Goal: Feedback & Contribution: Submit feedback/report problem

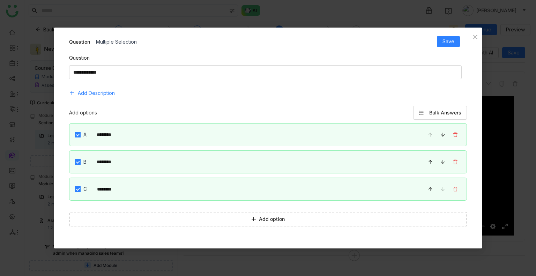
scroll to position [953, 0]
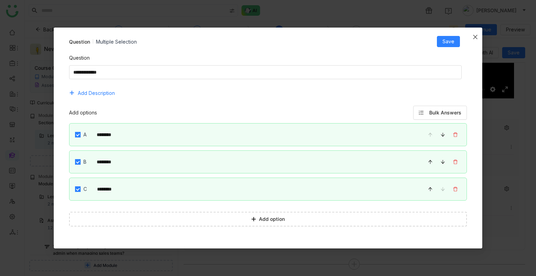
click at [473, 38] on icon "Close" at bounding box center [475, 37] width 6 height 6
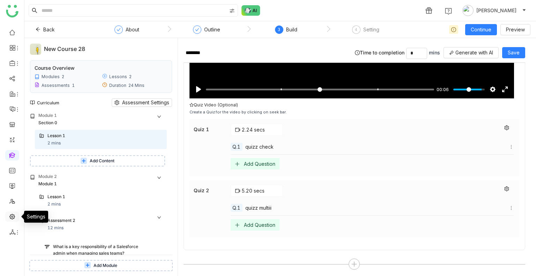
click at [10, 214] on link at bounding box center [12, 216] width 6 height 6
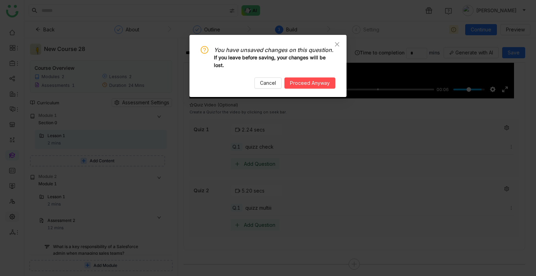
click at [10, 214] on nz-modal-confirm-container "You have unsaved changes on this question. If you leave before saving, your cha…" at bounding box center [268, 138] width 536 height 276
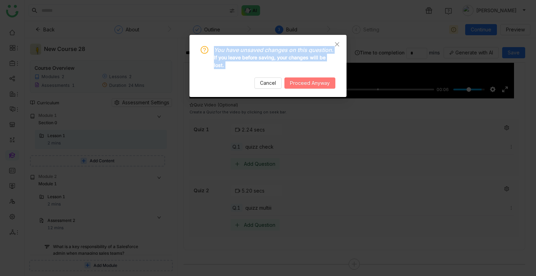
click at [295, 81] on span "Proceed Anyway" at bounding box center [310, 83] width 40 height 8
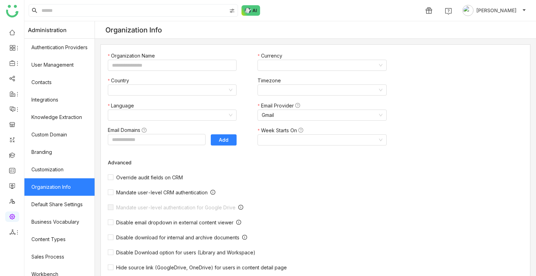
type input "*******"
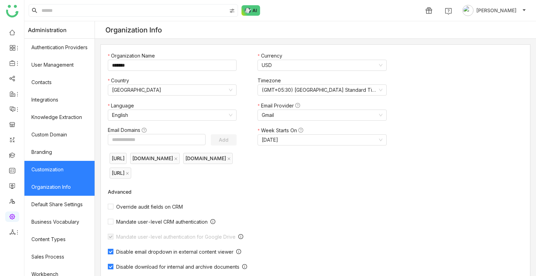
scroll to position [94, 0]
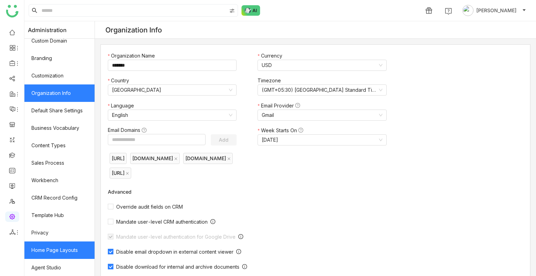
click at [53, 249] on link "Home Page Layouts" at bounding box center [59, 249] width 70 height 17
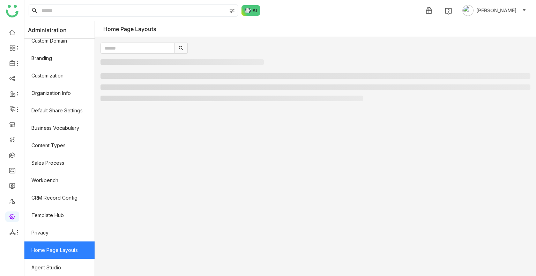
click at [53, 249] on link "Home Page Layouts" at bounding box center [59, 249] width 70 height 17
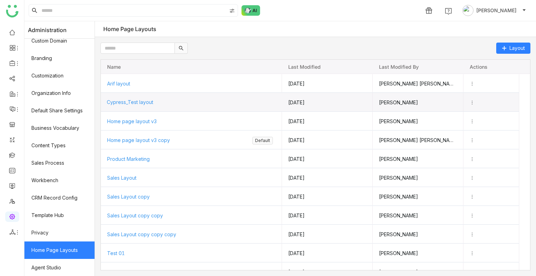
click at [128, 100] on span "Cypress_Test layout" at bounding box center [130, 102] width 46 height 6
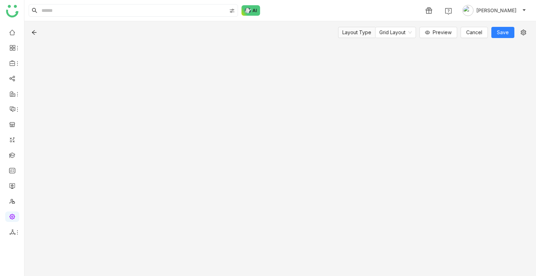
click at [128, 100] on div "Layout Type Grid Layout Preview Cancel Save" at bounding box center [279, 148] width 511 height 255
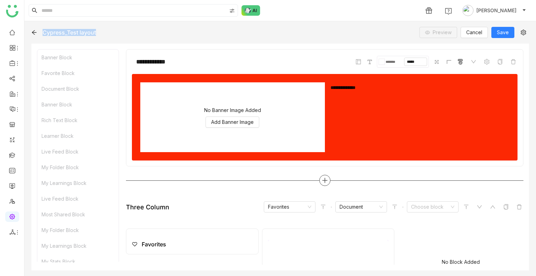
click at [322, 179] on icon at bounding box center [325, 180] width 6 height 6
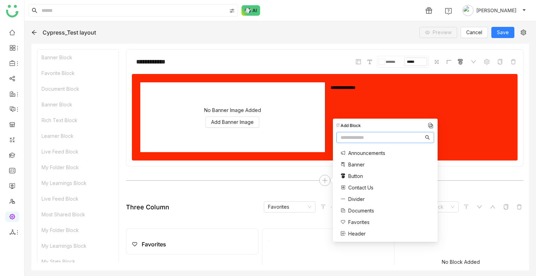
click at [354, 137] on input "text" at bounding box center [381, 138] width 83 height 8
type input "***"
click at [358, 163] on span "Embed URL" at bounding box center [361, 160] width 27 height 7
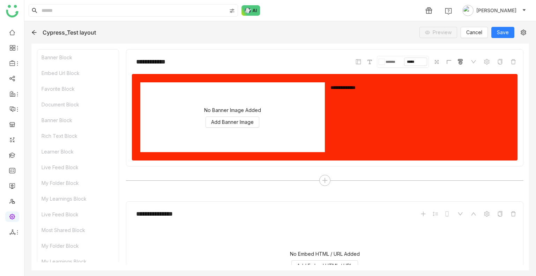
scroll to position [160, 0]
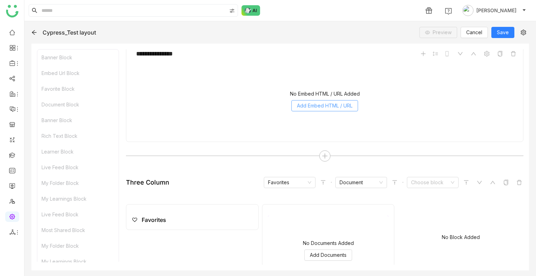
click at [320, 102] on span "Add Embed HTML / URL" at bounding box center [324, 106] width 55 height 8
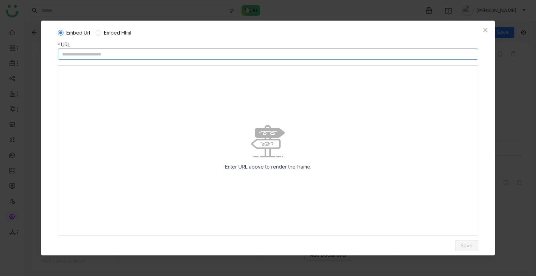
click at [160, 56] on input at bounding box center [268, 53] width 420 height 11
paste input "**********"
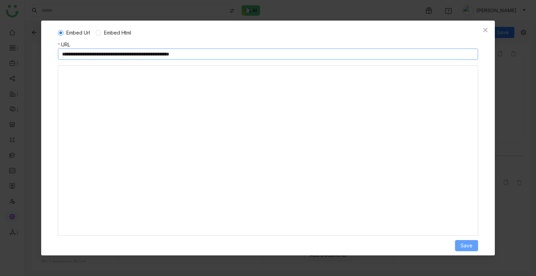
type input "**********"
click at [462, 245] on span "Save" at bounding box center [466, 246] width 12 height 8
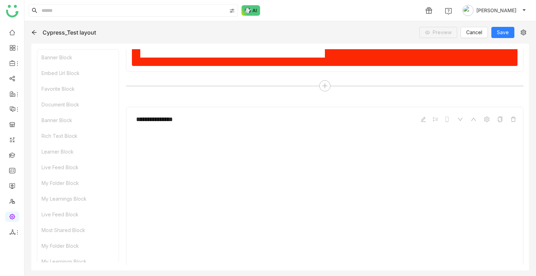
scroll to position [93, 0]
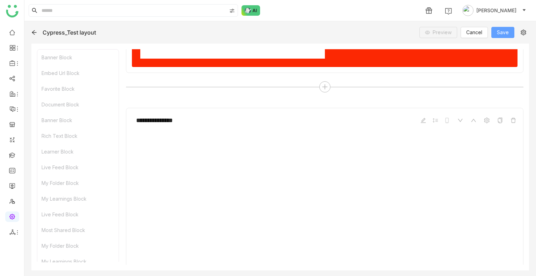
click at [500, 36] on span "Save" at bounding box center [503, 33] width 12 height 8
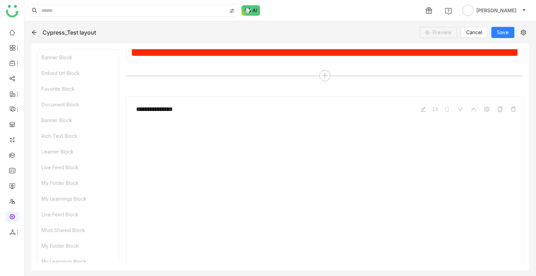
scroll to position [110, 0]
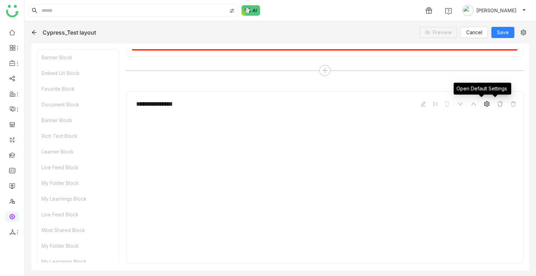
click at [484, 105] on icon at bounding box center [487, 104] width 6 height 6
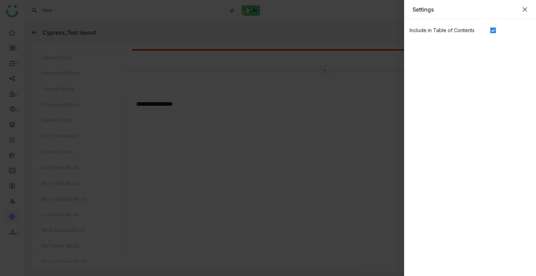
click at [524, 10] on icon "Close" at bounding box center [525, 10] width 6 height 6
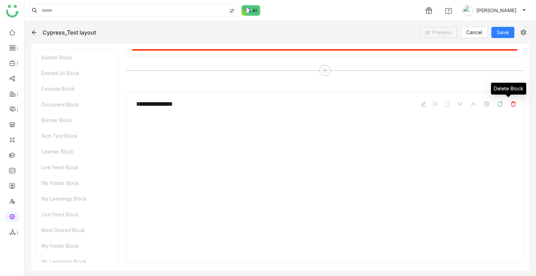
click at [511, 106] on icon at bounding box center [513, 104] width 5 height 5
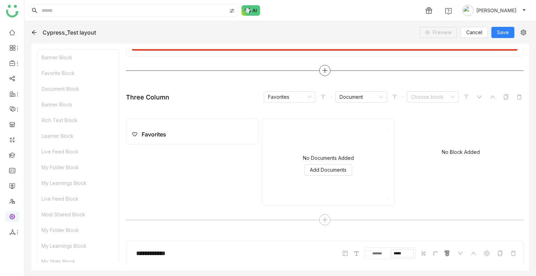
click at [324, 65] on div at bounding box center [324, 70] width 11 height 11
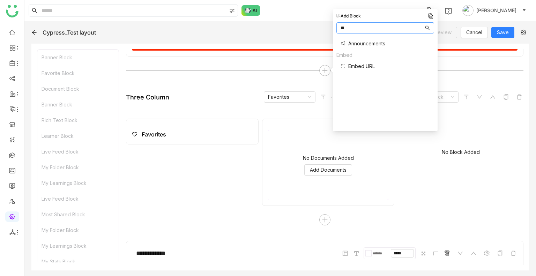
type input "**"
click at [356, 62] on span "Embed URL" at bounding box center [361, 65] width 27 height 7
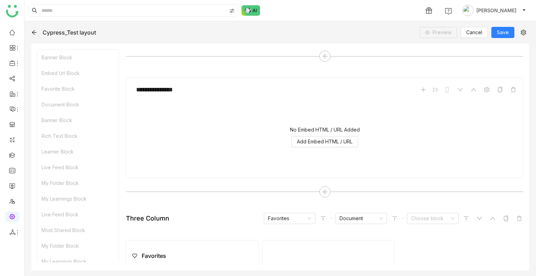
scroll to position [160, 0]
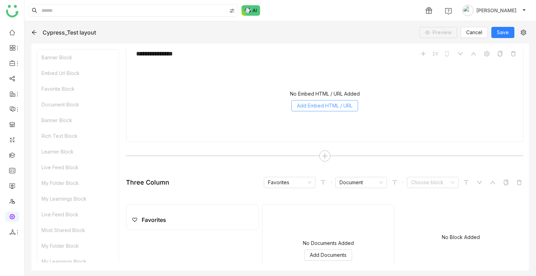
click at [310, 106] on span "Add Embed HTML / URL" at bounding box center [324, 106] width 55 height 8
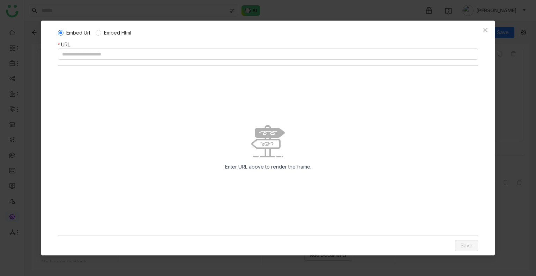
click at [110, 37] on div "Embed Url Embed Html" at bounding box center [268, 33] width 420 height 16
click at [111, 35] on span "Embed Html" at bounding box center [117, 33] width 33 height 8
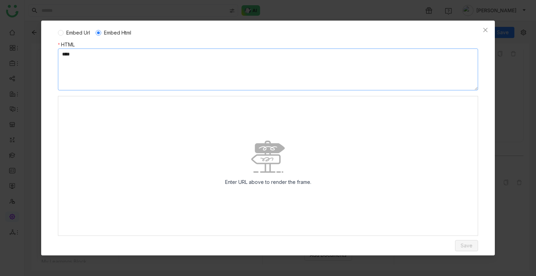
click at [127, 61] on textarea at bounding box center [268, 69] width 420 height 42
paste textarea "**********"
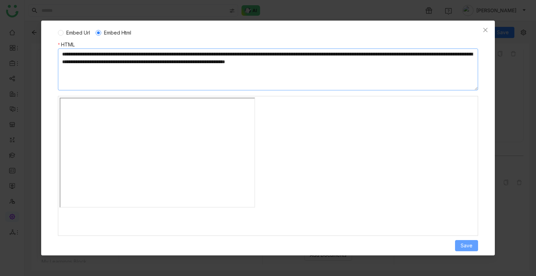
type textarea "**********"
click at [465, 240] on button "Save" at bounding box center [466, 245] width 23 height 11
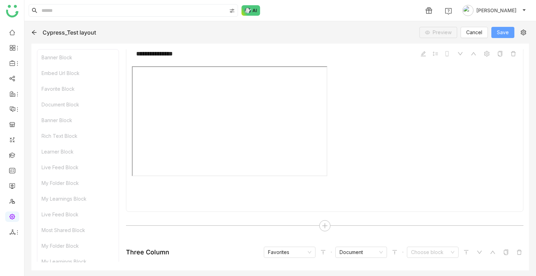
click at [503, 30] on span "Save" at bounding box center [503, 33] width 12 height 8
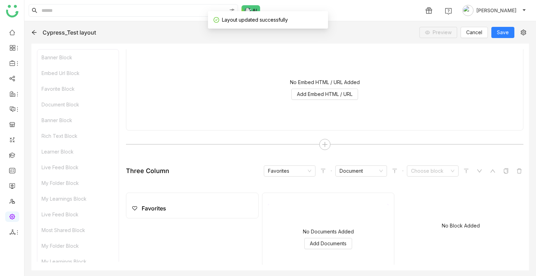
scroll to position [315, 0]
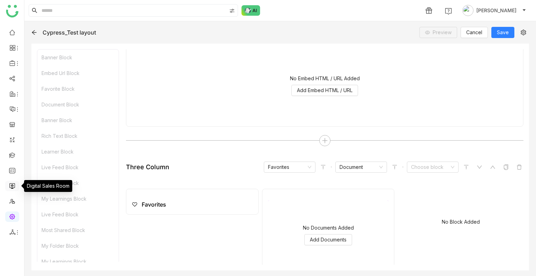
click at [10, 184] on link at bounding box center [12, 185] width 6 height 6
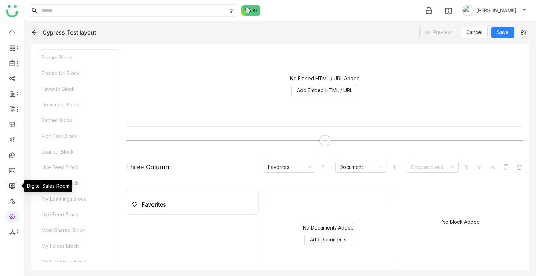
click at [10, 184] on link at bounding box center [12, 185] width 6 height 6
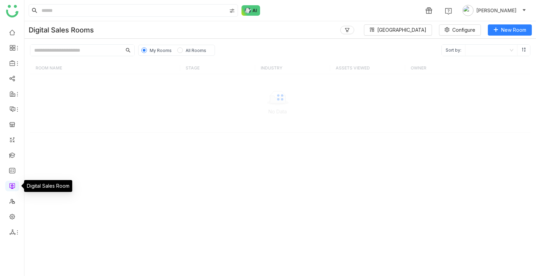
click at [10, 184] on link at bounding box center [12, 185] width 6 height 6
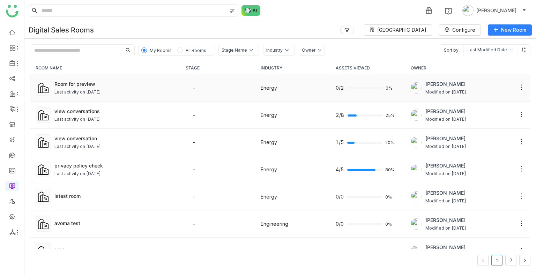
click at [160, 93] on div "Last activity on Aug 26, 2025" at bounding box center [114, 92] width 120 height 7
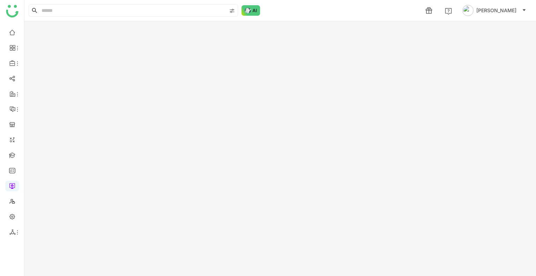
click at [160, 93] on gtmb-room-detail at bounding box center [279, 148] width 511 height 255
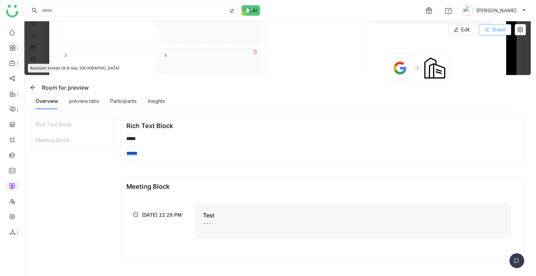
click at [493, 29] on span "Share" at bounding box center [499, 30] width 14 height 8
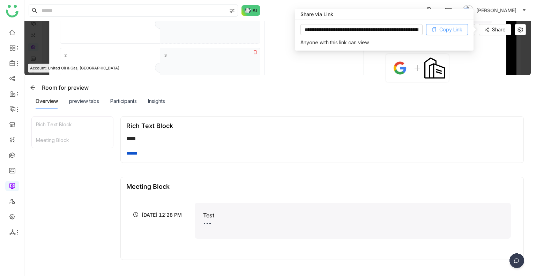
click at [460, 29] on span "Copy Link" at bounding box center [450, 30] width 23 height 8
click at [350, 65] on img at bounding box center [277, 48] width 506 height 54
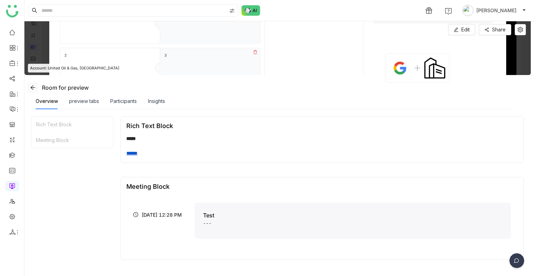
click at [34, 89] on icon at bounding box center [33, 88] width 6 height 6
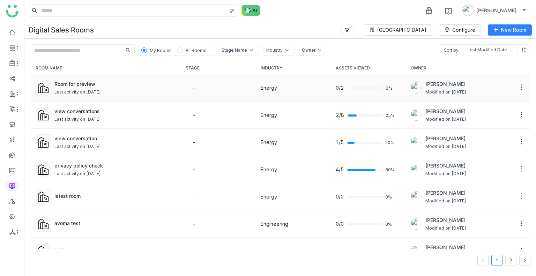
drag, startPoint x: 136, startPoint y: 75, endPoint x: 128, endPoint y: 81, distance: 9.4
click at [128, 81] on td "Room for preview Last activity on Aug 28, 2025" at bounding box center [105, 87] width 150 height 27
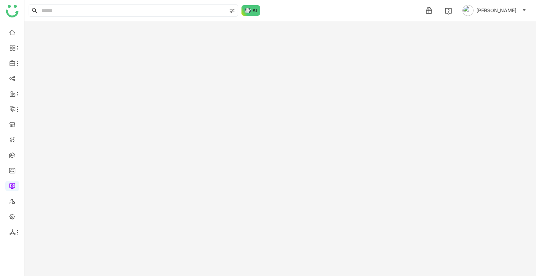
click at [128, 81] on gtmb-room-detail at bounding box center [279, 148] width 511 height 255
click at [128, 81] on gtmb-edit-room "New Room" at bounding box center [279, 148] width 511 height 255
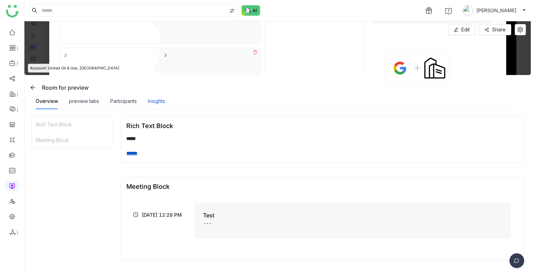
click at [160, 104] on div "Insights" at bounding box center [156, 101] width 17 height 8
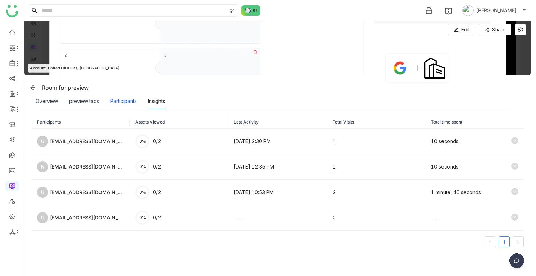
click at [123, 103] on div "Participants" at bounding box center [123, 101] width 27 height 8
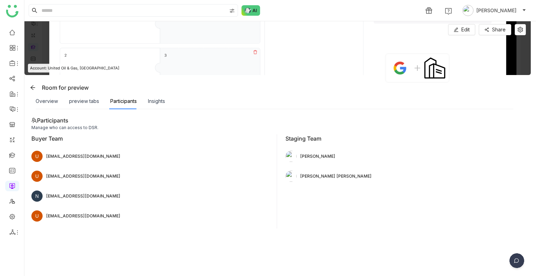
click at [517, 261] on img at bounding box center [516, 261] width 17 height 17
click at [507, 206] on img at bounding box center [489, 211] width 63 height 21
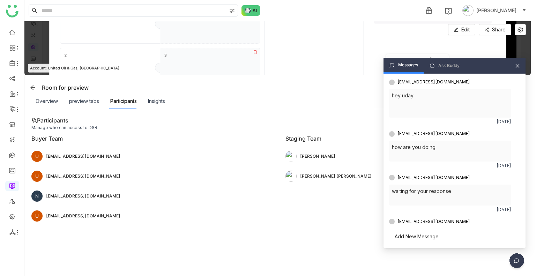
scroll to position [191, 0]
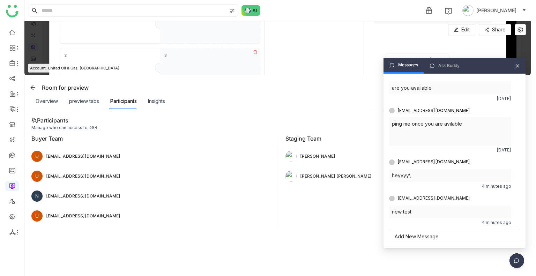
click at [451, 68] on div "Ask Buddy" at bounding box center [448, 65] width 21 height 7
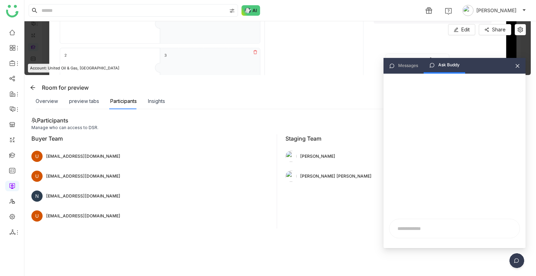
click at [518, 68] on icon at bounding box center [517, 65] width 5 height 5
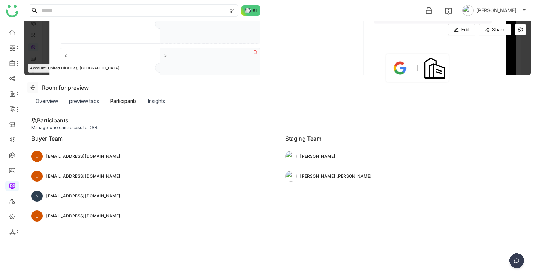
click at [36, 86] on span at bounding box center [33, 88] width 10 height 6
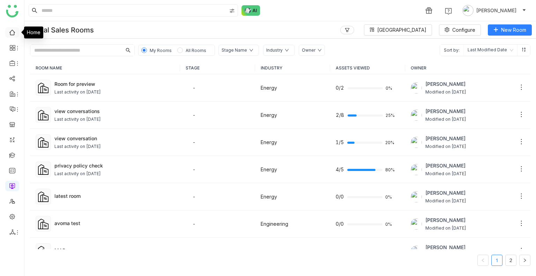
click at [9, 35] on link at bounding box center [12, 32] width 6 height 6
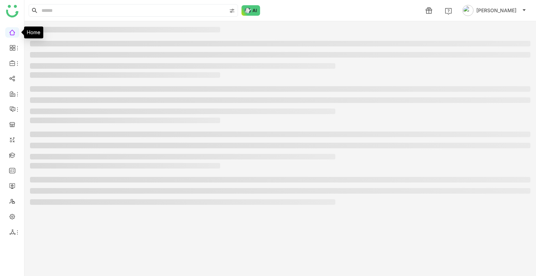
click at [9, 35] on link at bounding box center [12, 32] width 6 height 6
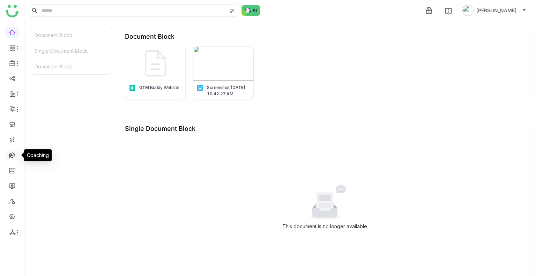
click at [10, 154] on link at bounding box center [12, 155] width 6 height 6
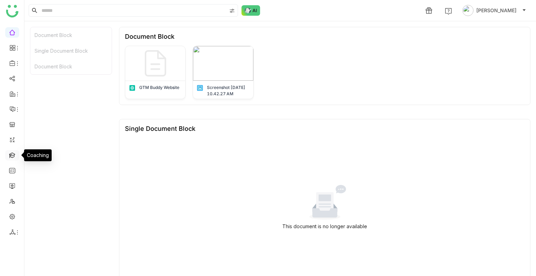
click at [10, 154] on link at bounding box center [12, 155] width 6 height 6
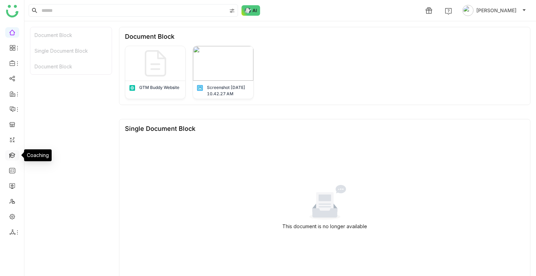
click at [10, 154] on link at bounding box center [12, 155] width 6 height 6
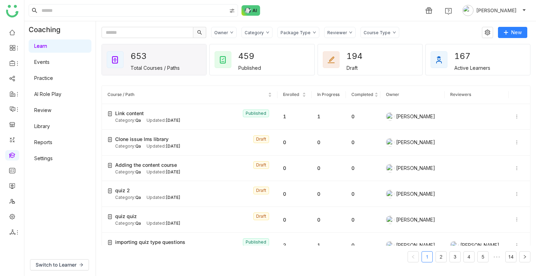
click at [48, 125] on link "Library" at bounding box center [42, 126] width 16 height 6
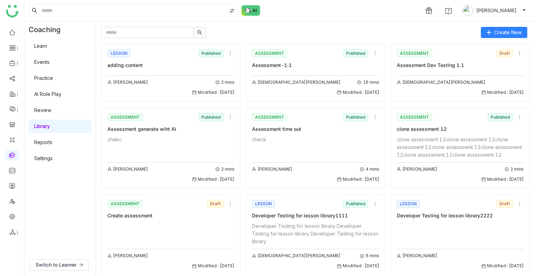
click at [129, 65] on div "adding content" at bounding box center [170, 65] width 127 height 8
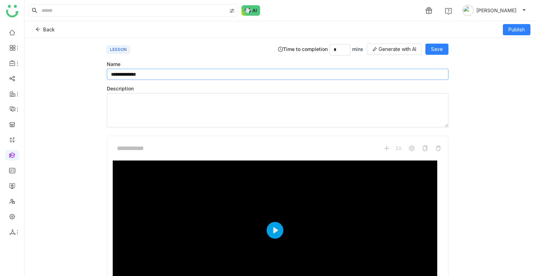
click at [148, 74] on input "**********" at bounding box center [277, 74] width 341 height 11
click at [43, 29] on span "Back" at bounding box center [49, 30] width 12 height 8
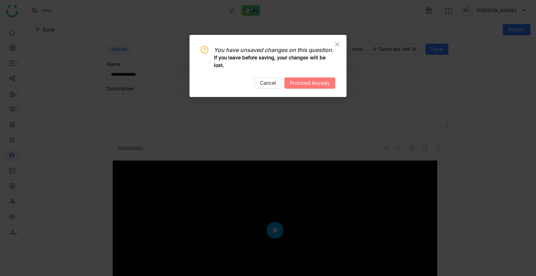
drag, startPoint x: 296, startPoint y: 75, endPoint x: 301, endPoint y: 83, distance: 9.1
click at [301, 83] on div "You have unsaved changes on this question. If you leave before saving, your cha…" at bounding box center [268, 67] width 135 height 43
click at [301, 83] on span "Proceed Anyway" at bounding box center [310, 83] width 40 height 8
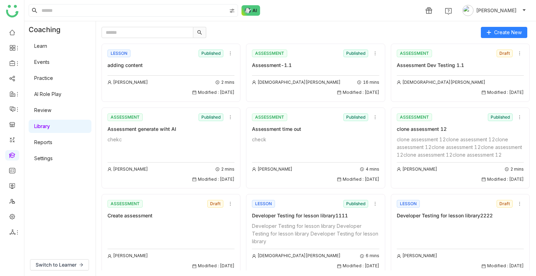
click at [172, 61] on div "adding content" at bounding box center [170, 65] width 127 height 8
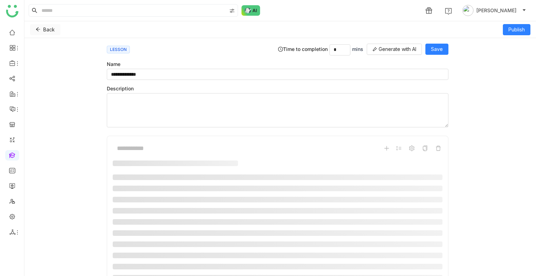
click at [41, 30] on button "Back" at bounding box center [45, 29] width 30 height 11
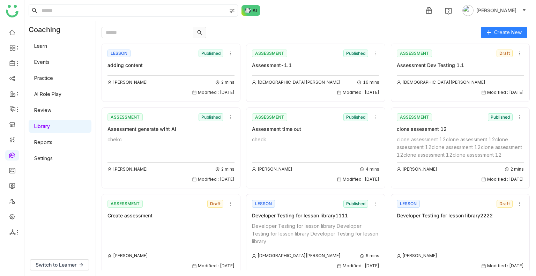
click at [141, 66] on div "adding content" at bounding box center [170, 65] width 127 height 8
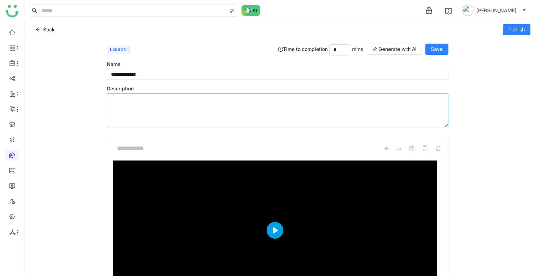
click at [167, 105] on textarea at bounding box center [277, 110] width 341 height 34
click at [151, 76] on input "**********" at bounding box center [277, 74] width 341 height 11
click at [47, 27] on span "Back" at bounding box center [49, 30] width 12 height 8
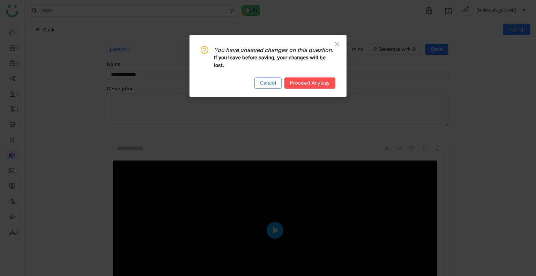
click at [257, 81] on button "Cancel" at bounding box center [267, 82] width 27 height 11
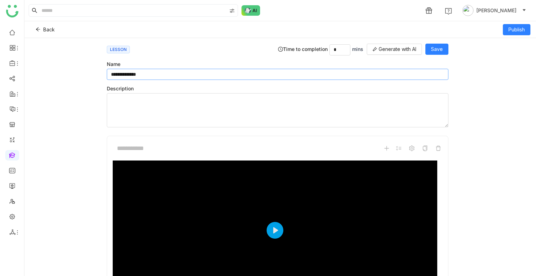
click at [143, 75] on input "**********" at bounding box center [277, 74] width 341 height 11
click at [49, 32] on span "Back" at bounding box center [49, 30] width 12 height 8
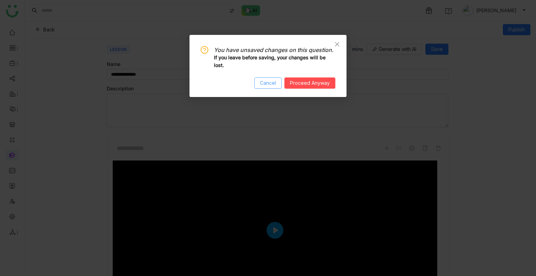
click at [260, 85] on button "Cancel" at bounding box center [267, 82] width 27 height 11
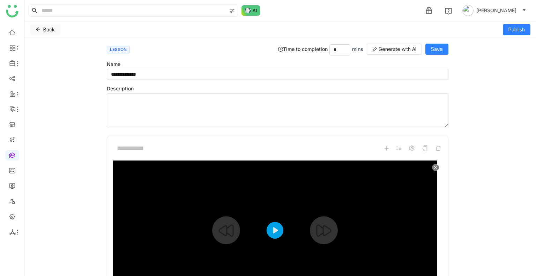
scroll to position [85, 0]
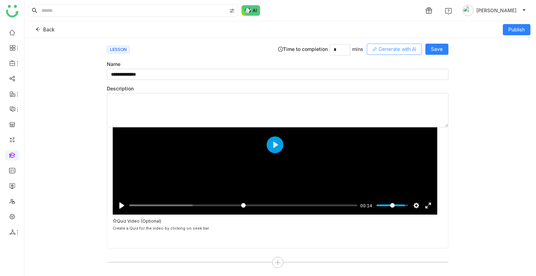
click at [379, 48] on span "Generate with AI" at bounding box center [397, 49] width 38 height 8
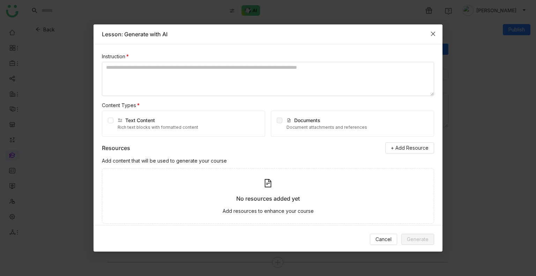
click at [431, 35] on icon "Close" at bounding box center [433, 34] width 6 height 6
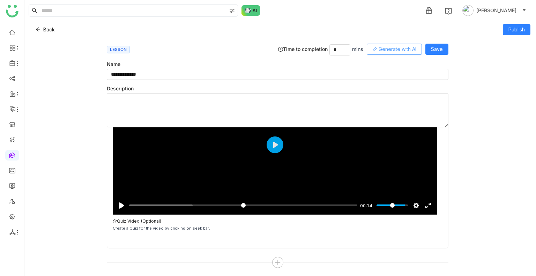
click at [402, 50] on span "Generate with AI" at bounding box center [397, 49] width 38 height 8
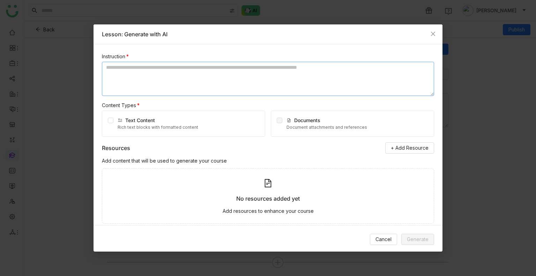
click at [184, 76] on textarea at bounding box center [268, 79] width 332 height 34
click at [131, 76] on textarea at bounding box center [268, 79] width 332 height 34
paste textarea "**********"
type textarea "**********"
click at [430, 34] on icon "Close" at bounding box center [433, 34] width 6 height 6
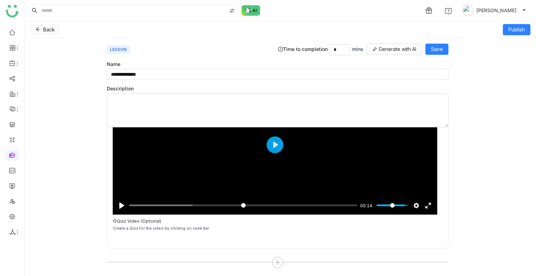
click at [37, 25] on button "Back" at bounding box center [45, 29] width 30 height 11
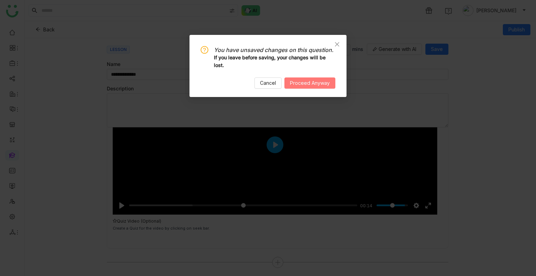
click at [305, 83] on span "Proceed Anyway" at bounding box center [310, 83] width 40 height 8
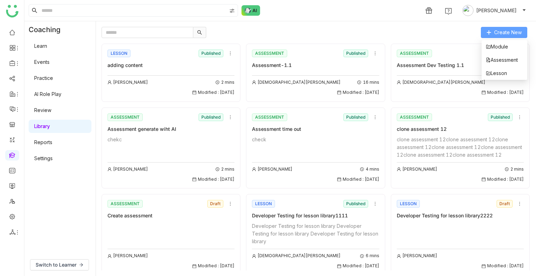
click at [493, 27] on button "Create New" at bounding box center [504, 32] width 46 height 11
click at [497, 66] on li "Assessment" at bounding box center [504, 59] width 46 height 13
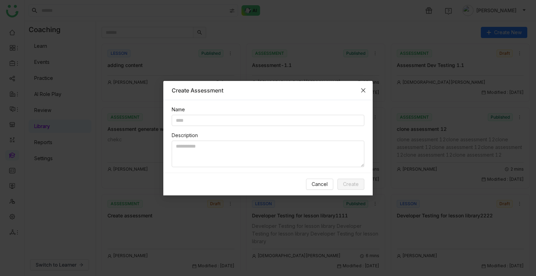
click at [363, 91] on icon "Close" at bounding box center [363, 91] width 6 height 6
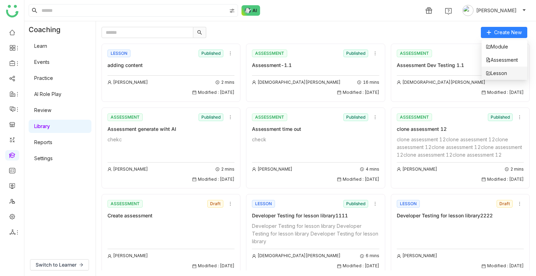
click at [500, 73] on span "Lesson" at bounding box center [496, 73] width 21 height 8
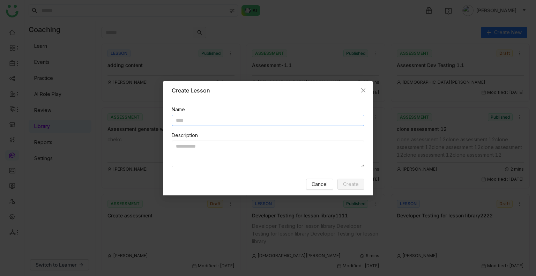
click at [218, 124] on input "text" at bounding box center [268, 120] width 193 height 11
paste input "**********"
type input "**********"
click at [358, 182] on span "Create" at bounding box center [351, 184] width 16 height 8
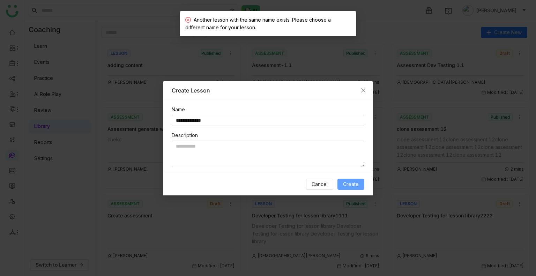
click at [358, 182] on span "Create" at bounding box center [351, 184] width 16 height 8
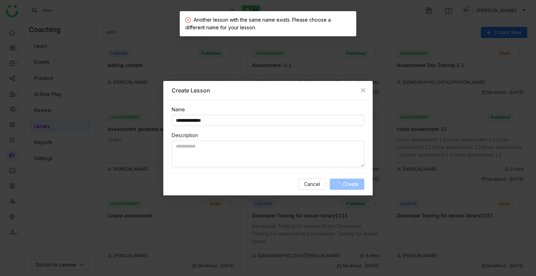
click at [358, 182] on span "Create" at bounding box center [351, 184] width 16 height 8
click at [325, 188] on button "Cancel" at bounding box center [319, 184] width 27 height 11
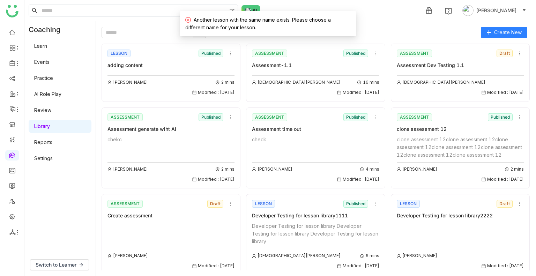
click at [253, 31] on div "Another lesson with the same name exists. Please choose a different name for yo…" at bounding box center [268, 23] width 166 height 15
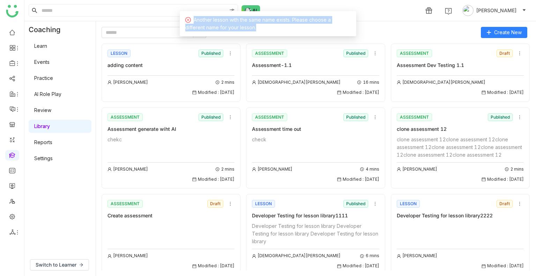
click at [253, 31] on div "Another lesson with the same name exists. Please choose a different name for yo…" at bounding box center [268, 23] width 166 height 15
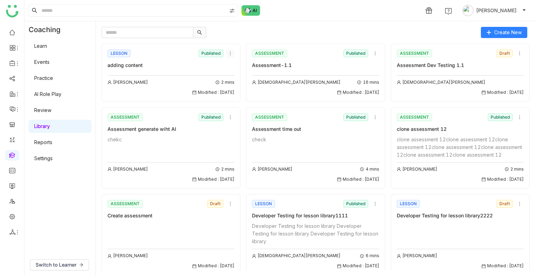
click at [230, 52] on icon at bounding box center [230, 53] width 5 height 5
click at [242, 78] on li "Clone" at bounding box center [245, 79] width 42 height 13
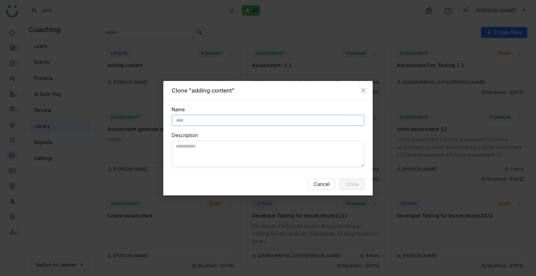
click at [194, 120] on input "text" at bounding box center [268, 120] width 193 height 11
paste input "**********"
type input "**********"
click at [360, 184] on button "Clone" at bounding box center [351, 184] width 25 height 11
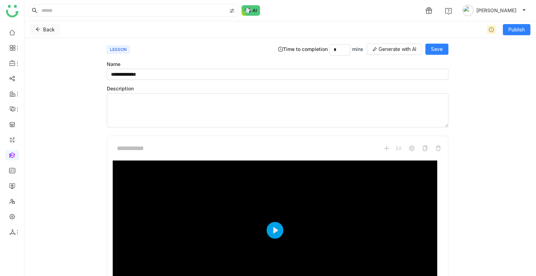
click at [43, 29] on span "Back" at bounding box center [49, 30] width 12 height 8
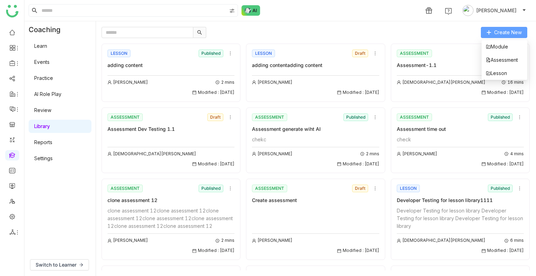
click at [488, 29] on button "Create New" at bounding box center [504, 32] width 46 height 11
click at [496, 46] on span "Module" at bounding box center [497, 47] width 22 height 8
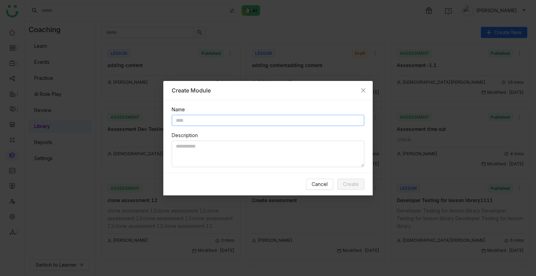
click at [213, 122] on input "text" at bounding box center [268, 120] width 193 height 11
type input "**********"
drag, startPoint x: 219, startPoint y: 128, endPoint x: 214, endPoint y: 122, distance: 7.7
click at [214, 122] on div "**********" at bounding box center [267, 136] width 209 height 73
click at [214, 122] on input "**********" at bounding box center [268, 120] width 193 height 11
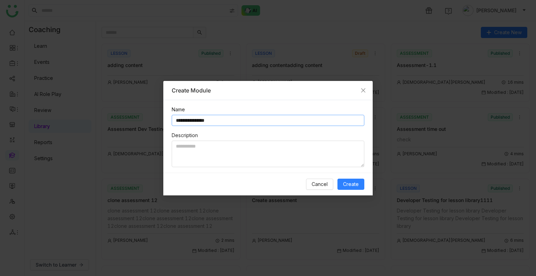
click at [214, 122] on input "**********" at bounding box center [268, 120] width 193 height 11
paste textarea "**********"
click at [219, 153] on textarea at bounding box center [268, 154] width 193 height 27
paste textarea "**********"
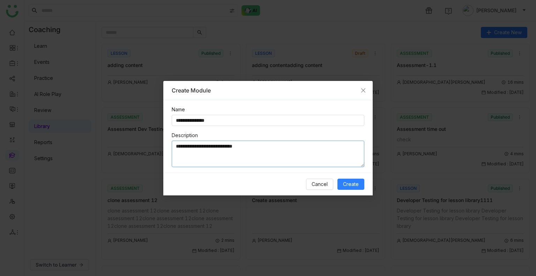
paste textarea "**********"
type textarea "**********"
click at [347, 189] on button "Create" at bounding box center [350, 184] width 27 height 11
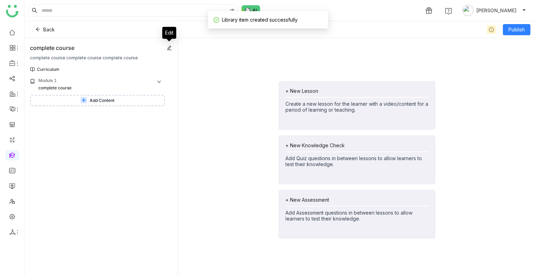
click at [168, 48] on icon at bounding box center [169, 48] width 5 height 5
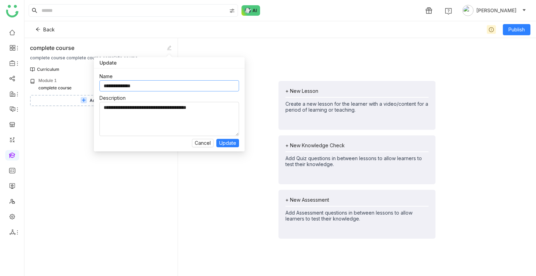
click at [140, 84] on input "**********" at bounding box center [169, 85] width 140 height 11
click at [144, 85] on input "**********" at bounding box center [169, 85] width 140 height 11
type input "**********"
click at [226, 143] on span "Update" at bounding box center [227, 143] width 17 height 8
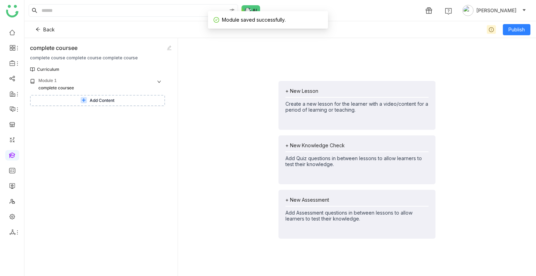
click at [87, 103] on button "Add Content" at bounding box center [97, 100] width 135 height 11
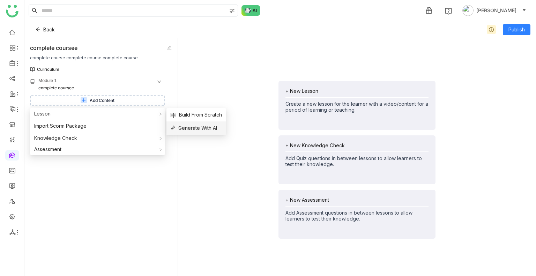
click at [197, 131] on span "Generate With AI" at bounding box center [194, 128] width 46 height 8
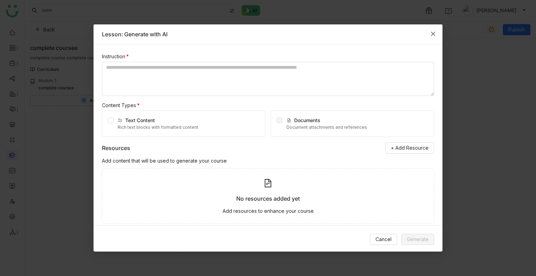
click at [429, 29] on span "Close" at bounding box center [432, 33] width 19 height 19
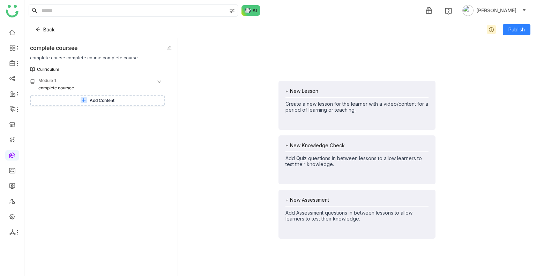
click at [113, 98] on span "Add Content" at bounding box center [102, 100] width 25 height 7
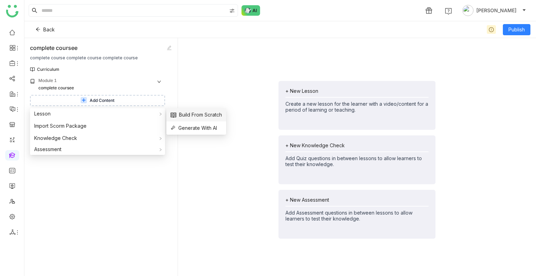
click at [178, 116] on span "Build From Scratch" at bounding box center [196, 115] width 51 height 8
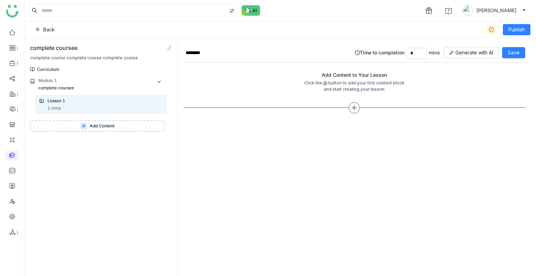
click at [347, 105] on div at bounding box center [353, 107] width 341 height 11
click at [351, 108] on icon at bounding box center [354, 108] width 6 height 6
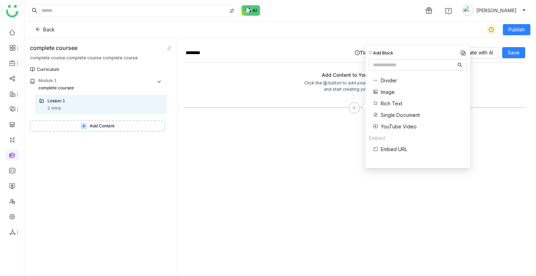
click at [384, 81] on span "Divider" at bounding box center [389, 80] width 16 height 7
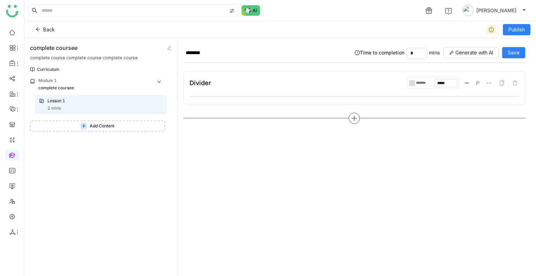
click at [354, 118] on icon at bounding box center [354, 118] width 6 height 6
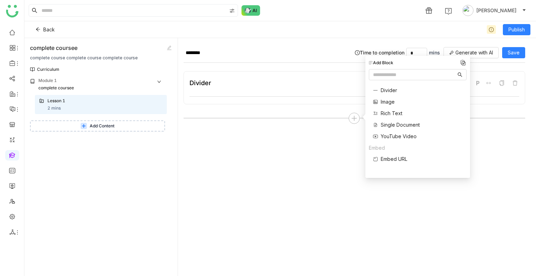
click at [382, 102] on span "Image" at bounding box center [388, 101] width 14 height 7
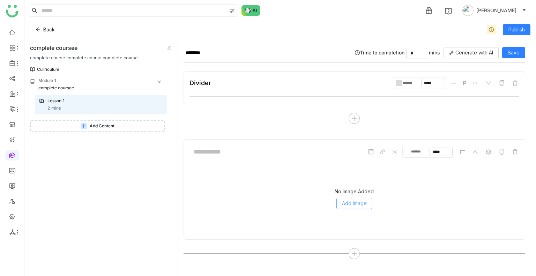
click at [350, 201] on span "Add Image" at bounding box center [354, 204] width 25 height 8
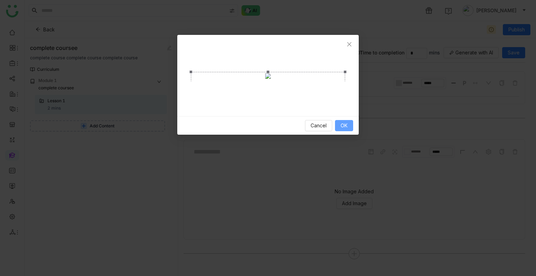
click at [351, 131] on button "OK" at bounding box center [344, 125] width 18 height 11
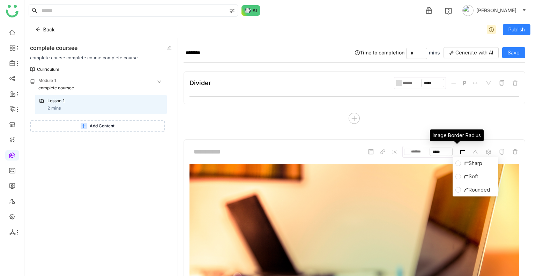
click at [459, 152] on icon at bounding box center [462, 152] width 6 height 6
click at [460, 190] on span at bounding box center [458, 190] width 6 height 6
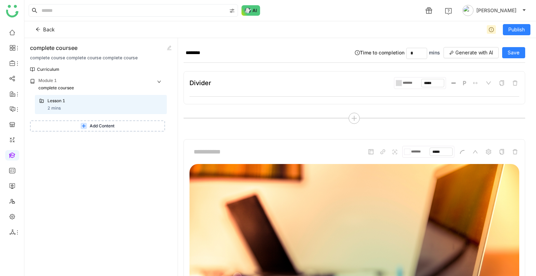
click at [407, 150] on div at bounding box center [408, 152] width 3 height 6
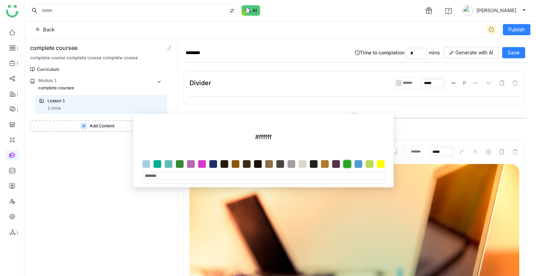
click at [348, 163] on div at bounding box center [347, 164] width 8 height 8
type input "*******"
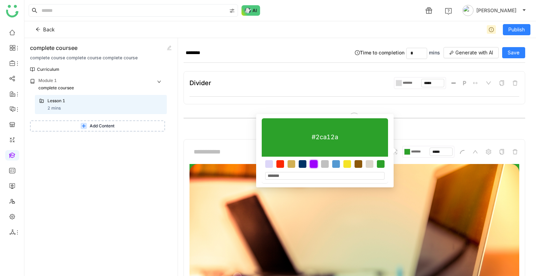
click at [311, 163] on div at bounding box center [314, 164] width 8 height 8
type input "*******"
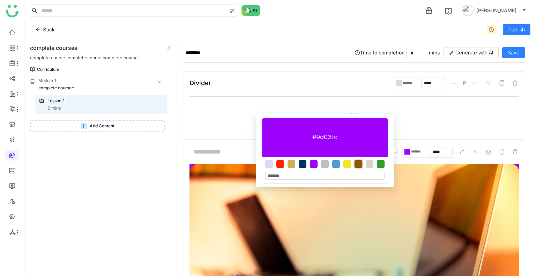
click at [357, 164] on div at bounding box center [358, 164] width 8 height 8
type input "*******"
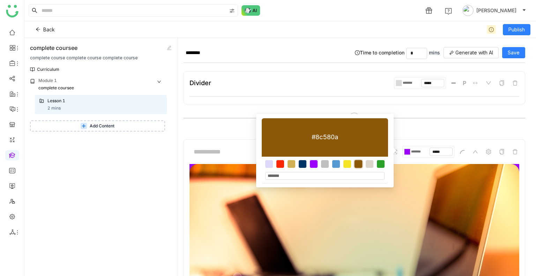
type input "*******"
click at [280, 162] on div at bounding box center [280, 164] width 8 height 8
type input "*******"
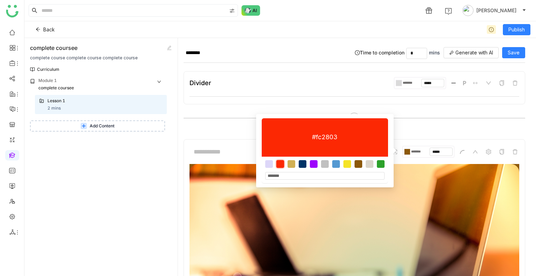
type input "*******"
click at [335, 164] on div at bounding box center [336, 164] width 8 height 8
type input "*******"
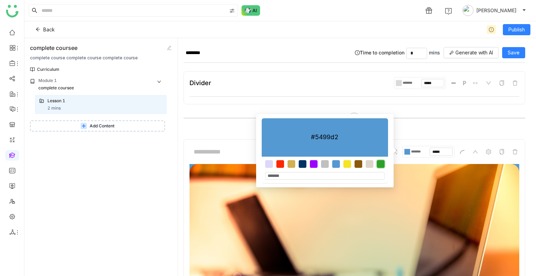
click at [381, 164] on div at bounding box center [381, 164] width 8 height 8
type input "*******"
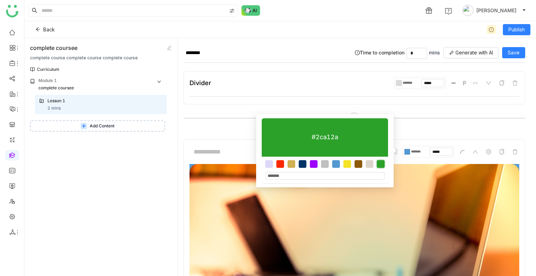
type input "*******"
click at [418, 108] on div "Divider ******* ***** P" at bounding box center [353, 98] width 341 height 54
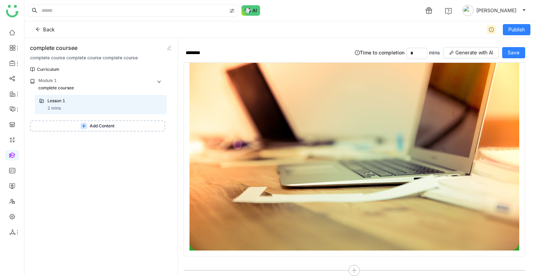
scroll to position [138, 0]
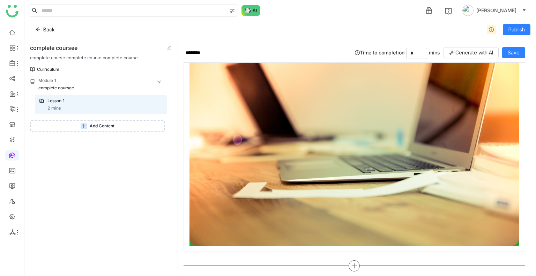
click at [353, 263] on icon at bounding box center [354, 266] width 6 height 6
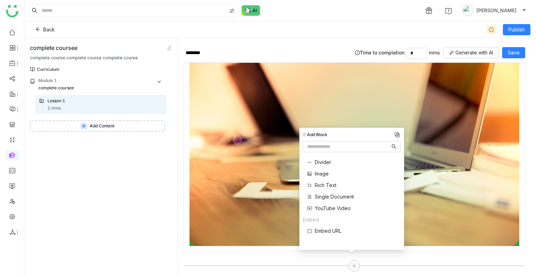
click at [329, 184] on span "Rich Text" at bounding box center [326, 184] width 22 height 7
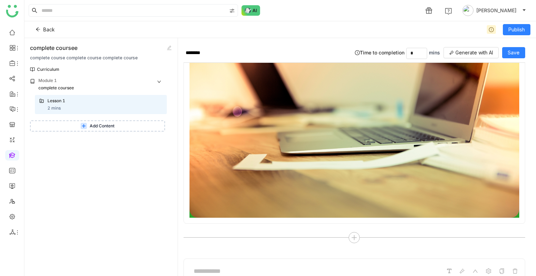
scroll to position [242, 0]
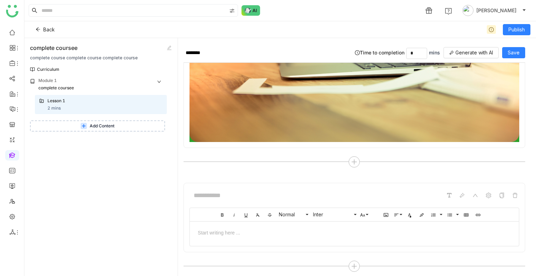
click at [287, 221] on div at bounding box center [354, 231] width 329 height 21
click at [459, 193] on icon at bounding box center [462, 196] width 6 height 6
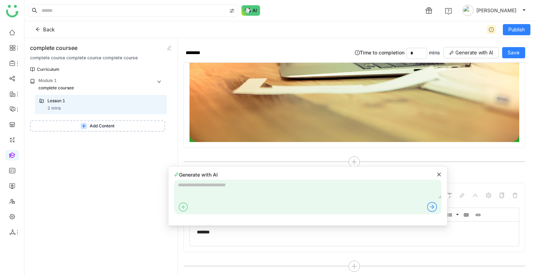
click at [238, 193] on textarea at bounding box center [307, 189] width 267 height 19
type textarea "**********"
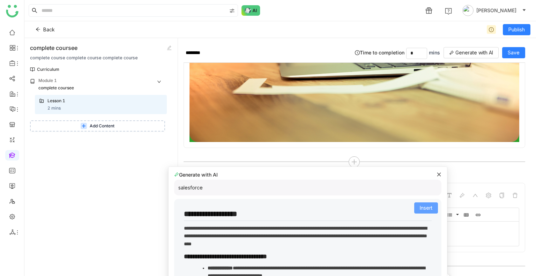
click at [420, 211] on span "Insert" at bounding box center [426, 208] width 13 height 8
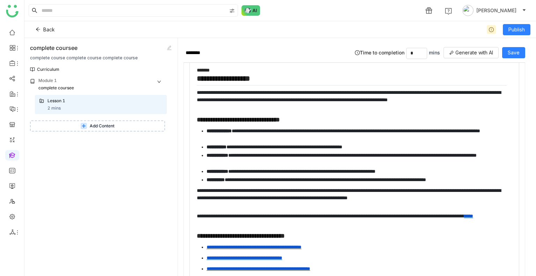
scroll to position [465, 0]
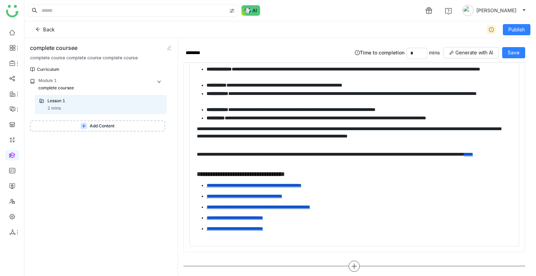
click at [352, 263] on icon at bounding box center [354, 266] width 6 height 6
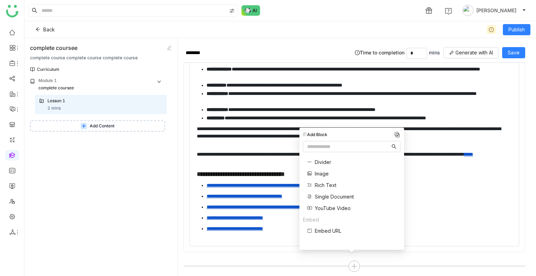
click at [328, 206] on span "YouTube Video" at bounding box center [333, 207] width 36 height 7
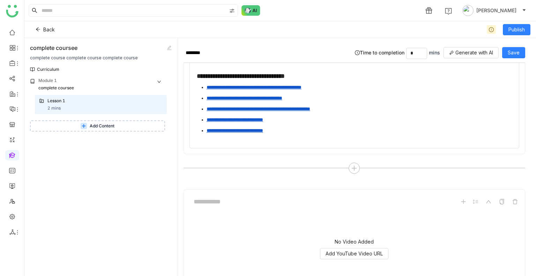
scroll to position [600, 0]
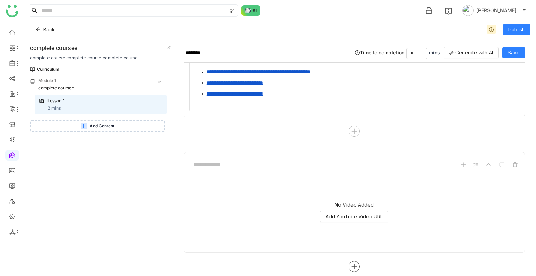
click at [351, 263] on icon at bounding box center [354, 266] width 6 height 6
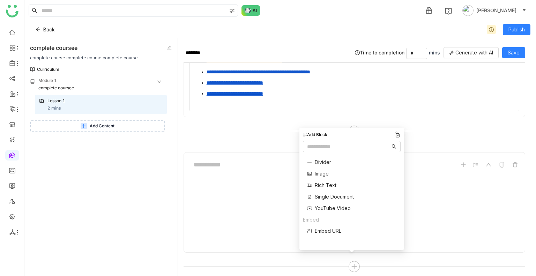
click at [326, 194] on span "Single Document" at bounding box center [334, 196] width 39 height 7
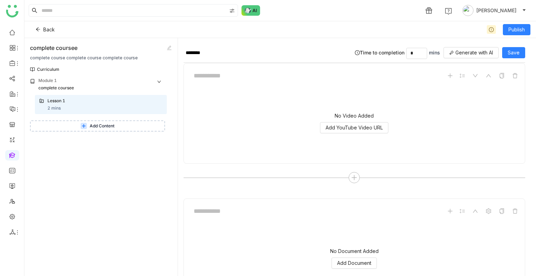
scroll to position [677, 0]
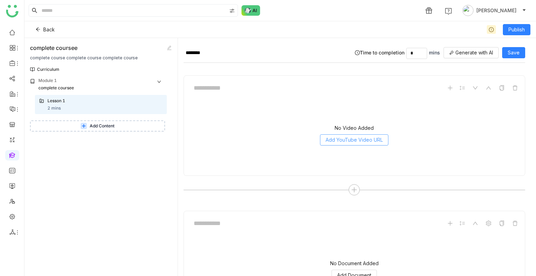
click at [341, 136] on span "Add YouTube Video URL" at bounding box center [353, 140] width 57 height 8
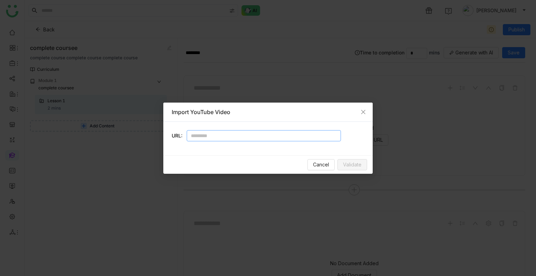
click at [221, 131] on input "text" at bounding box center [264, 135] width 154 height 11
paste input "**********"
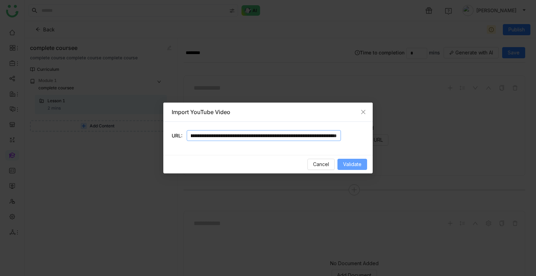
type input "**********"
click at [353, 165] on span "Validate" at bounding box center [352, 164] width 18 height 8
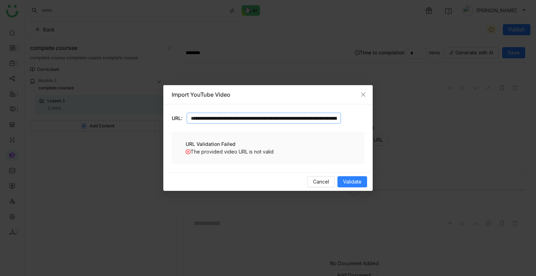
click at [271, 119] on input "**********" at bounding box center [264, 118] width 154 height 11
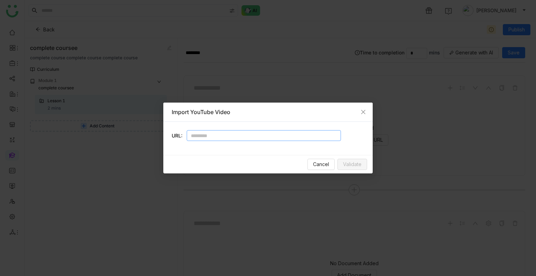
paste input "**********"
click at [358, 158] on div "Cancel Validate" at bounding box center [267, 164] width 209 height 18
click at [358, 168] on button "Validate" at bounding box center [352, 164] width 30 height 11
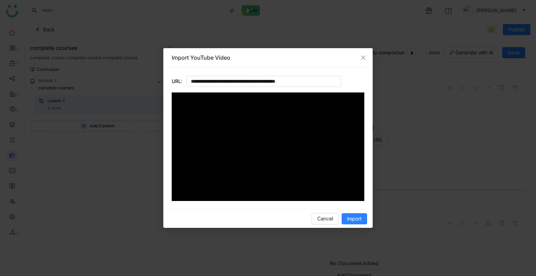
type input "**********"
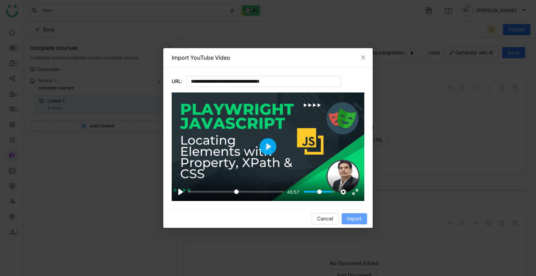
click at [352, 215] on div "Cancel Import" at bounding box center [267, 218] width 209 height 18
click at [352, 215] on span "Import" at bounding box center [354, 219] width 14 height 8
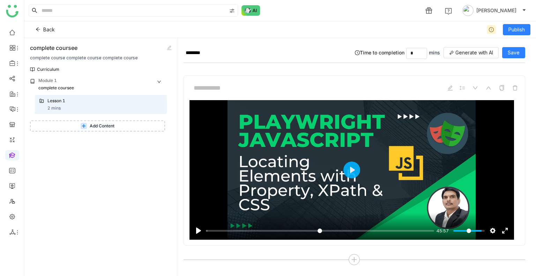
scroll to position [805, 0]
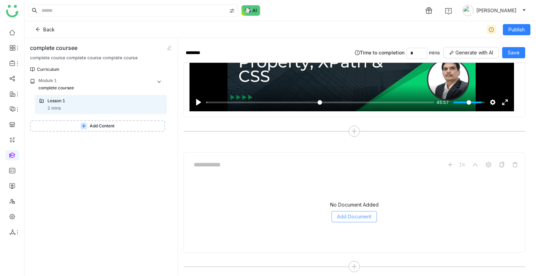
click at [346, 213] on span "Add Document" at bounding box center [354, 217] width 34 height 8
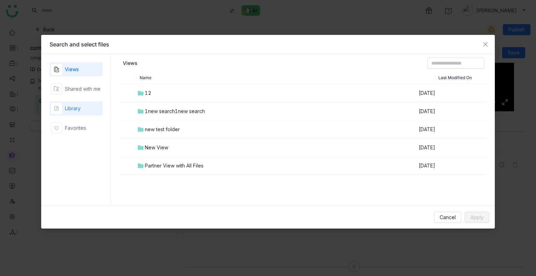
click at [58, 103] on div "button" at bounding box center [56, 108] width 11 height 11
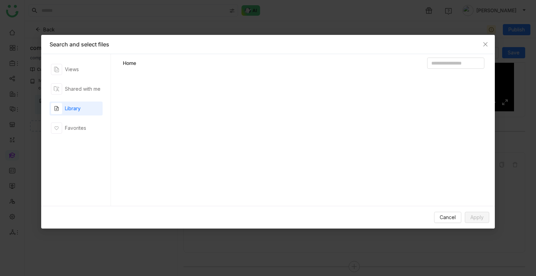
click at [58, 103] on div "button" at bounding box center [56, 108] width 11 height 11
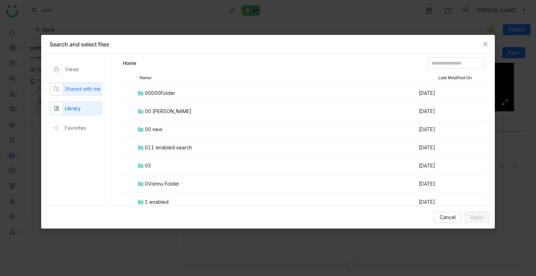
click at [75, 89] on div "Shared with me" at bounding box center [83, 89] width 36 height 8
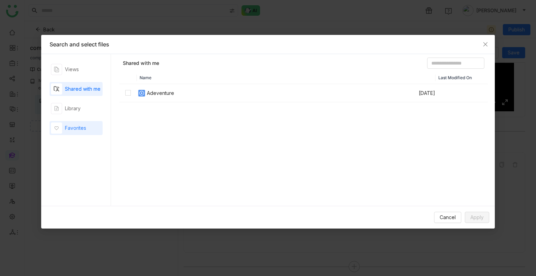
click at [85, 128] on div "Favorites" at bounding box center [75, 128] width 21 height 8
click at [80, 110] on div "Library" at bounding box center [73, 109] width 16 height 8
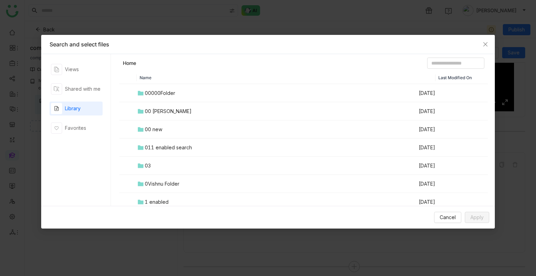
click at [85, 97] on div "Views Shared with me Library Favorites" at bounding box center [76, 129] width 53 height 135
click at [88, 90] on div "Shared with me" at bounding box center [83, 89] width 36 height 8
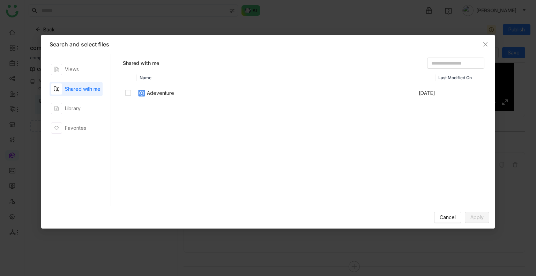
click at [131, 93] on td at bounding box center [127, 93] width 17 height 18
click at [474, 220] on span "Apply" at bounding box center [476, 217] width 13 height 8
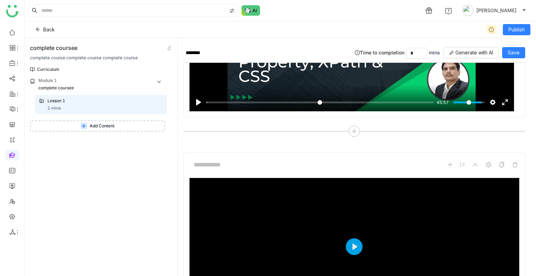
scroll to position [903, 0]
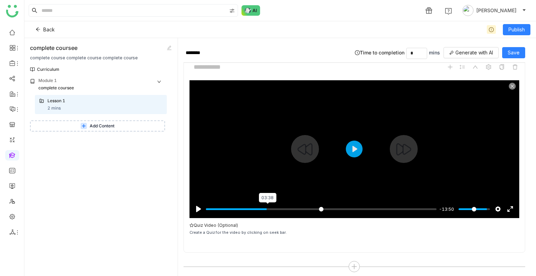
type input "*****"
click at [266, 206] on input "Seek" at bounding box center [321, 209] width 231 height 7
click at [263, 206] on input "Seek" at bounding box center [321, 209] width 231 height 7
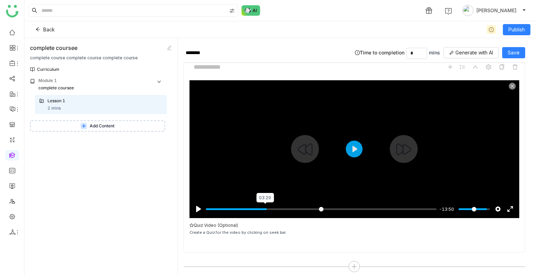
click at [263, 206] on input "Seek" at bounding box center [321, 209] width 231 height 7
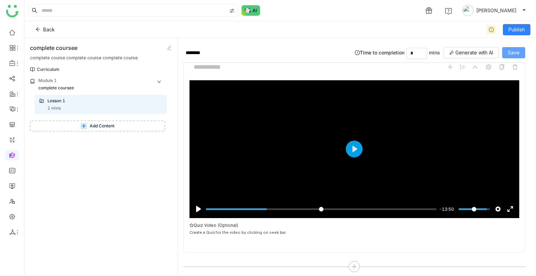
click at [513, 50] on span "Save" at bounding box center [514, 53] width 12 height 8
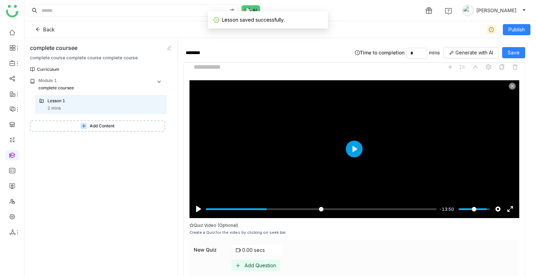
scroll to position [941, 0]
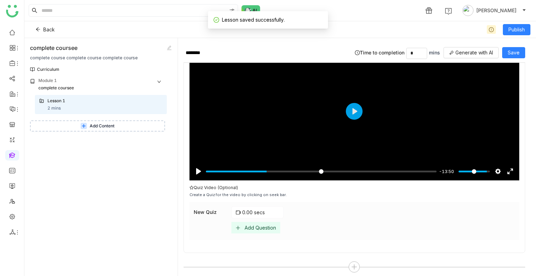
click at [251, 225] on div "Add Question" at bounding box center [260, 228] width 31 height 6
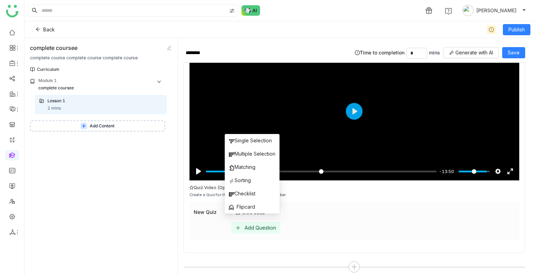
click at [286, 212] on div "0.00 secs Add Question" at bounding box center [372, 219] width 283 height 27
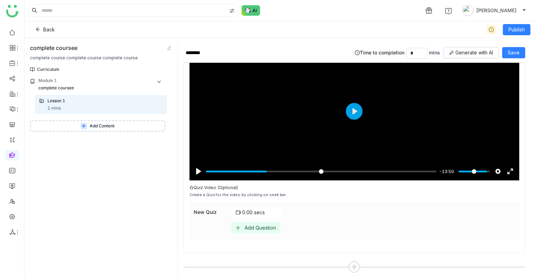
click at [248, 225] on div "Add Question" at bounding box center [260, 228] width 31 height 6
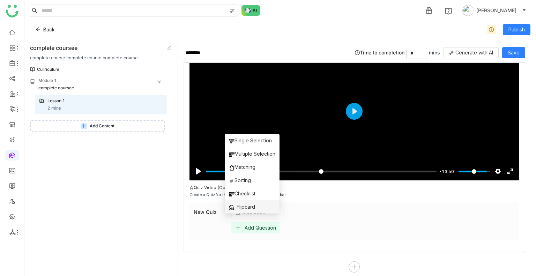
click at [250, 209] on span "Flipcard" at bounding box center [242, 207] width 26 height 8
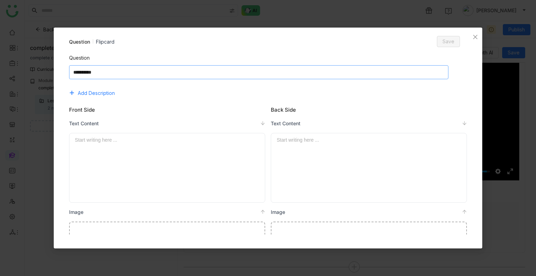
click at [115, 76] on textarea at bounding box center [258, 72] width 379 height 14
type textarea "**********"
click at [120, 141] on div at bounding box center [167, 140] width 184 height 8
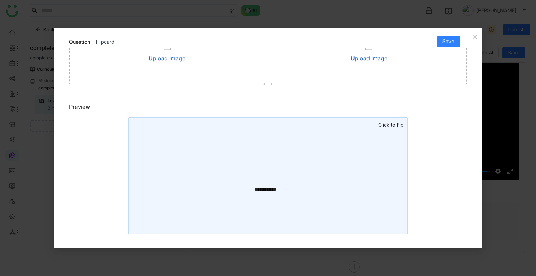
scroll to position [228, 0]
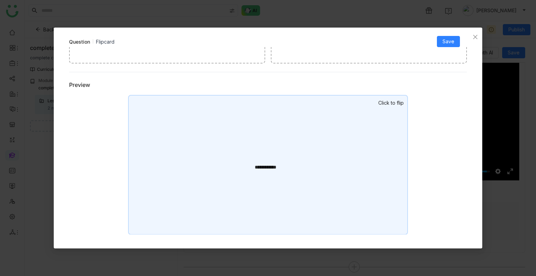
click at [261, 183] on div "**********" at bounding box center [268, 165] width 280 height 140
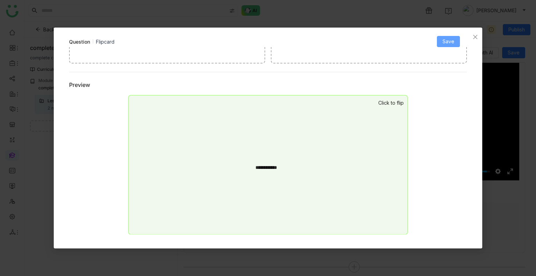
click at [449, 43] on span "Save" at bounding box center [448, 42] width 12 height 8
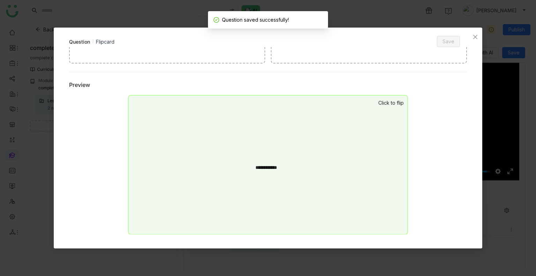
scroll to position [0, 0]
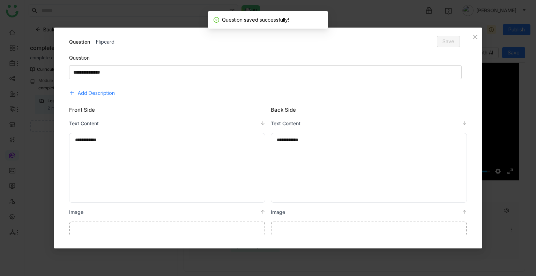
click at [309, 146] on div "**********" at bounding box center [369, 167] width 184 height 63
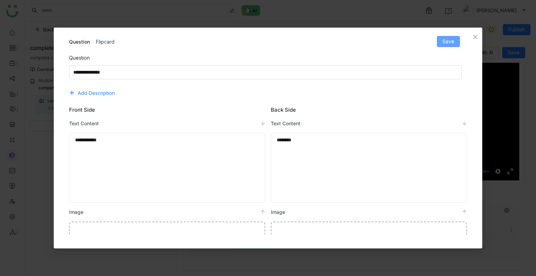
click at [439, 43] on button "Save" at bounding box center [448, 41] width 23 height 11
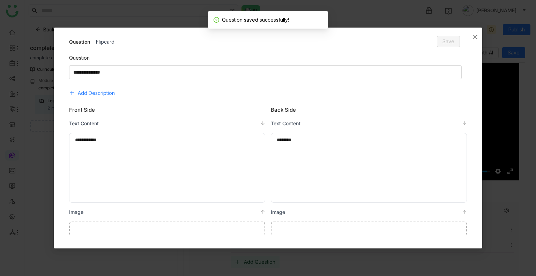
click at [480, 37] on span "Close" at bounding box center [475, 37] width 14 height 19
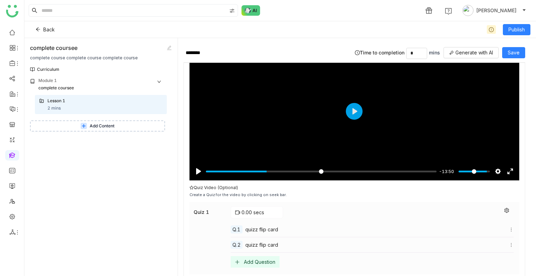
scroll to position [975, 0]
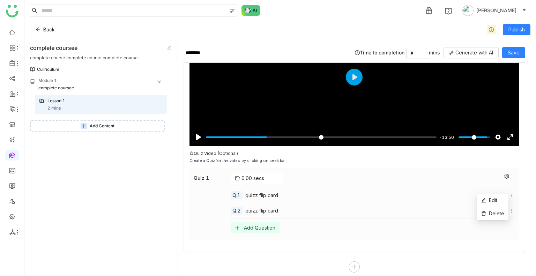
click at [509, 193] on icon at bounding box center [511, 195] width 5 height 5
click at [491, 211] on span "Delete" at bounding box center [496, 213] width 15 height 6
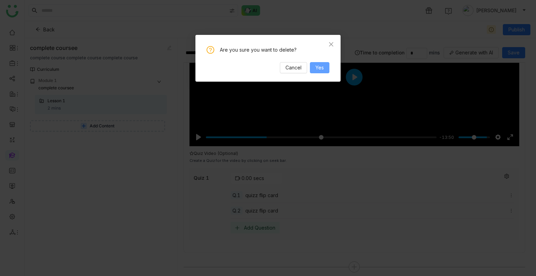
click at [317, 69] on span "Yes" at bounding box center [319, 68] width 8 height 8
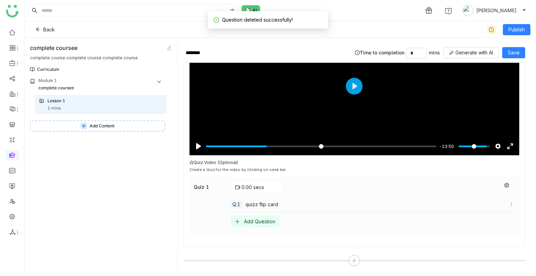
scroll to position [960, 0]
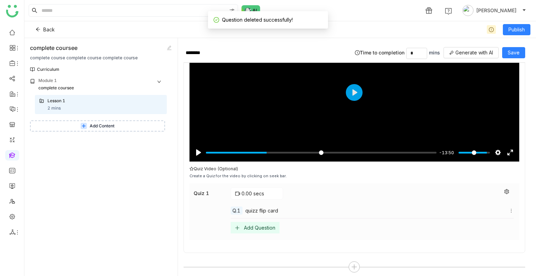
click at [257, 208] on span "quizz flip card" at bounding box center [261, 210] width 33 height 7
click at [254, 207] on span "quizz flip card" at bounding box center [261, 210] width 33 height 7
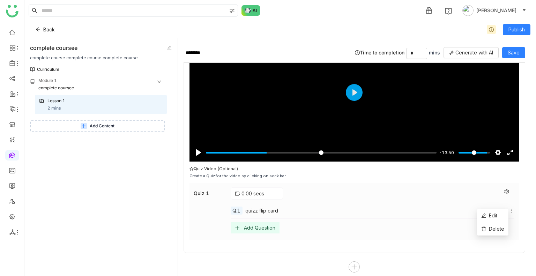
click at [511, 209] on icon at bounding box center [511, 211] width 1 height 4
click at [480, 222] on li "Delete" at bounding box center [492, 228] width 31 height 13
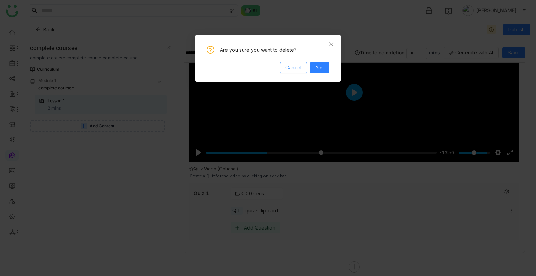
click at [290, 62] on button "Cancel" at bounding box center [293, 67] width 27 height 11
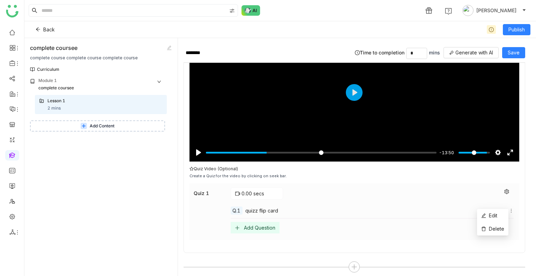
click at [509, 208] on icon at bounding box center [511, 210] width 5 height 5
click at [488, 215] on span "Edit" at bounding box center [489, 216] width 16 height 8
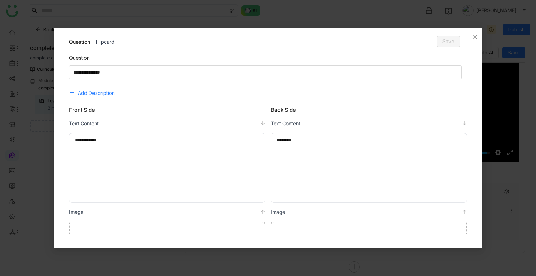
click at [476, 37] on icon "Close" at bounding box center [475, 37] width 6 height 6
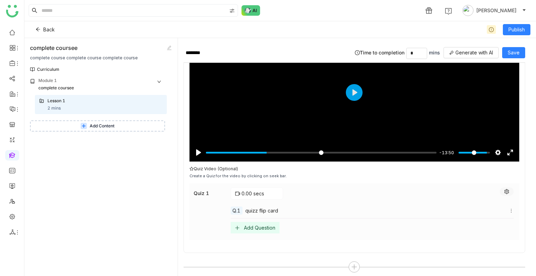
click at [503, 187] on button at bounding box center [506, 191] width 14 height 8
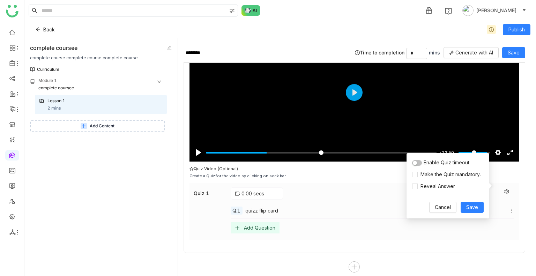
click at [419, 161] on button "button" at bounding box center [417, 163] width 10 height 6
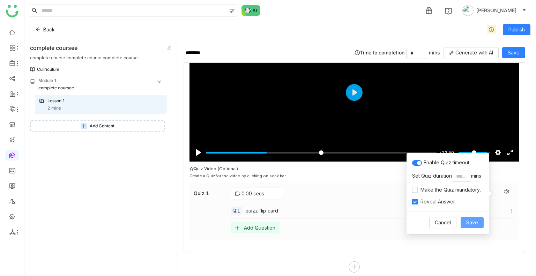
click at [468, 221] on span "Save" at bounding box center [472, 223] width 12 height 8
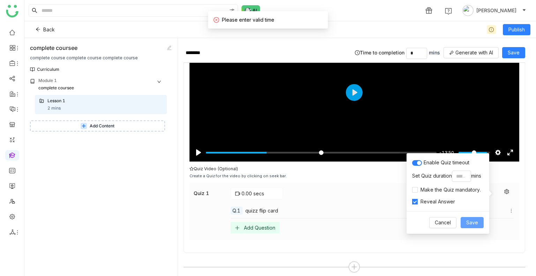
click at [468, 221] on span "Save" at bounding box center [472, 223] width 12 height 8
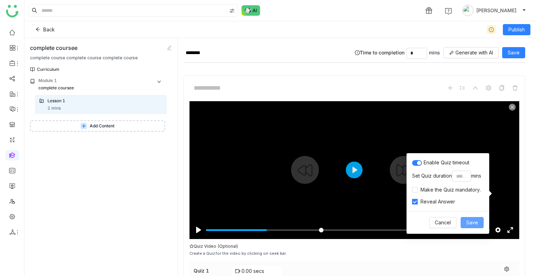
scroll to position [881, 0]
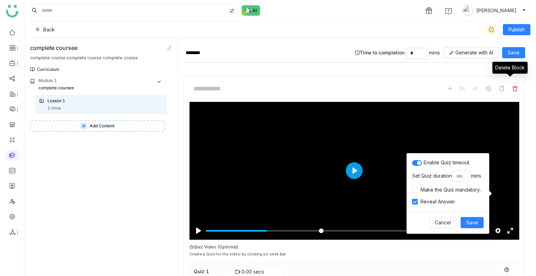
click at [512, 86] on icon at bounding box center [515, 89] width 6 height 6
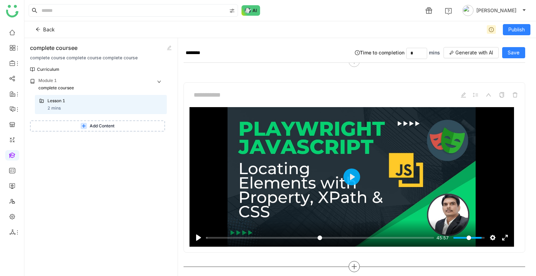
click at [351, 263] on icon at bounding box center [354, 266] width 6 height 6
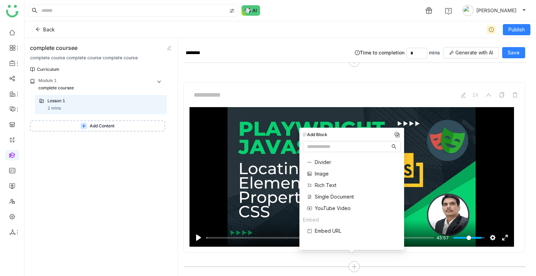
click at [324, 196] on span "Single Document" at bounding box center [334, 196] width 39 height 7
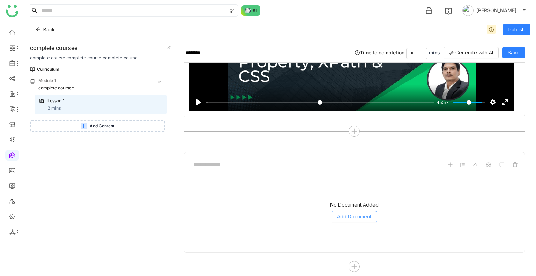
click at [338, 213] on span "Add Document" at bounding box center [354, 217] width 34 height 8
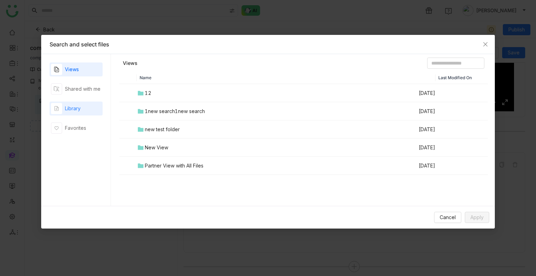
click at [71, 110] on div "Library" at bounding box center [73, 109] width 16 height 8
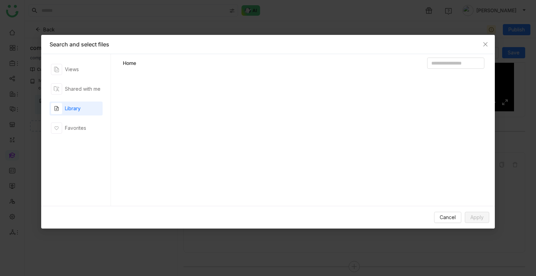
click at [71, 110] on div "Library" at bounding box center [73, 109] width 16 height 8
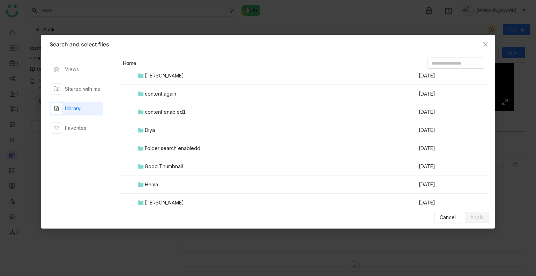
scroll to position [473, 0]
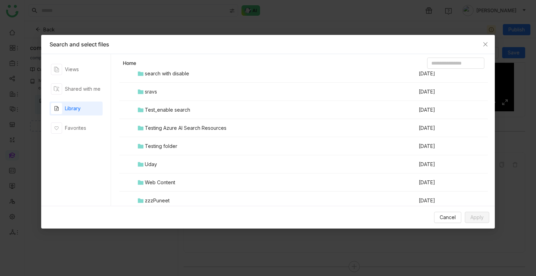
click at [170, 143] on div "Testing folder" at bounding box center [161, 146] width 32 height 8
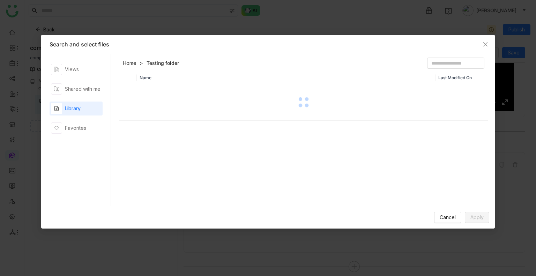
click at [170, 143] on div "Name Last Modified On" at bounding box center [303, 141] width 368 height 138
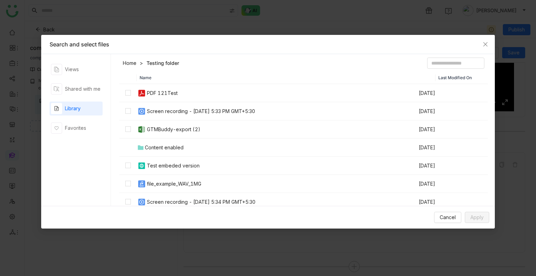
click at [218, 87] on td "PDF 121Test" at bounding box center [277, 93] width 281 height 18
click at [127, 107] on label at bounding box center [128, 111] width 6 height 8
click at [477, 212] on button "Apply" at bounding box center [477, 217] width 24 height 11
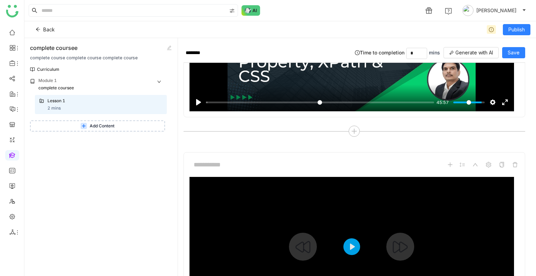
scroll to position [903, 0]
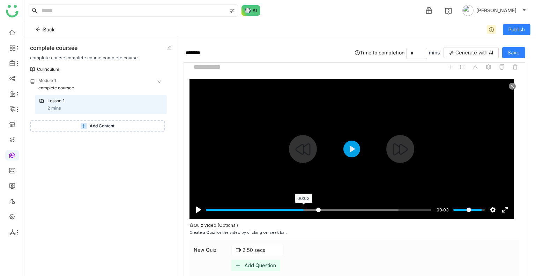
type input "*****"
click at [304, 206] on input "Seek" at bounding box center [318, 209] width 225 height 7
click at [262, 262] on div "Add Question" at bounding box center [260, 265] width 31 height 6
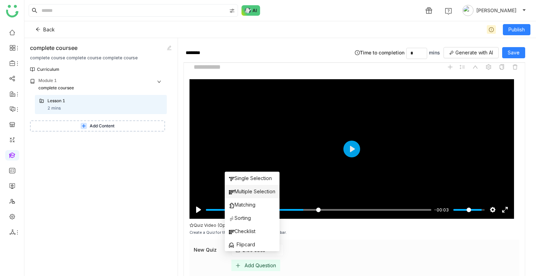
click at [243, 186] on li "Multiple Selection" at bounding box center [252, 191] width 55 height 13
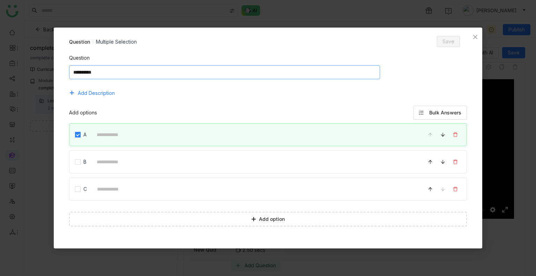
click at [133, 79] on textarea at bounding box center [224, 72] width 311 height 14
type textarea "******"
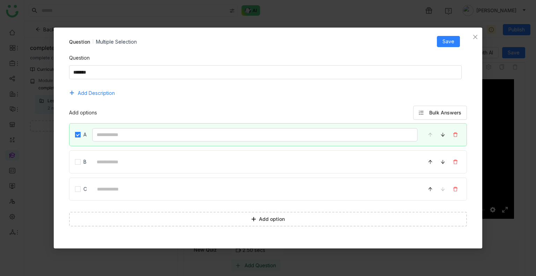
click at [104, 134] on input at bounding box center [255, 135] width 326 height 14
type input "********"
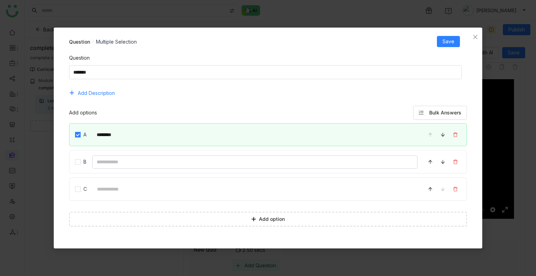
click at [122, 156] on input at bounding box center [255, 162] width 326 height 14
type input "********"
click at [128, 189] on input at bounding box center [254, 189] width 325 height 14
type input "********"
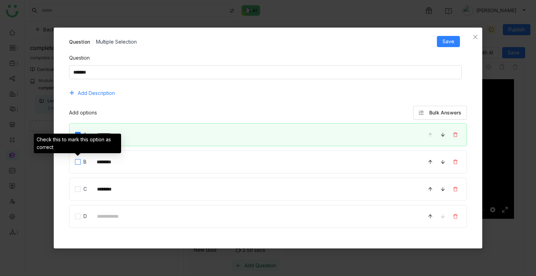
click at [76, 165] on label at bounding box center [78, 162] width 6 height 8
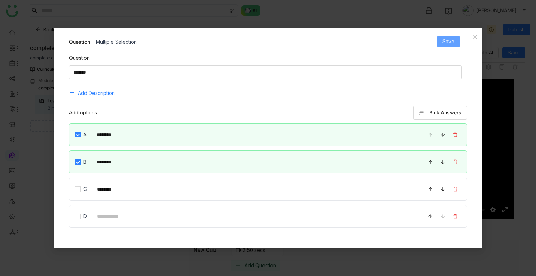
click at [447, 45] on button "Save" at bounding box center [448, 41] width 23 height 11
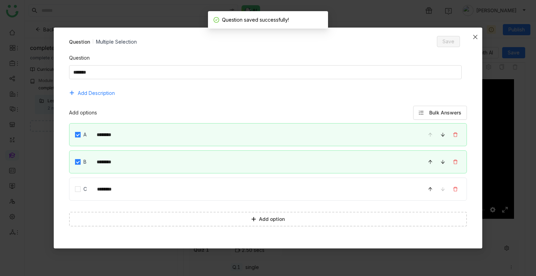
click at [471, 35] on span "Close" at bounding box center [475, 37] width 14 height 19
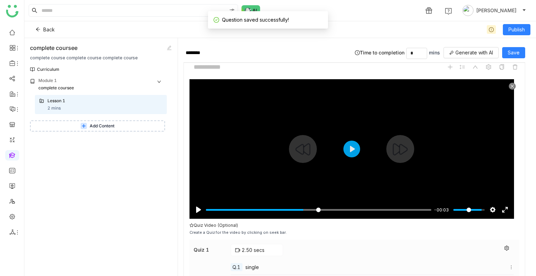
scroll to position [960, 0]
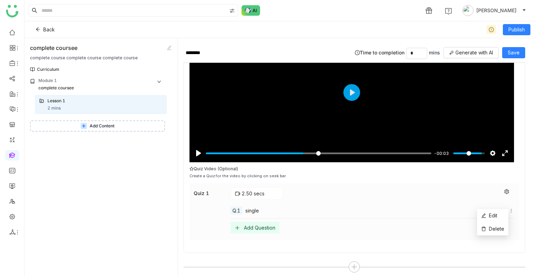
click at [509, 208] on icon at bounding box center [511, 210] width 5 height 5
click at [504, 187] on button at bounding box center [506, 191] width 14 height 8
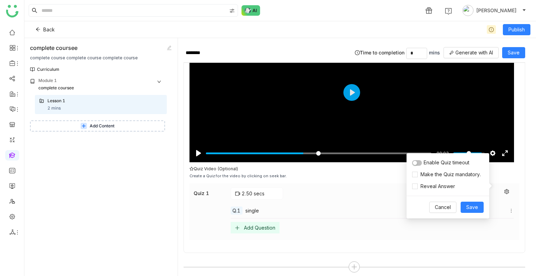
click at [423, 164] on div "Enable Quiz timeout" at bounding box center [448, 163] width 72 height 8
click at [416, 163] on span "button" at bounding box center [415, 163] width 4 height 4
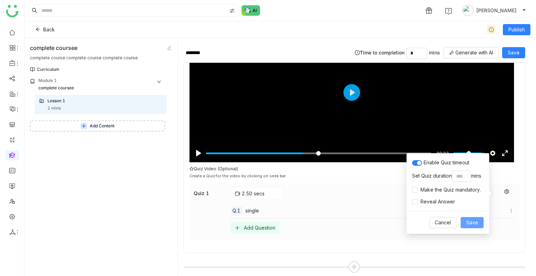
click at [473, 221] on span "Save" at bounding box center [472, 223] width 12 height 8
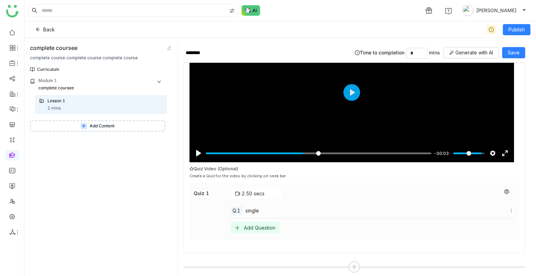
click at [259, 225] on div "Add Question" at bounding box center [259, 228] width 31 height 6
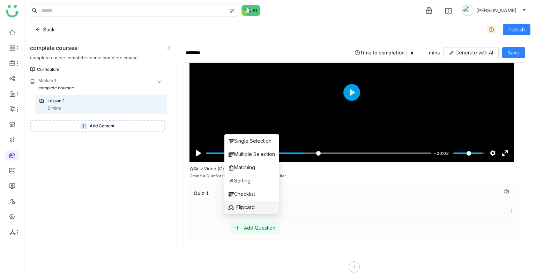
click at [253, 209] on span "Flipcard" at bounding box center [241, 207] width 26 height 8
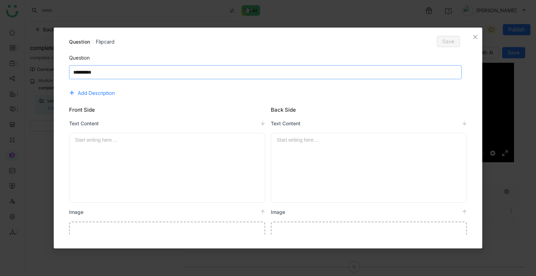
click at [127, 76] on textarea at bounding box center [265, 72] width 393 height 14
type textarea "**********"
click at [106, 163] on div at bounding box center [167, 167] width 184 height 63
click at [447, 45] on span "Save" at bounding box center [448, 42] width 12 height 8
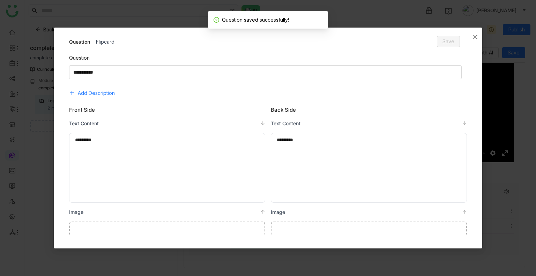
click at [473, 34] on icon "Close" at bounding box center [475, 37] width 6 height 6
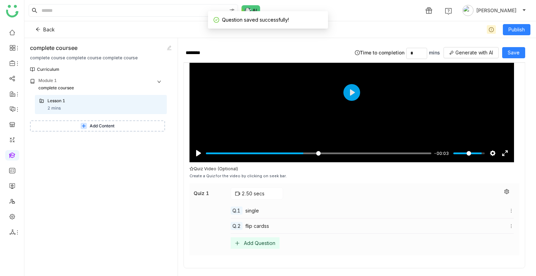
scroll to position [975, 0]
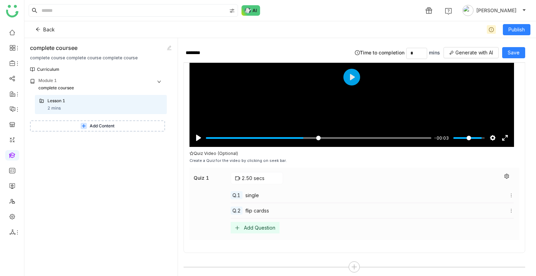
click at [506, 207] on div "flip cardss" at bounding box center [379, 210] width 268 height 7
click at [509, 208] on icon at bounding box center [511, 210] width 5 height 5
click at [494, 213] on span "Edit" at bounding box center [493, 215] width 8 height 6
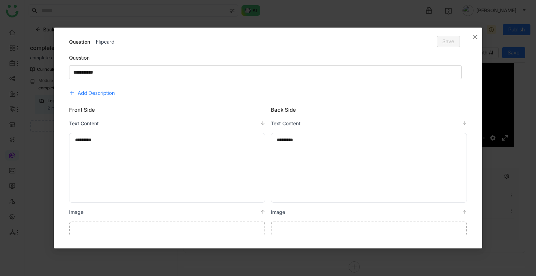
click at [476, 36] on icon "Close" at bounding box center [475, 37] width 6 height 6
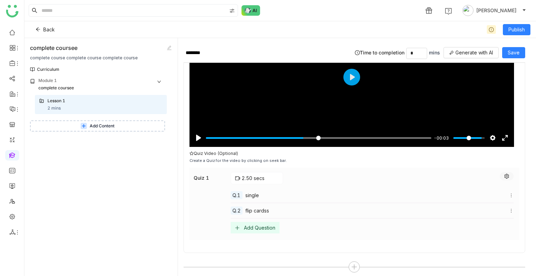
click at [502, 173] on button at bounding box center [506, 176] width 14 height 8
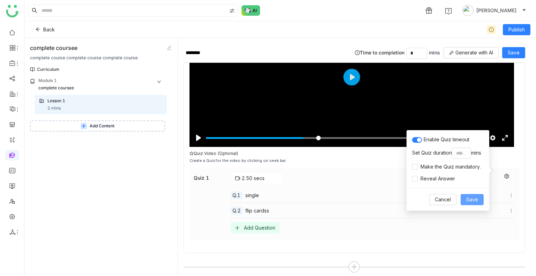
click at [469, 197] on span "Save" at bounding box center [472, 200] width 12 height 8
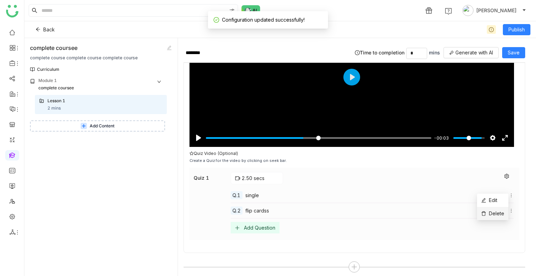
click at [497, 209] on li "Delete" at bounding box center [492, 213] width 31 height 13
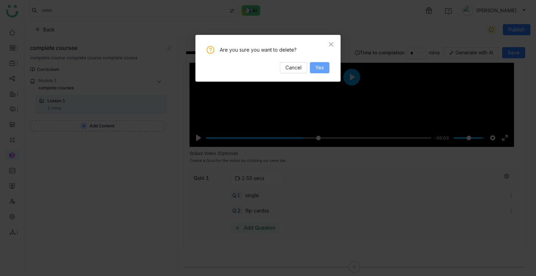
drag, startPoint x: 324, startPoint y: 75, endPoint x: 321, endPoint y: 70, distance: 5.8
click at [321, 70] on div "Are you sure you want to delete? Cancel Yes" at bounding box center [267, 58] width 145 height 47
click at [321, 70] on span "Yes" at bounding box center [319, 68] width 8 height 8
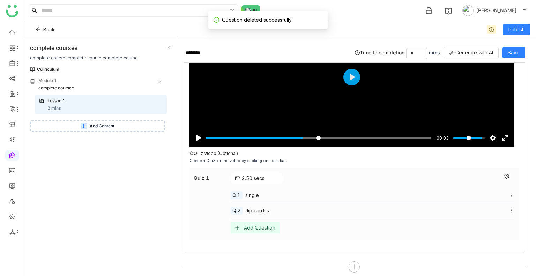
scroll to position [960, 0]
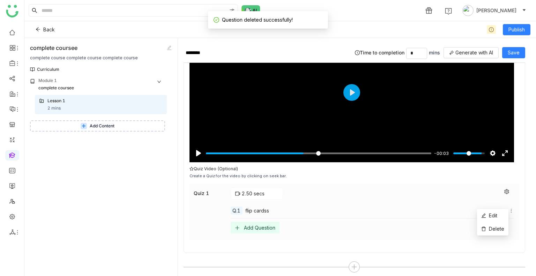
click at [509, 208] on icon at bounding box center [511, 210] width 5 height 5
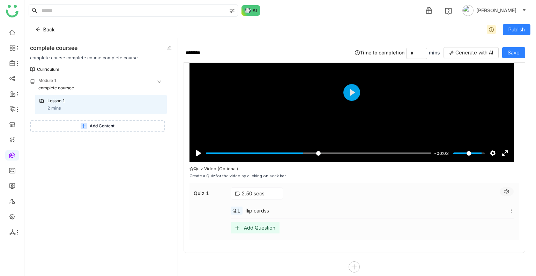
click at [501, 187] on button at bounding box center [506, 191] width 14 height 8
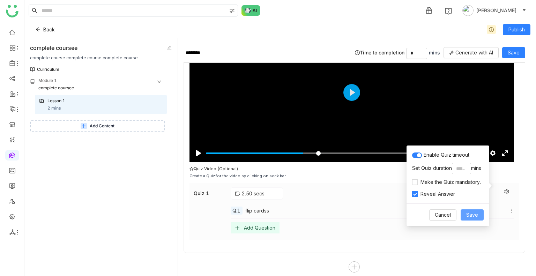
click at [478, 215] on button "Save" at bounding box center [471, 214] width 23 height 11
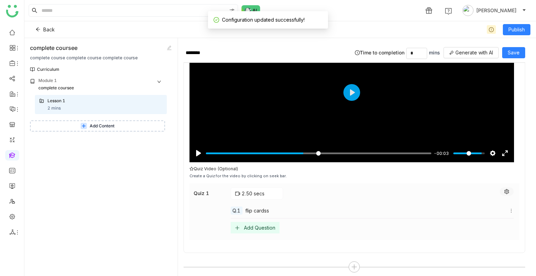
click at [499, 188] on button at bounding box center [506, 191] width 14 height 8
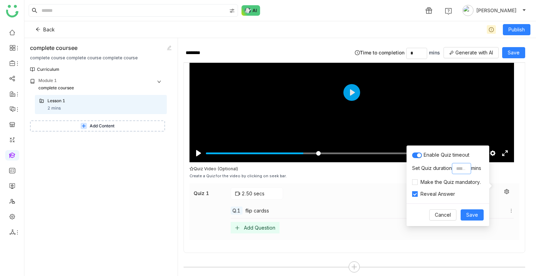
click at [463, 169] on input "*" at bounding box center [461, 168] width 19 height 11
click at [408, 184] on div "Enable Quiz timeout Set Quiz duration * mins Make the Quiz mandatory. Reveal An…" at bounding box center [447, 174] width 83 height 58
click at [468, 213] on span "Save" at bounding box center [472, 215] width 12 height 8
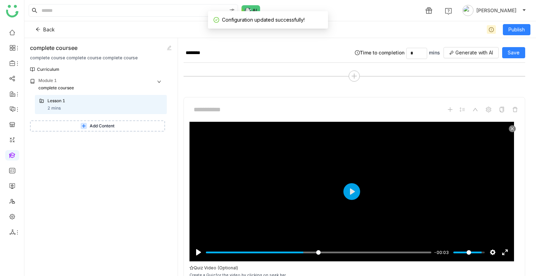
scroll to position [854, 0]
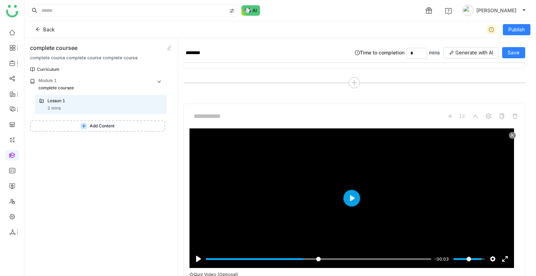
click at [510, 133] on icon at bounding box center [512, 135] width 4 height 4
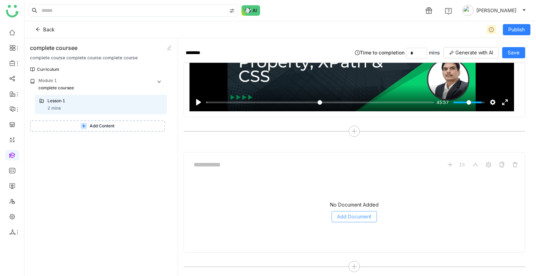
click at [353, 213] on span "Add Document" at bounding box center [354, 217] width 34 height 8
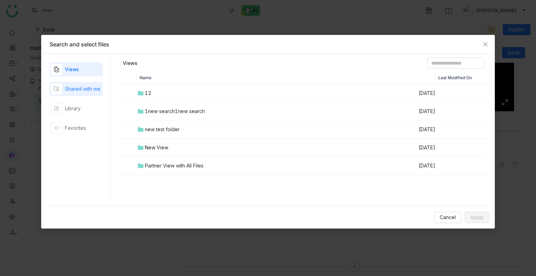
click at [78, 86] on div "Shared with me" at bounding box center [83, 89] width 36 height 8
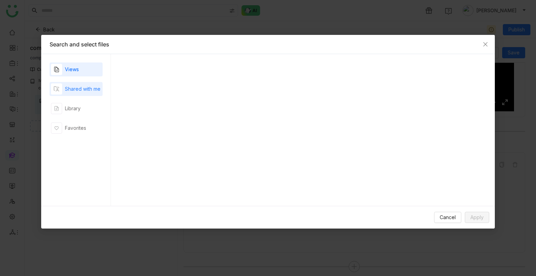
click at [78, 86] on div "Shared with me" at bounding box center [83, 89] width 36 height 8
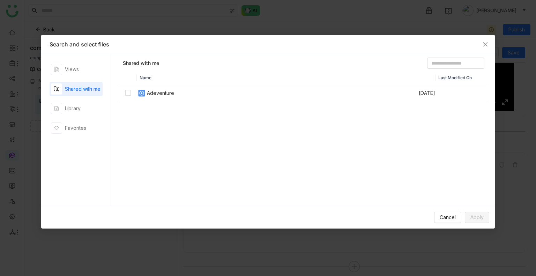
click at [143, 88] on td "Adeventure" at bounding box center [277, 93] width 281 height 18
click at [476, 212] on button "Apply" at bounding box center [477, 217] width 24 height 11
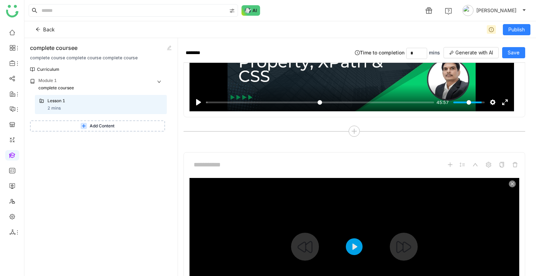
scroll to position [960, 0]
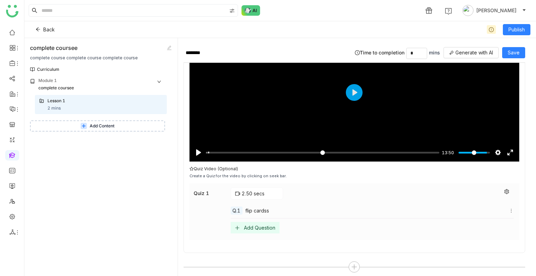
click at [269, 207] on div "flip cardss" at bounding box center [379, 210] width 268 height 7
click at [500, 187] on button at bounding box center [506, 191] width 14 height 8
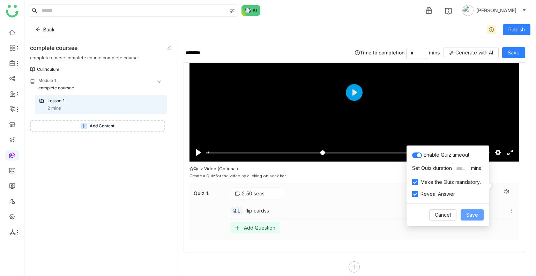
click at [471, 215] on span "Save" at bounding box center [472, 215] width 12 height 8
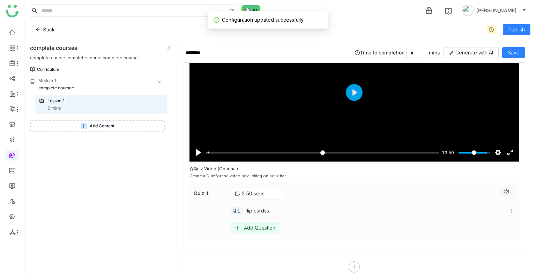
click at [504, 189] on icon at bounding box center [506, 191] width 5 height 5
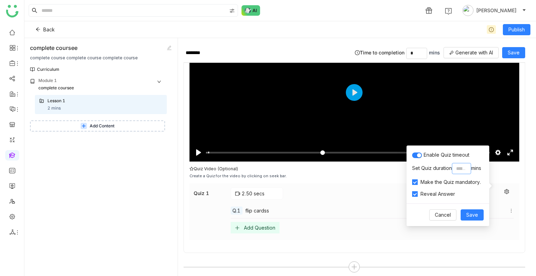
click at [459, 167] on input "*" at bounding box center [461, 168] width 19 height 11
type input "*"
click at [472, 209] on button "Save" at bounding box center [471, 214] width 23 height 11
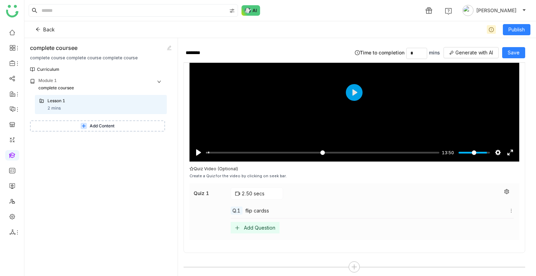
click at [504, 207] on div "flip cardss" at bounding box center [379, 210] width 268 height 7
click at [509, 208] on icon at bounding box center [511, 210] width 5 height 5
click at [493, 216] on span "Edit" at bounding box center [493, 215] width 8 height 6
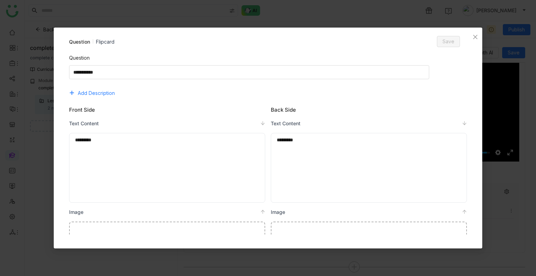
click at [313, 141] on div "*********" at bounding box center [368, 140] width 182 height 8
click at [471, 37] on span "Close" at bounding box center [475, 37] width 14 height 19
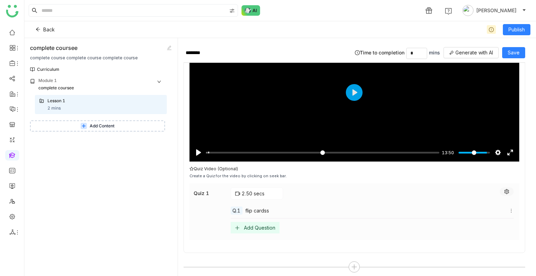
click at [504, 189] on icon at bounding box center [506, 191] width 5 height 5
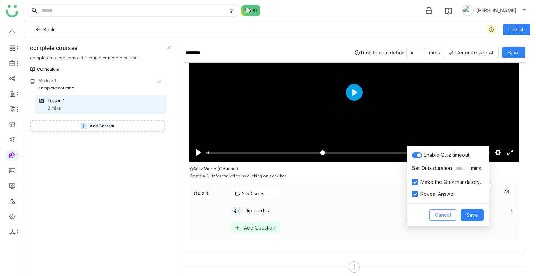
click at [448, 213] on span "Cancel" at bounding box center [443, 215] width 16 height 8
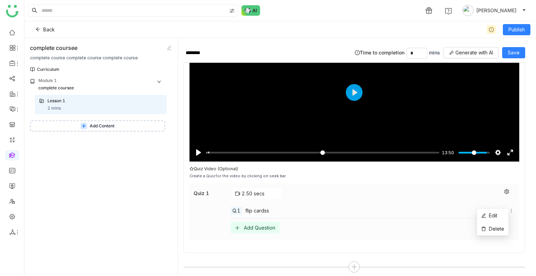
click at [509, 208] on icon at bounding box center [511, 210] width 5 height 5
click at [495, 230] on span "Delete" at bounding box center [496, 229] width 15 height 6
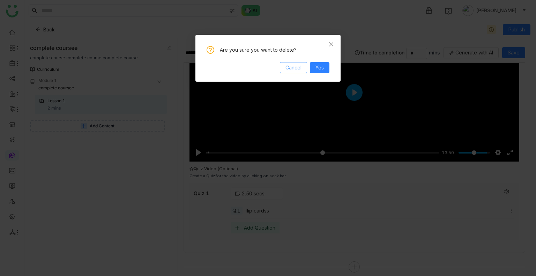
click at [301, 68] on span "Cancel" at bounding box center [293, 68] width 16 height 8
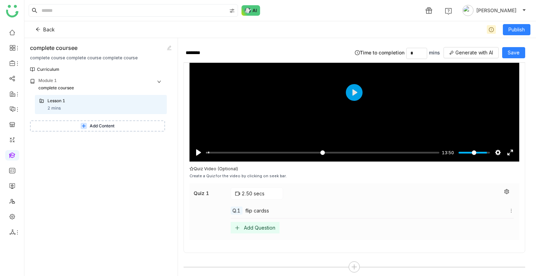
click at [273, 207] on div "flip cardss" at bounding box center [379, 210] width 268 height 7
click at [261, 207] on span "flip cardss" at bounding box center [257, 210] width 24 height 7
click at [254, 187] on div "2.50 secs" at bounding box center [257, 193] width 52 height 12
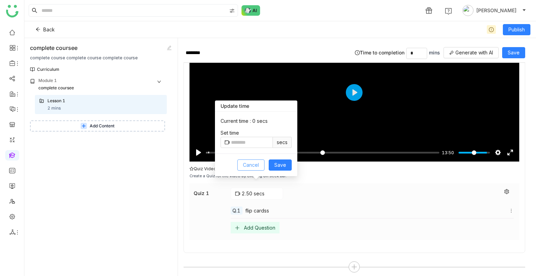
click at [258, 168] on span "Cancel" at bounding box center [251, 165] width 16 height 8
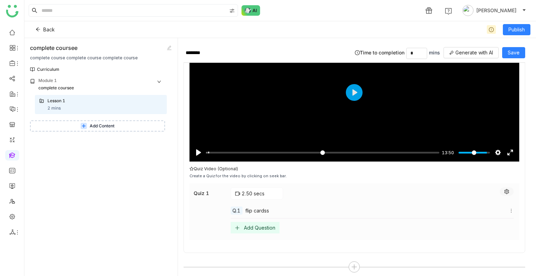
click at [502, 189] on button at bounding box center [506, 191] width 14 height 8
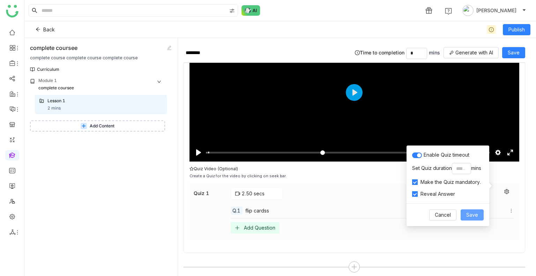
click at [474, 212] on span "Save" at bounding box center [472, 215] width 12 height 8
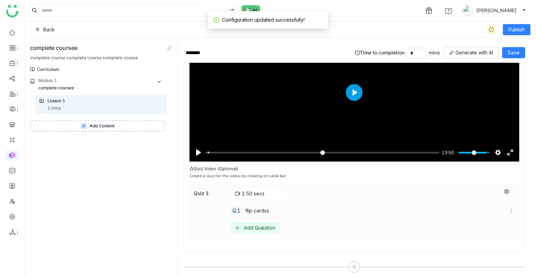
click at [506, 207] on div "flip cardss" at bounding box center [379, 210] width 268 height 7
click at [509, 208] on icon at bounding box center [511, 210] width 5 height 5
click at [498, 226] on span "Delete" at bounding box center [496, 229] width 15 height 6
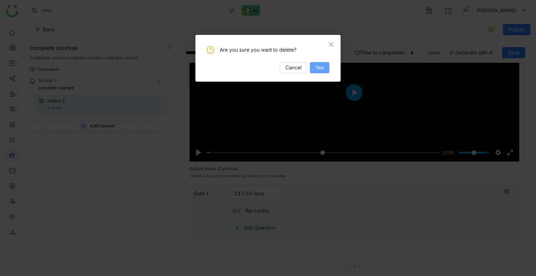
click at [323, 71] on span "Yes" at bounding box center [319, 68] width 8 height 8
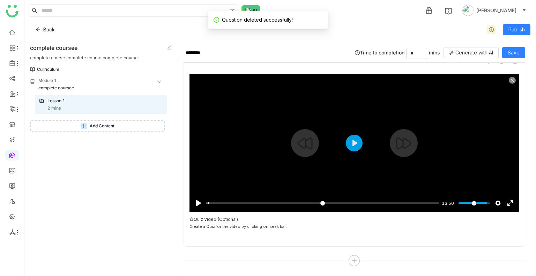
scroll to position [903, 0]
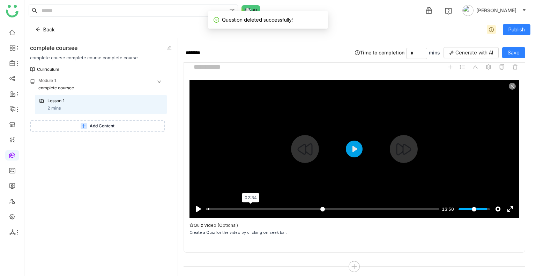
click at [249, 206] on input "Seek" at bounding box center [322, 209] width 233 height 7
click at [249, 206] on input "Seek" at bounding box center [321, 209] width 231 height 7
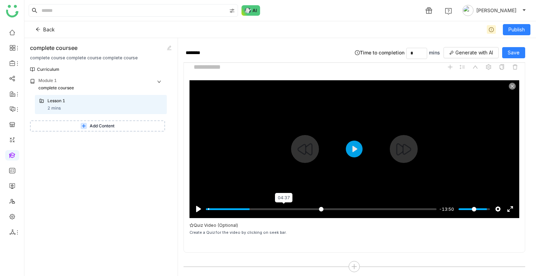
click at [281, 206] on input "Seek" at bounding box center [321, 209] width 231 height 7
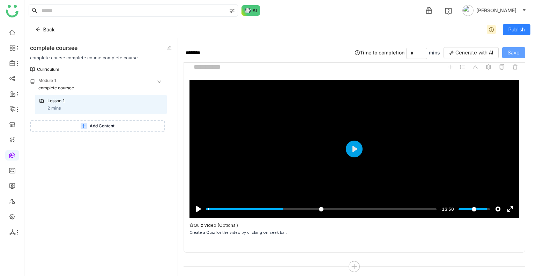
click at [516, 53] on span "Save" at bounding box center [514, 53] width 12 height 8
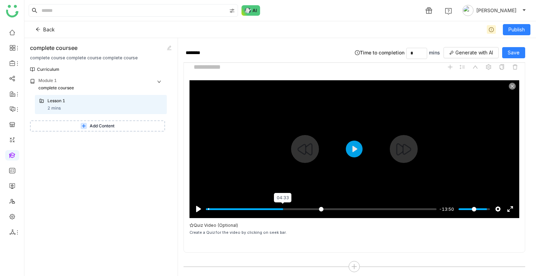
click at [280, 206] on input "Seek" at bounding box center [321, 209] width 231 height 7
type input "*****"
click at [266, 206] on input "Seek" at bounding box center [321, 209] width 231 height 7
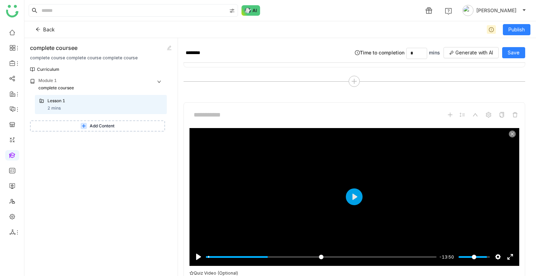
scroll to position [941, 0]
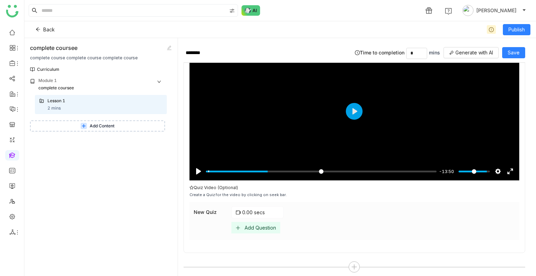
click at [248, 225] on div "Add Question" at bounding box center [260, 228] width 31 height 6
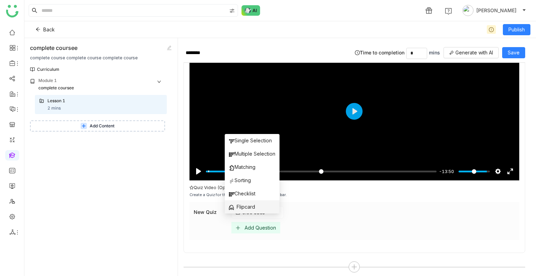
click at [250, 209] on span "Flipcard" at bounding box center [242, 207] width 26 height 8
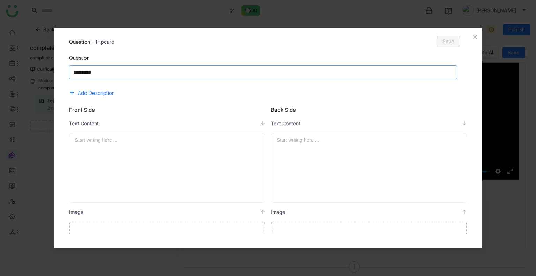
click at [154, 69] on textarea at bounding box center [263, 72] width 388 height 14
type textarea "**********"
click at [443, 44] on span "Save" at bounding box center [448, 42] width 12 height 8
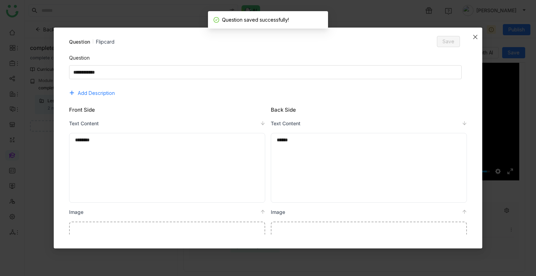
click at [470, 39] on span "Close" at bounding box center [475, 37] width 14 height 19
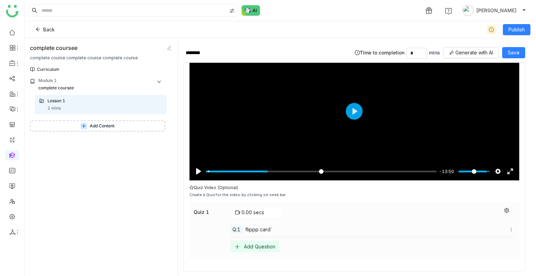
scroll to position [960, 0]
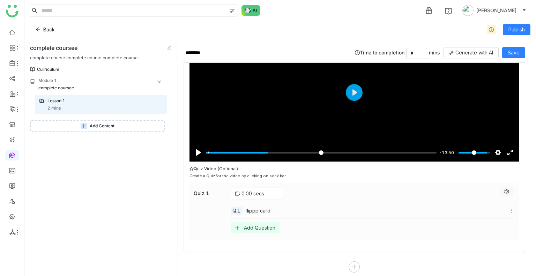
click at [504, 189] on icon at bounding box center [506, 191] width 5 height 5
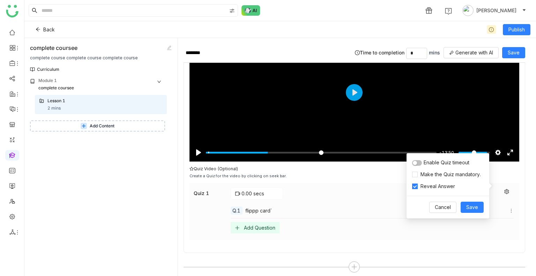
click at [414, 162] on span "button" at bounding box center [415, 163] width 4 height 4
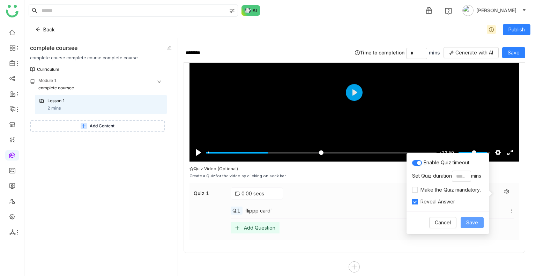
click at [473, 220] on span "Save" at bounding box center [472, 223] width 12 height 8
click at [346, 261] on div at bounding box center [353, 266] width 341 height 11
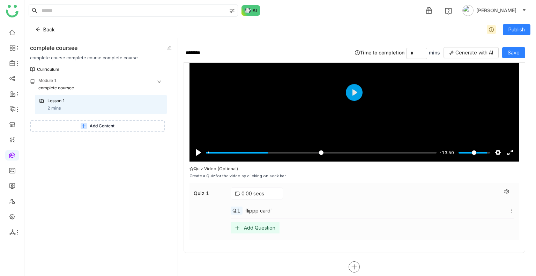
click at [351, 264] on icon at bounding box center [354, 267] width 6 height 6
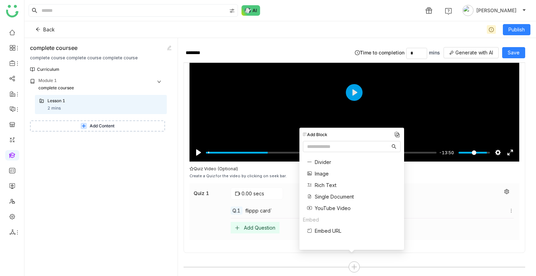
click at [328, 210] on span "YouTube Video" at bounding box center [333, 207] width 36 height 7
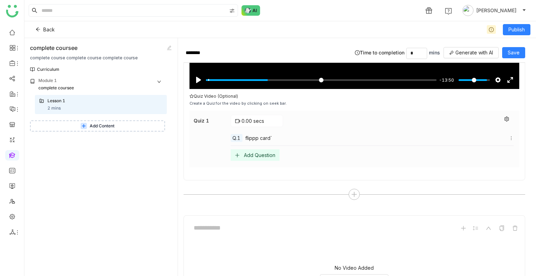
scroll to position [1033, 0]
click at [504, 116] on icon at bounding box center [506, 118] width 5 height 5
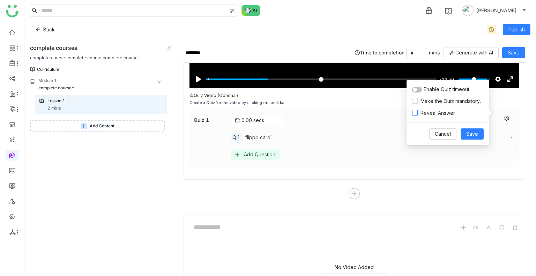
click at [431, 114] on span "Reveal Answer" at bounding box center [438, 113] width 40 height 8
click at [419, 88] on button "button" at bounding box center [417, 90] width 10 height 6
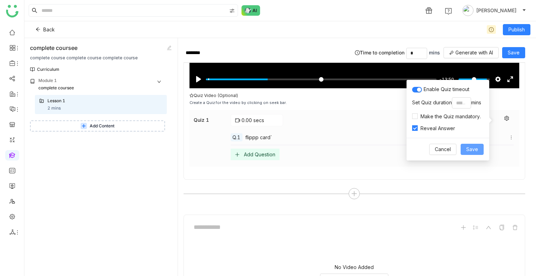
click at [475, 150] on span "Save" at bounding box center [472, 149] width 12 height 8
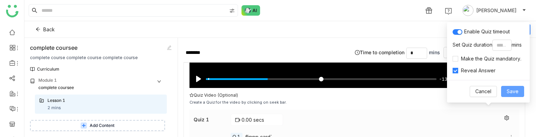
click at [508, 96] on button "Save" at bounding box center [512, 91] width 23 height 11
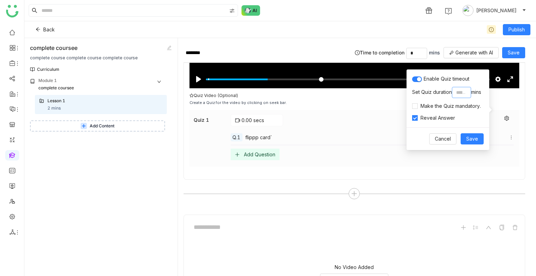
click at [460, 93] on input "*" at bounding box center [461, 92] width 19 height 11
type input "*"
click at [471, 133] on button "Save" at bounding box center [471, 138] width 23 height 11
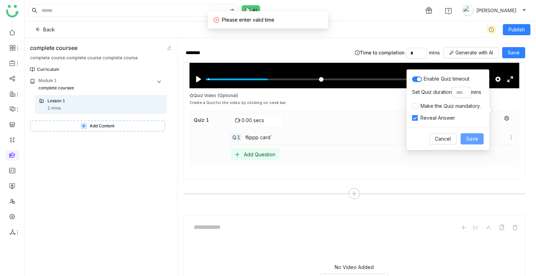
click at [471, 133] on button "Save" at bounding box center [471, 138] width 23 height 11
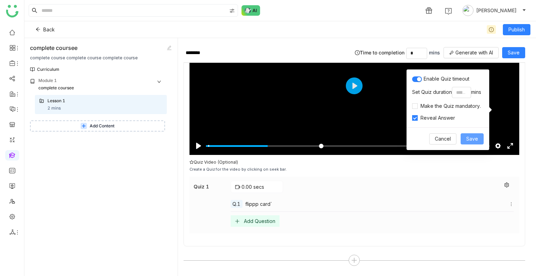
scroll to position [978, 0]
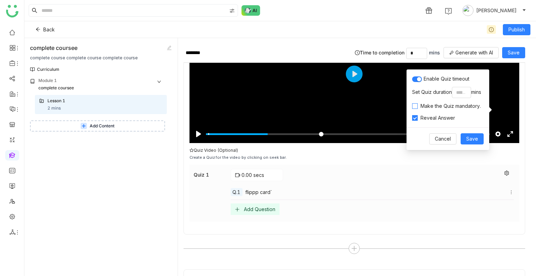
click at [432, 107] on span "Make the Quiz mandatory." at bounding box center [451, 106] width 66 height 8
click at [438, 102] on div "Enable Quiz timeout Set Quiz duration * mins Make the Quiz mandatory. Reveal An…" at bounding box center [447, 98] width 83 height 58
click at [438, 105] on span "Make the Quiz mandatory." at bounding box center [451, 106] width 66 height 8
click at [467, 138] on span "Save" at bounding box center [472, 139] width 12 height 8
type input "*****"
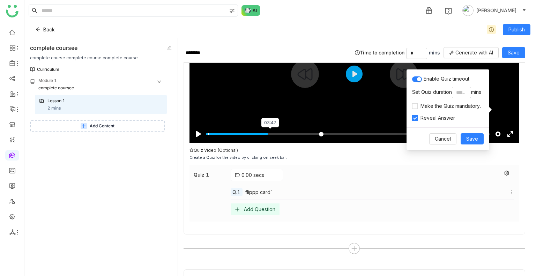
click at [268, 131] on input "Seek" at bounding box center [321, 134] width 231 height 7
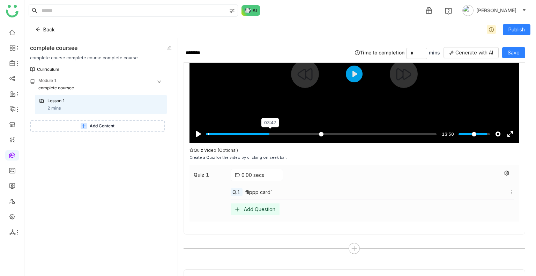
click at [268, 131] on input "Seek" at bounding box center [321, 134] width 231 height 7
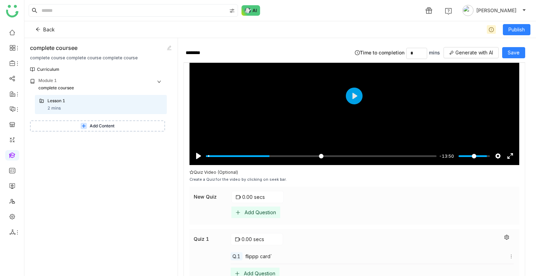
scroll to position [956, 0]
click at [504, 235] on icon at bounding box center [506, 237] width 5 height 5
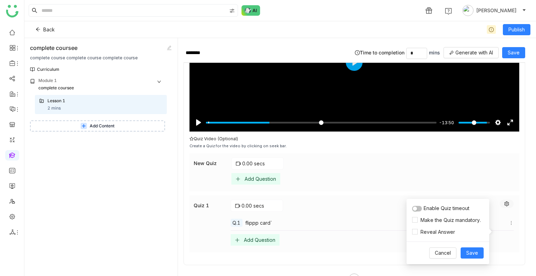
scroll to position [991, 0]
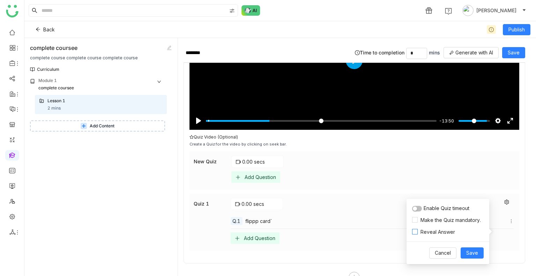
click at [420, 232] on span "Reveal Answer" at bounding box center [438, 232] width 40 height 8
click at [420, 209] on button "button" at bounding box center [417, 209] width 10 height 6
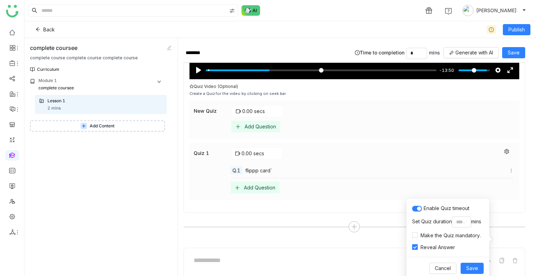
scroll to position [1043, 0]
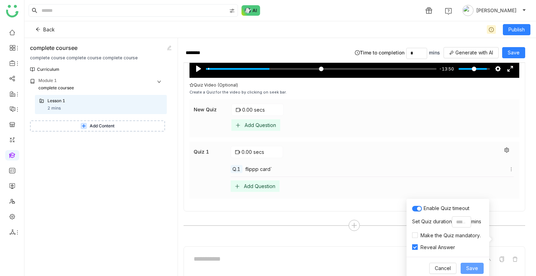
click at [468, 263] on button "Save" at bounding box center [471, 268] width 23 height 11
click at [428, 112] on div "0.00 secs Add Question" at bounding box center [372, 117] width 283 height 27
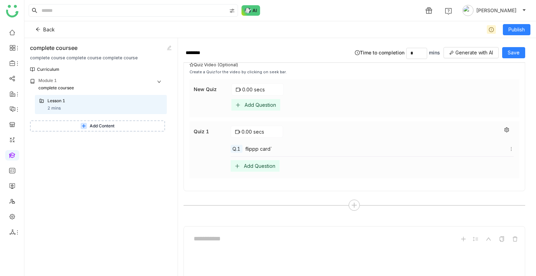
scroll to position [1064, 0]
click at [504, 125] on button at bounding box center [506, 129] width 14 height 8
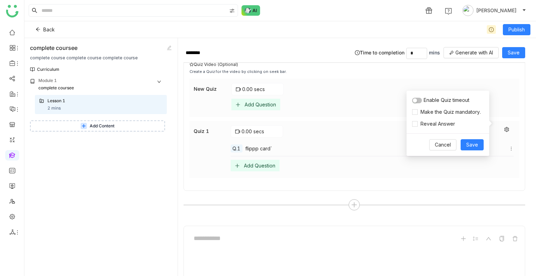
click at [415, 100] on span "button" at bounding box center [415, 100] width 4 height 4
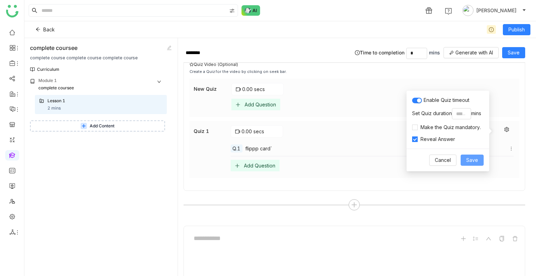
click at [475, 158] on span "Save" at bounding box center [472, 160] width 12 height 8
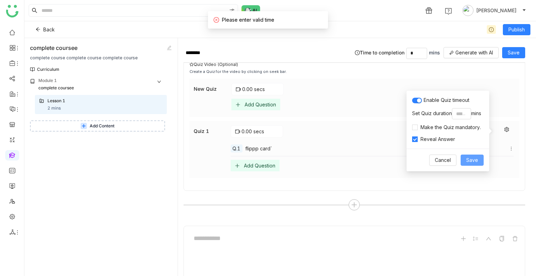
click at [475, 158] on span "Save" at bounding box center [472, 160] width 12 height 8
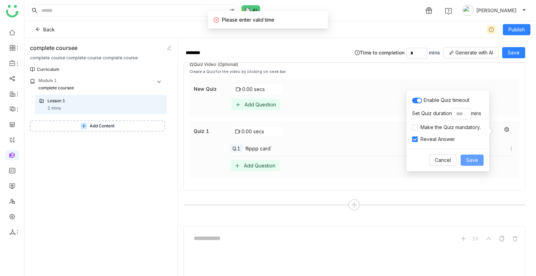
click at [475, 158] on span "Save" at bounding box center [472, 160] width 12 height 8
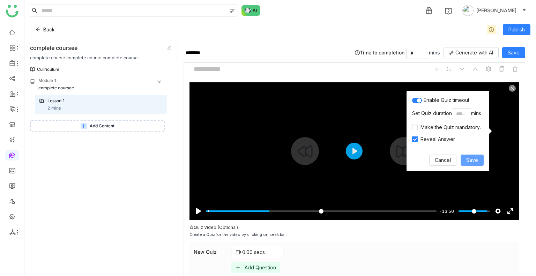
scroll to position [902, 0]
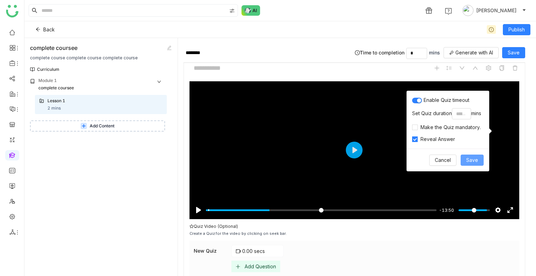
click at [474, 160] on span "Save" at bounding box center [472, 160] width 12 height 8
click at [512, 52] on span "Save" at bounding box center [514, 53] width 12 height 8
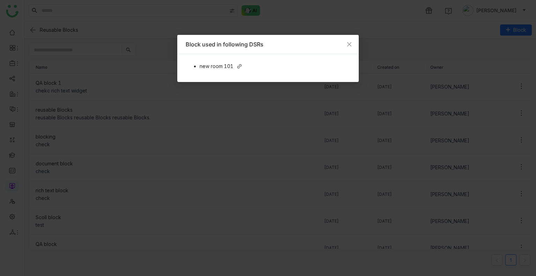
click at [352, 47] on span "Close" at bounding box center [349, 44] width 19 height 19
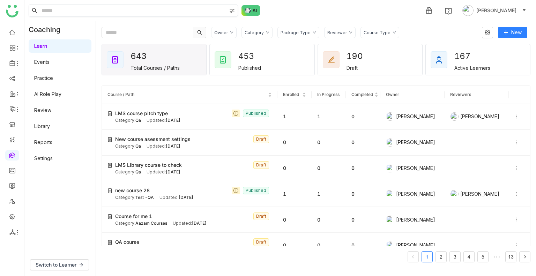
click at [69, 6] on input at bounding box center [133, 11] width 186 height 12
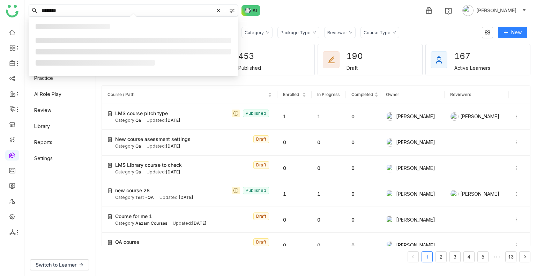
type input "*******"
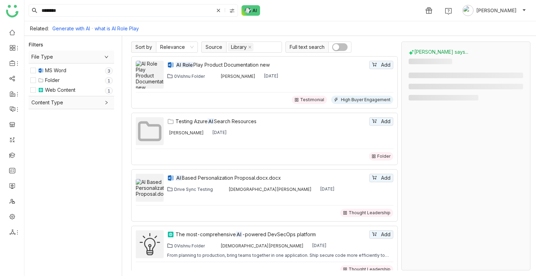
click at [221, 70] on div "AI Role Play Product Documentation new Add 0Vishnu Folder Uday Pulasetti Jun 23…" at bounding box center [280, 75] width 226 height 28
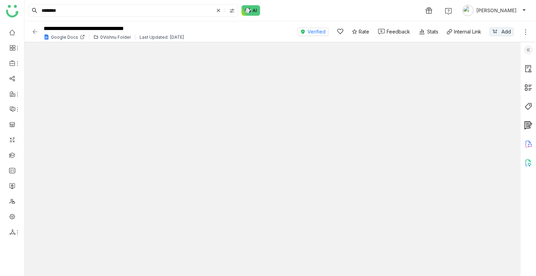
click at [526, 162] on img at bounding box center [528, 163] width 8 height 8
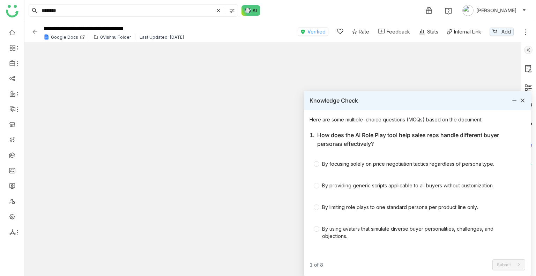
click at [521, 100] on icon at bounding box center [522, 100] width 5 height 5
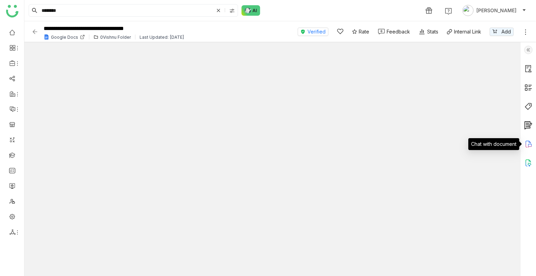
click at [529, 145] on icon at bounding box center [528, 144] width 8 height 8
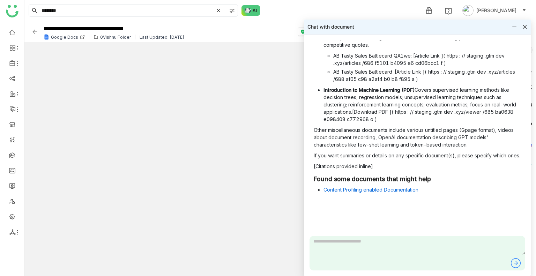
scroll to position [381, 0]
click at [337, 243] on textarea at bounding box center [417, 245] width 216 height 19
type textarea "**********"
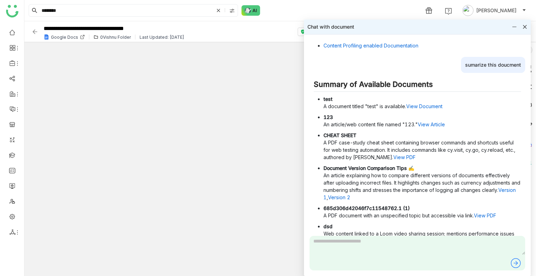
scroll to position [516, 0]
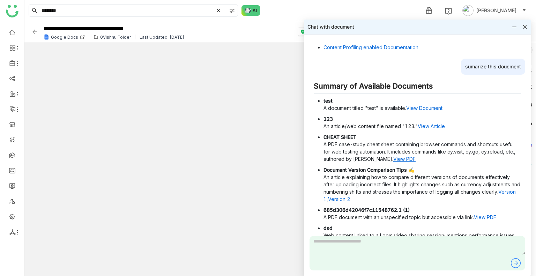
click at [399, 162] on link "View PDF" at bounding box center [404, 159] width 22 height 6
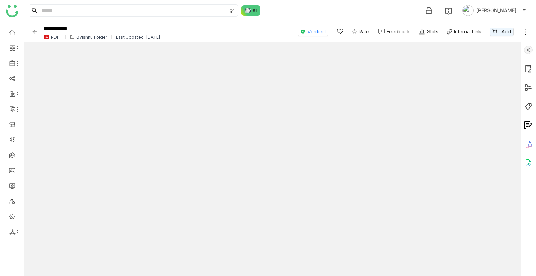
click at [37, 32] on img at bounding box center [34, 31] width 7 height 7
click at [529, 159] on img at bounding box center [528, 163] width 8 height 8
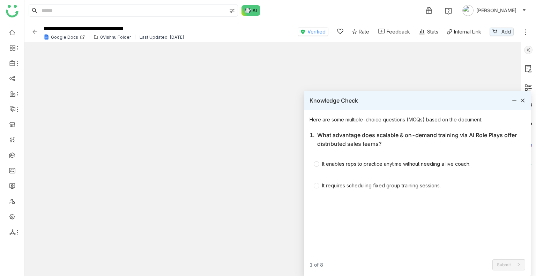
click at [523, 99] on icon at bounding box center [522, 100] width 5 height 5
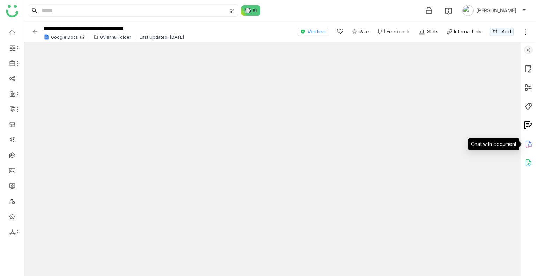
click at [530, 143] on icon at bounding box center [527, 144] width 5 height 7
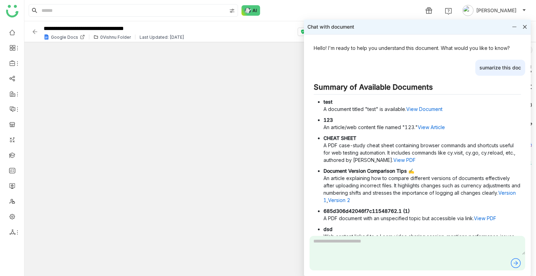
click at [525, 28] on icon at bounding box center [525, 27] width 4 height 4
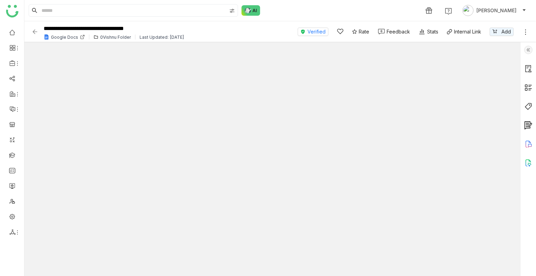
click at [32, 32] on img at bounding box center [34, 31] width 7 height 7
type input "*******"
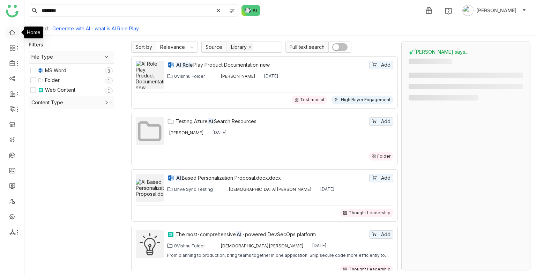
click at [9, 33] on link at bounding box center [12, 32] width 6 height 6
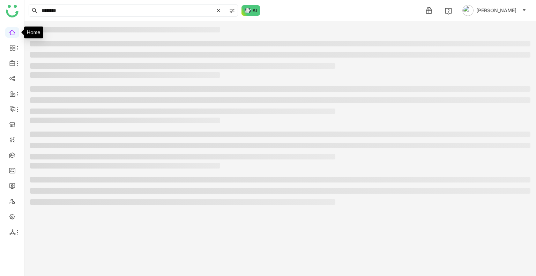
click at [9, 33] on link at bounding box center [12, 32] width 6 height 6
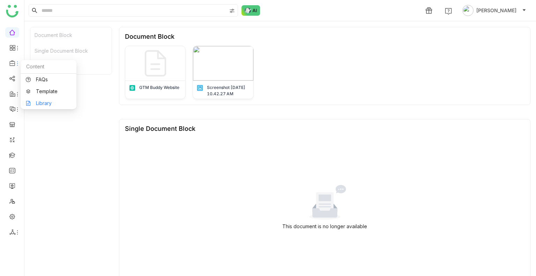
click at [48, 106] on link "Library" at bounding box center [48, 103] width 45 height 5
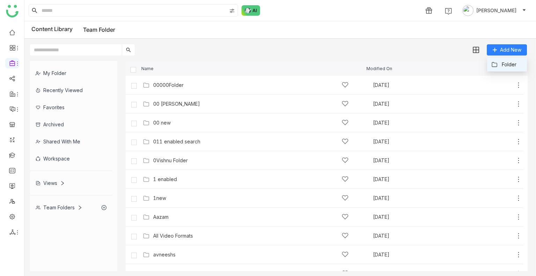
click at [498, 62] on button "Folder" at bounding box center [503, 65] width 25 height 8
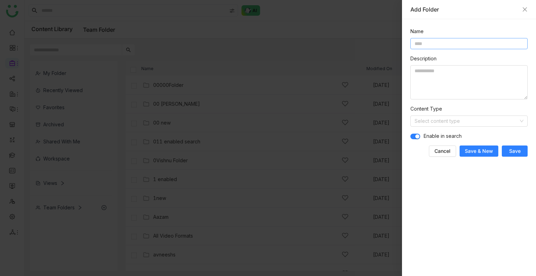
click at [434, 39] on input at bounding box center [468, 43] width 117 height 11
type input "**"
click at [423, 87] on textarea at bounding box center [468, 82] width 117 height 34
click at [429, 116] on input at bounding box center [466, 121] width 104 height 10
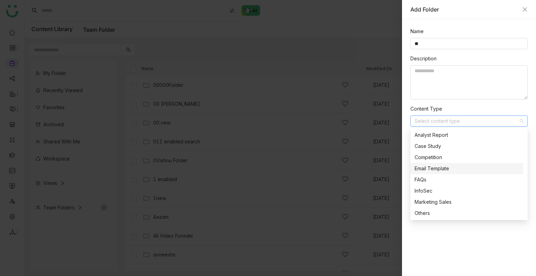
click at [431, 169] on div "Email Template" at bounding box center [466, 169] width 105 height 8
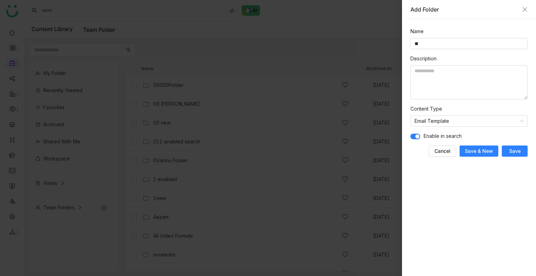
click at [518, 149] on span "Save" at bounding box center [515, 151] width 12 height 7
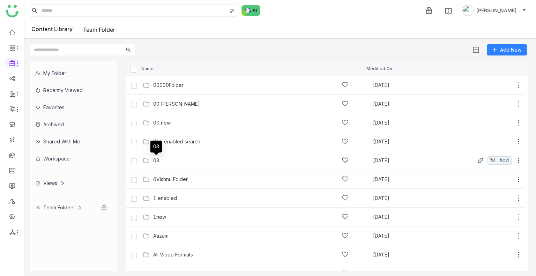
click at [157, 159] on div "03" at bounding box center [156, 161] width 6 height 6
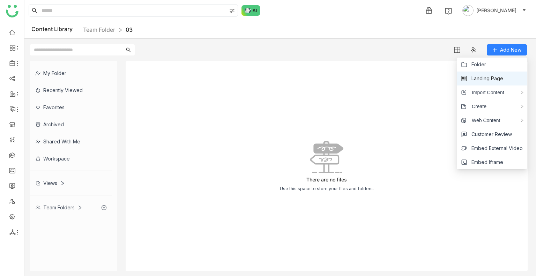
click at [477, 78] on span "Landing Page" at bounding box center [487, 79] width 32 height 8
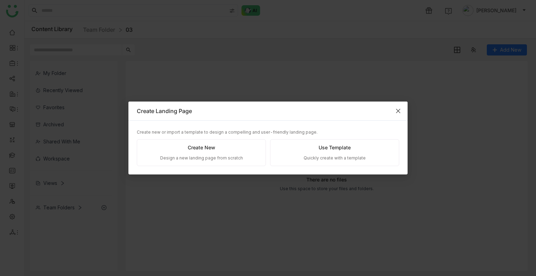
click at [394, 106] on span "Close" at bounding box center [398, 111] width 19 height 19
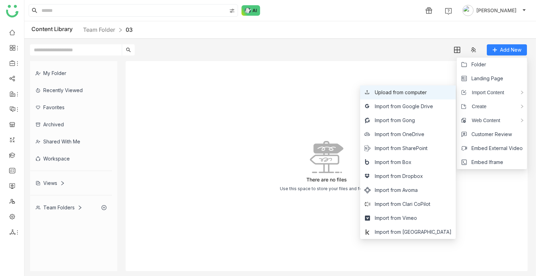
click at [423, 87] on li "Upload from computer" at bounding box center [408, 92] width 96 height 14
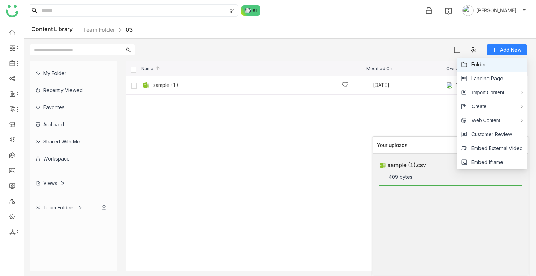
click at [476, 62] on span "Folder" at bounding box center [478, 65] width 15 height 8
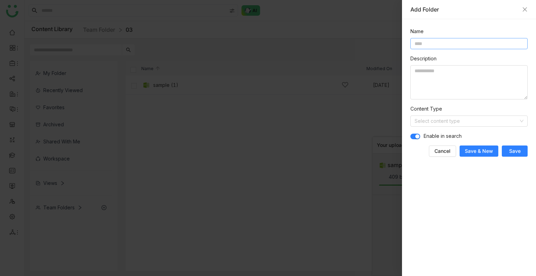
click at [419, 47] on input at bounding box center [468, 43] width 117 height 11
type input "********"
click at [509, 148] on span "Save" at bounding box center [515, 151] width 12 height 7
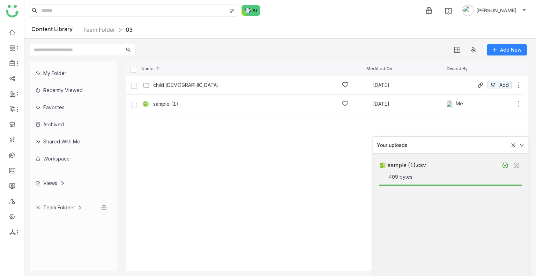
click at [198, 79] on div "child 03 Aug 28, 2025 Add" at bounding box center [325, 85] width 398 height 19
click at [158, 81] on div "child [DEMOGRAPHIC_DATA]" at bounding box center [250, 84] width 195 height 7
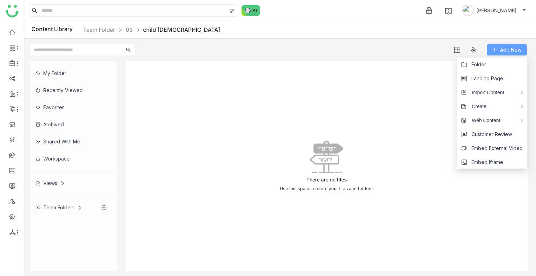
click at [500, 48] on span "Add New" at bounding box center [510, 50] width 21 height 8
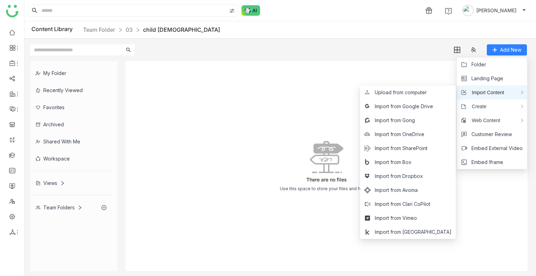
click at [488, 90] on span "Import Content" at bounding box center [485, 93] width 38 height 8
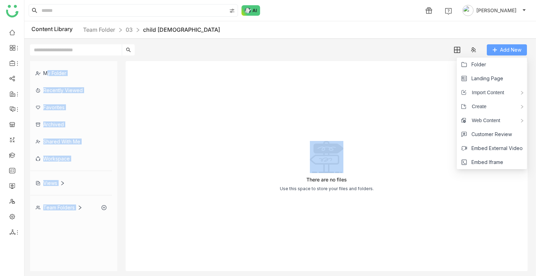
drag, startPoint x: 404, startPoint y: 93, endPoint x: 513, endPoint y: 50, distance: 117.0
click at [513, 50] on gtmb-library-container "Content Library Team Folder 03 child 03 Add New My Folder Recently Viewed Favor…" at bounding box center [279, 148] width 511 height 255
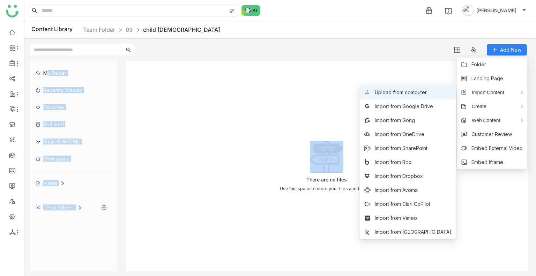
click at [427, 95] on span "Upload from computer" at bounding box center [401, 93] width 52 height 8
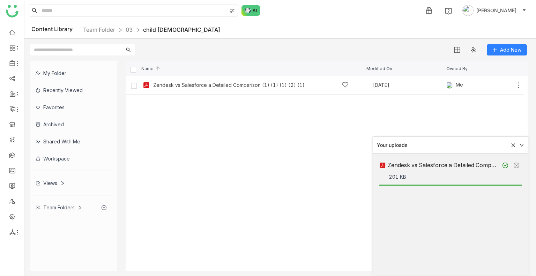
click at [235, 129] on cdk-virtual-scroll-viewport "Zendesk vs Salesforce a Detailed Comparison (1) (1) (1) (2) (1) Aug 28, 2025 Me…" at bounding box center [327, 173] width 402 height 195
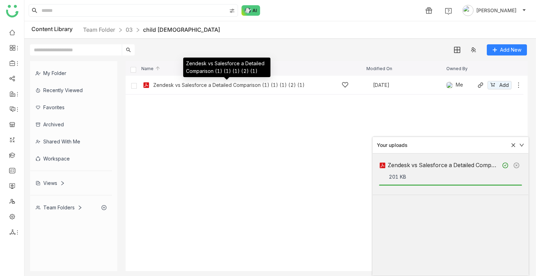
click at [220, 85] on div "Zendesk vs Salesforce a Detailed Comparison (1) (1) (1) (2) (1)" at bounding box center [228, 85] width 151 height 6
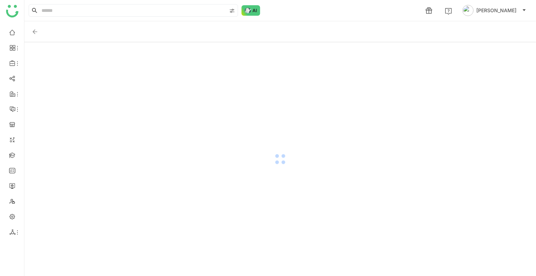
click at [220, 85] on div at bounding box center [279, 159] width 511 height 234
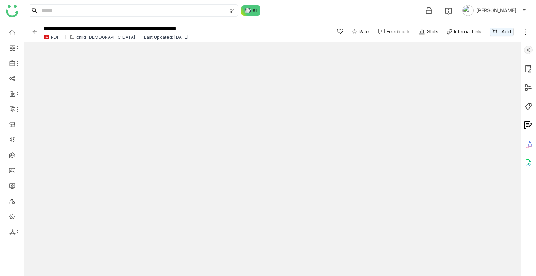
click at [528, 51] on img at bounding box center [528, 50] width 8 height 8
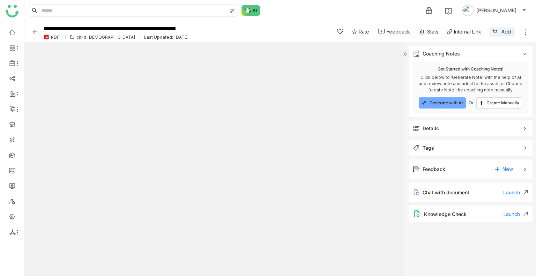
click at [435, 123] on div "Details" at bounding box center [470, 128] width 124 height 16
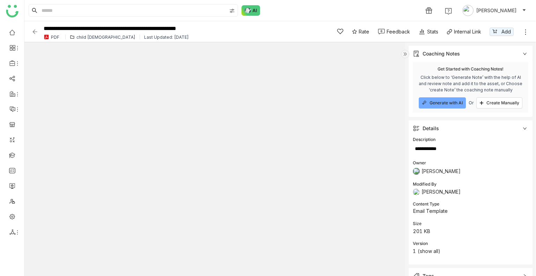
click at [35, 32] on img at bounding box center [34, 31] width 7 height 7
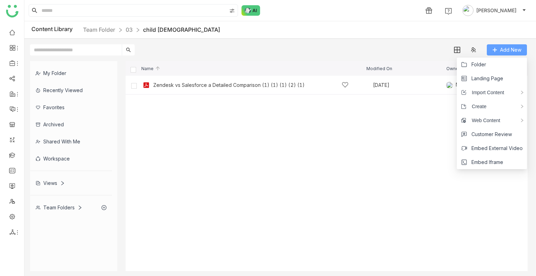
click at [506, 46] on span "Add New" at bounding box center [510, 50] width 21 height 8
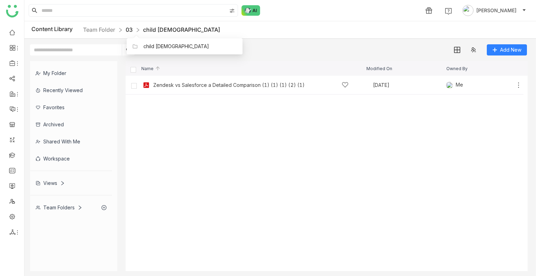
click at [129, 32] on link "03" at bounding box center [129, 29] width 7 height 7
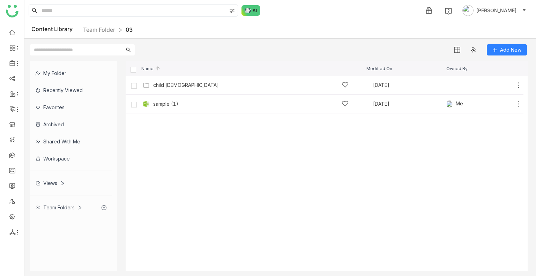
click at [159, 159] on cdk-virtual-scroll-viewport "child 03 Aug 28, 2025 Add sample (1) Aug 28, 2025 Me Add" at bounding box center [327, 173] width 402 height 195
click at [164, 88] on div "child 03" at bounding box center [186, 85] width 66 height 6
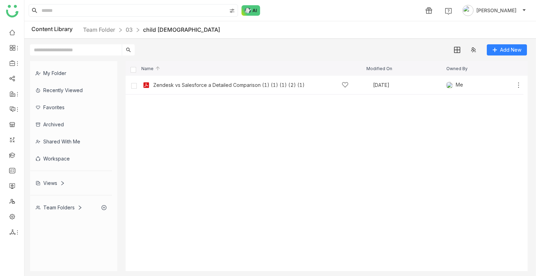
click at [204, 175] on cdk-virtual-scroll-viewport "Zendesk vs Salesforce a Detailed Comparison (1) (1) (1) (2) (1) Aug 28, 2025 Me…" at bounding box center [327, 173] width 402 height 195
click at [131, 31] on link "03" at bounding box center [129, 29] width 7 height 7
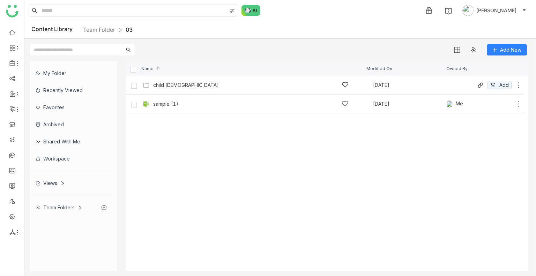
click at [520, 82] on icon at bounding box center [518, 85] width 7 height 7
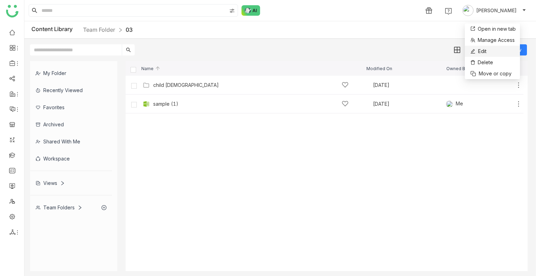
click at [487, 53] on li "Edit" at bounding box center [492, 51] width 55 height 11
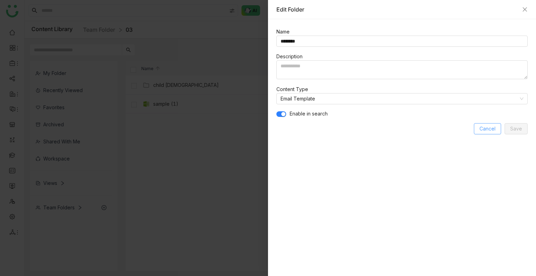
click at [489, 132] on button "Cancel" at bounding box center [487, 128] width 27 height 11
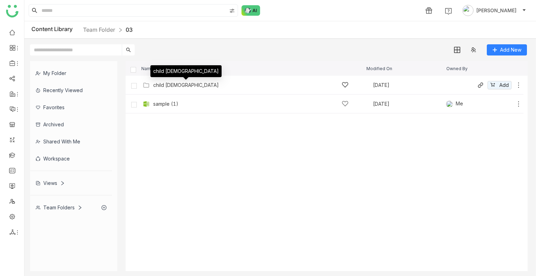
click at [165, 82] on div "child 03" at bounding box center [185, 73] width 71 height 17
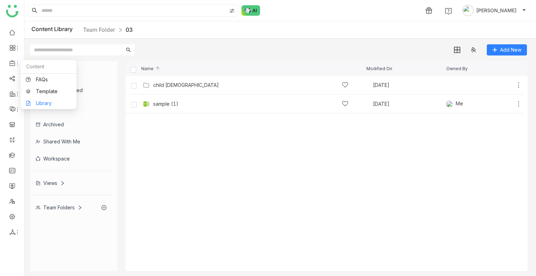
click at [53, 103] on link "Library" at bounding box center [48, 103] width 45 height 5
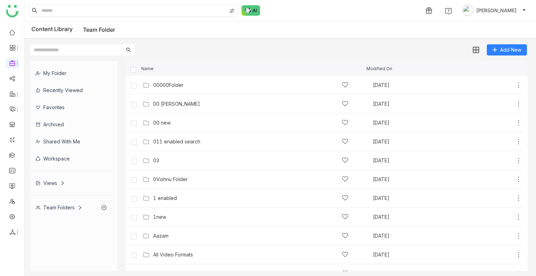
click at [92, 5] on input at bounding box center [133, 11] width 186 height 12
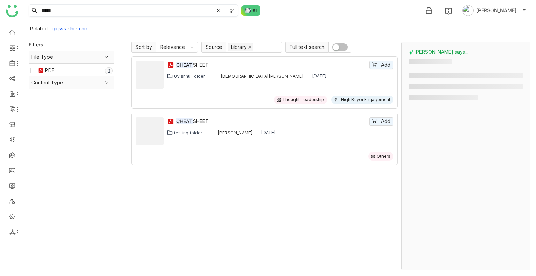
type input "*****"
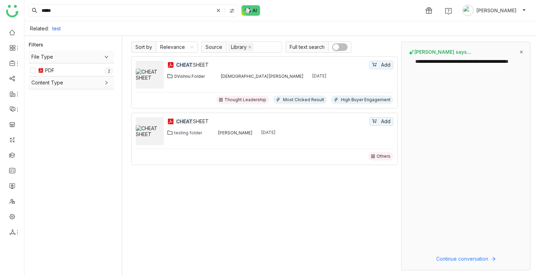
click at [202, 76] on div "0Vishnu Folder" at bounding box center [189, 76] width 31 height 5
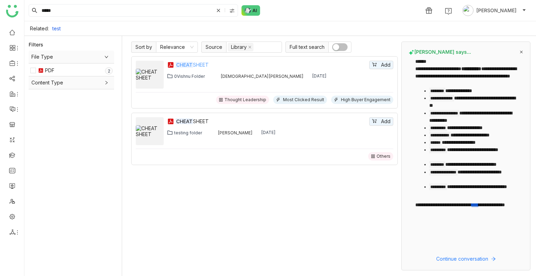
click at [193, 62] on div "CHEAT SHEET" at bounding box center [271, 65] width 192 height 8
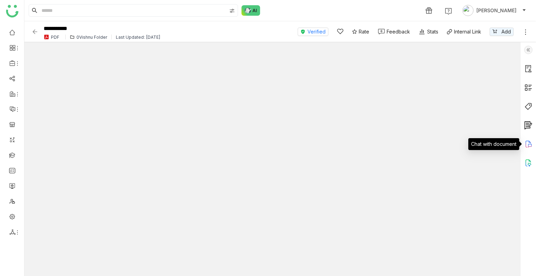
click at [529, 140] on icon at bounding box center [528, 144] width 8 height 8
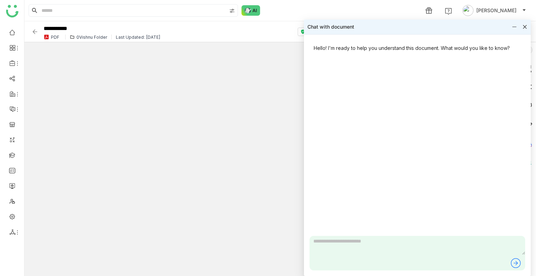
click at [347, 242] on textarea at bounding box center [417, 245] width 216 height 19
type textarea "**********"
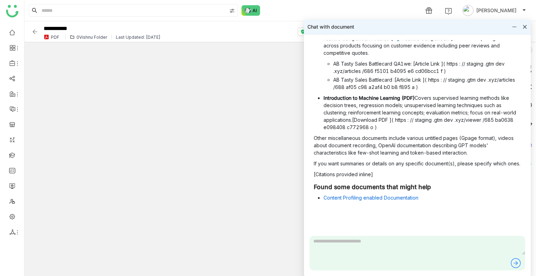
scroll to position [381, 0]
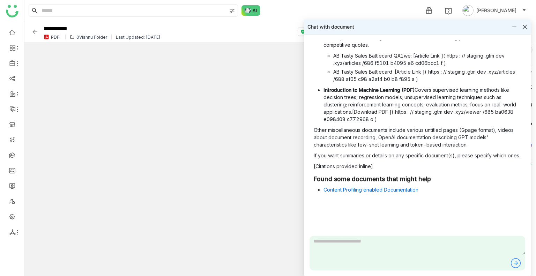
click at [39, 33] on div "**********" at bounding box center [160, 31] width 259 height 19
click at [37, 32] on img at bounding box center [34, 31] width 7 height 7
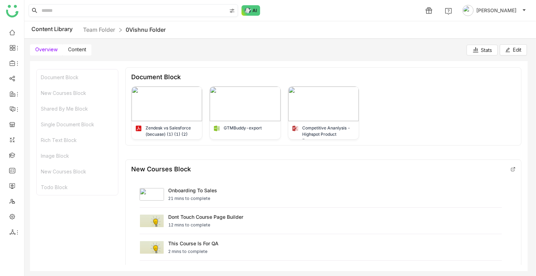
click at [75, 8] on input at bounding box center [133, 11] width 186 height 12
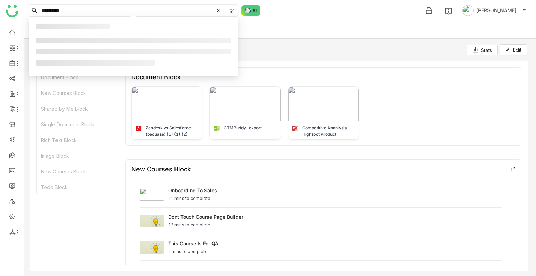
type input "**********"
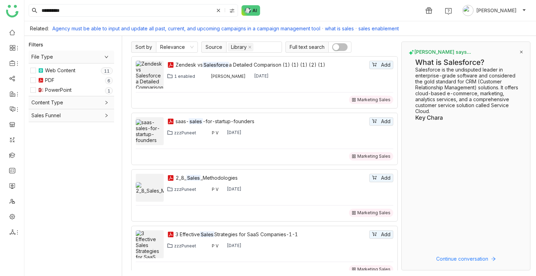
click at [285, 130] on div "zzzPuneet P V [DATE]" at bounding box center [280, 133] width 226 height 6
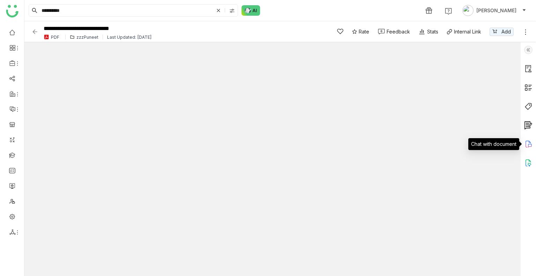
click at [529, 145] on icon at bounding box center [528, 144] width 8 height 8
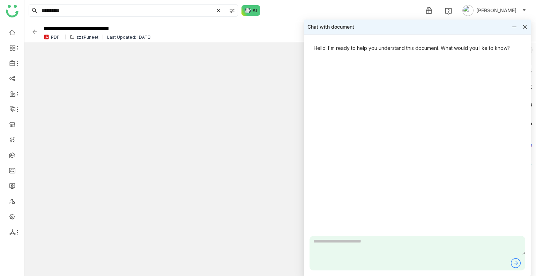
click at [326, 241] on textarea at bounding box center [417, 245] width 216 height 19
type textarea "**********"
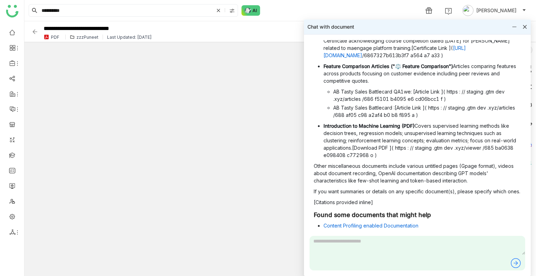
scroll to position [344, 0]
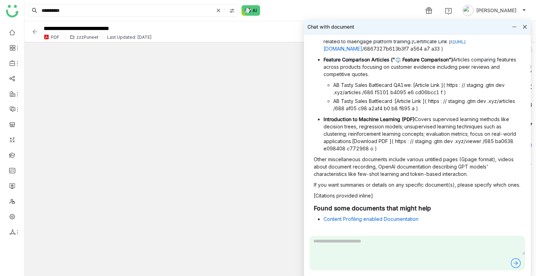
click at [325, 241] on textarea at bounding box center [417, 245] width 216 height 19
type textarea "**********"
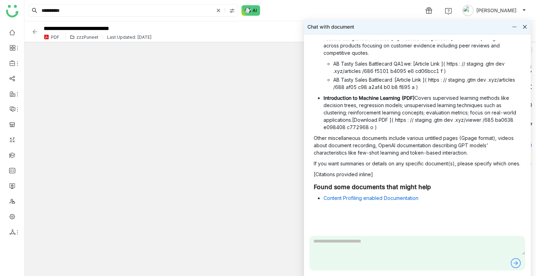
scroll to position [903, 0]
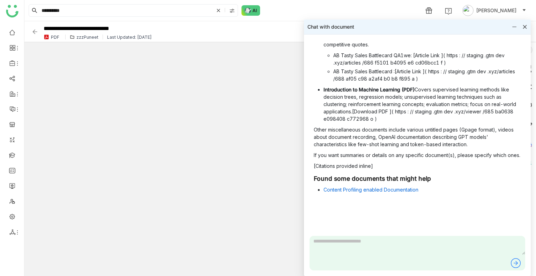
click at [325, 246] on textarea at bounding box center [417, 245] width 216 height 19
type textarea "**********"
click at [525, 28] on icon at bounding box center [524, 26] width 5 height 5
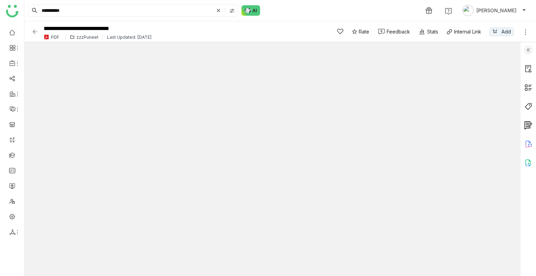
click at [33, 31] on img at bounding box center [34, 31] width 7 height 7
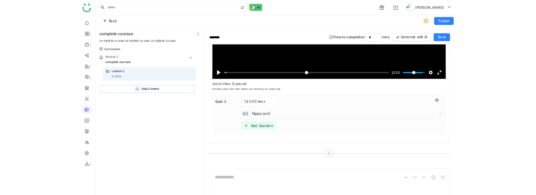
scroll to position [1004, 0]
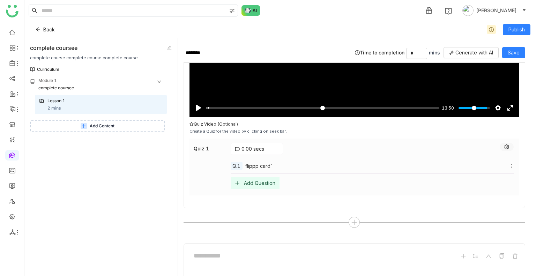
click at [504, 144] on icon at bounding box center [506, 146] width 5 height 5
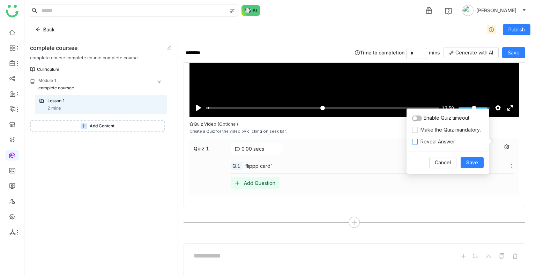
click at [428, 144] on span "Reveal Answer" at bounding box center [438, 142] width 40 height 8
click at [418, 119] on button "button" at bounding box center [417, 118] width 10 height 6
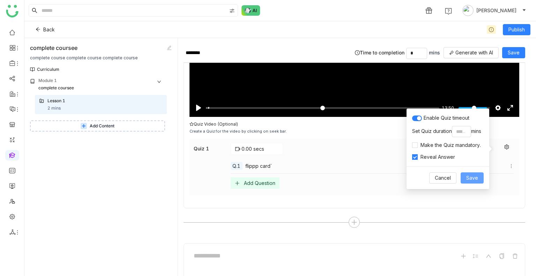
click at [472, 180] on span "Save" at bounding box center [472, 178] width 12 height 8
click at [437, 175] on span "Cancel" at bounding box center [443, 178] width 16 height 8
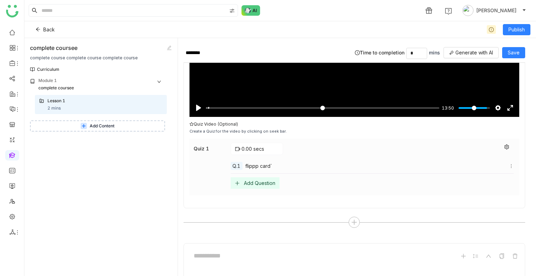
click at [239, 147] on icon at bounding box center [237, 149] width 5 height 4
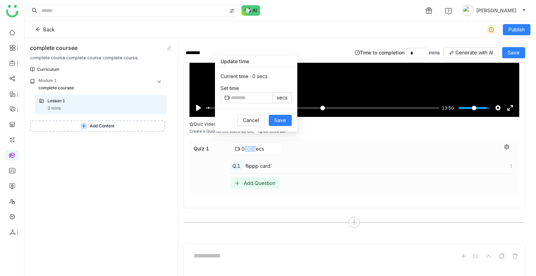
click at [239, 147] on icon at bounding box center [237, 149] width 5 height 4
drag, startPoint x: 207, startPoint y: 100, endPoint x: 219, endPoint y: 102, distance: 12.8
click at [219, 105] on input "Seek" at bounding box center [321, 108] width 231 height 7
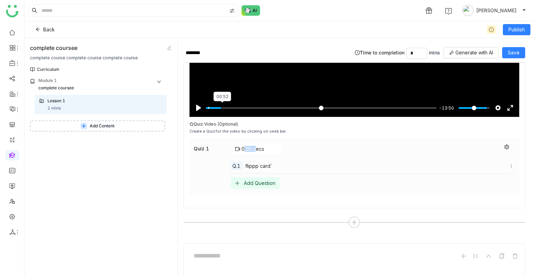
click at [222, 105] on input "Seek" at bounding box center [321, 108] width 231 height 7
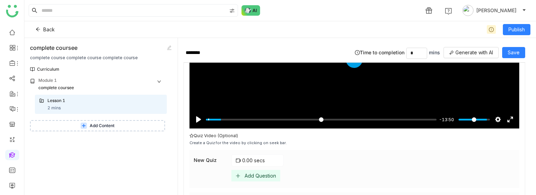
scroll to position [991, 0]
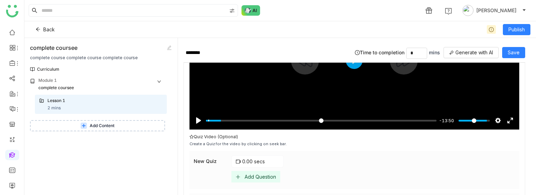
type input "*****"
click at [250, 118] on input "Seek" at bounding box center [321, 121] width 231 height 7
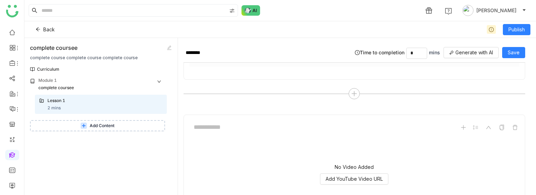
scroll to position [1181, 0]
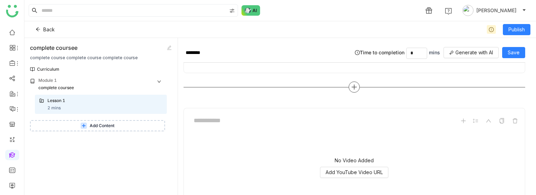
click at [346, 82] on div at bounding box center [353, 87] width 341 height 11
click at [352, 84] on icon at bounding box center [354, 87] width 6 height 6
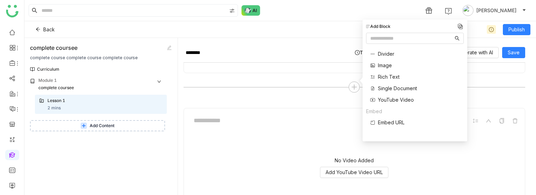
click at [386, 88] on span "Single Document" at bounding box center [397, 88] width 39 height 7
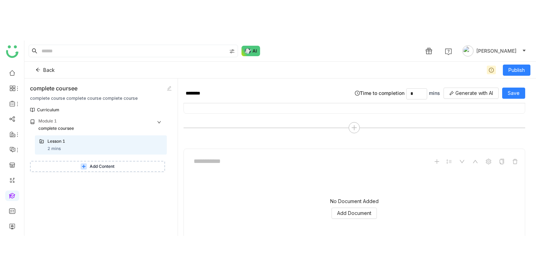
scroll to position [1229, 0]
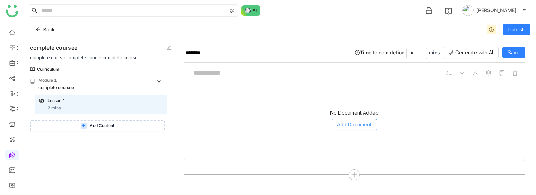
click at [342, 121] on span "Add Document" at bounding box center [354, 125] width 34 height 8
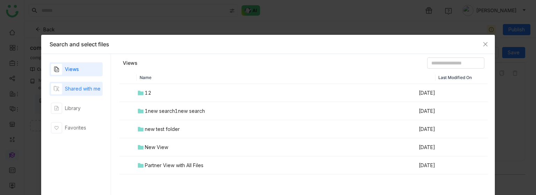
click at [67, 88] on div "Shared with me" at bounding box center [83, 89] width 36 height 8
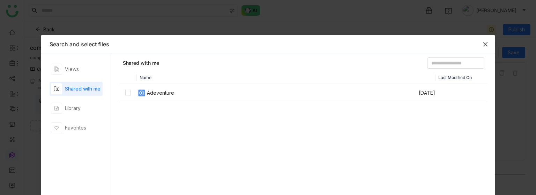
click at [485, 42] on icon "Close" at bounding box center [485, 45] width 6 height 6
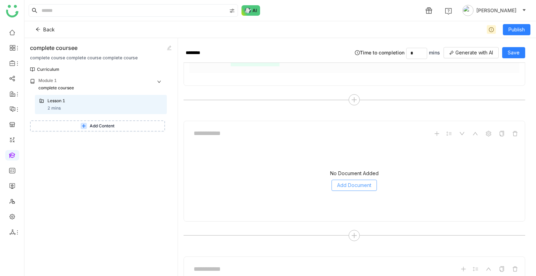
scroll to position [1190, 0]
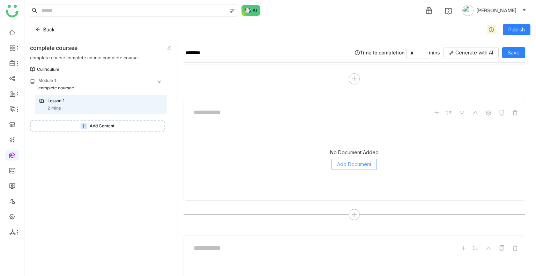
click at [342, 160] on span "Add Document" at bounding box center [354, 164] width 34 height 8
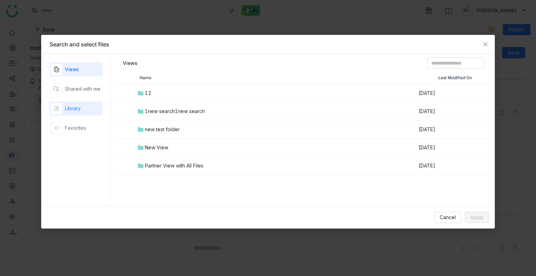
click at [87, 112] on div "Library" at bounding box center [76, 109] width 53 height 14
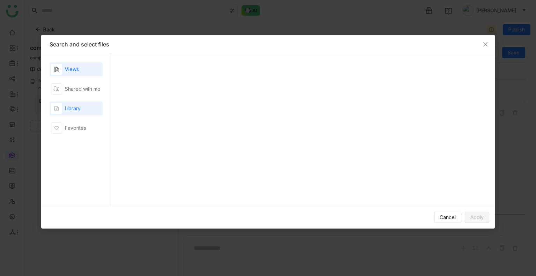
click at [87, 112] on div "Library" at bounding box center [76, 109] width 53 height 14
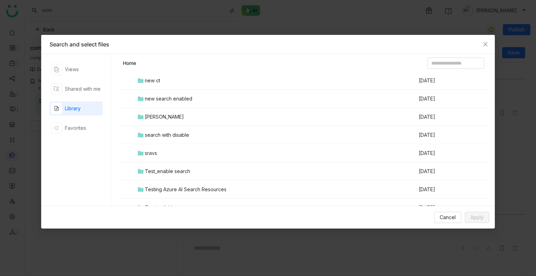
scroll to position [473, 0]
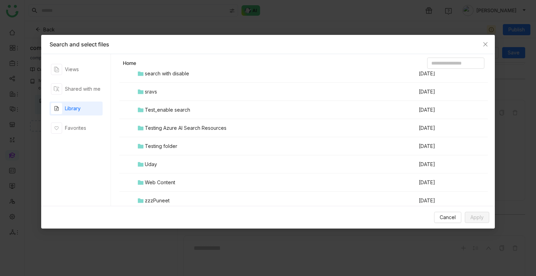
click at [168, 170] on td "Uday" at bounding box center [277, 164] width 281 height 18
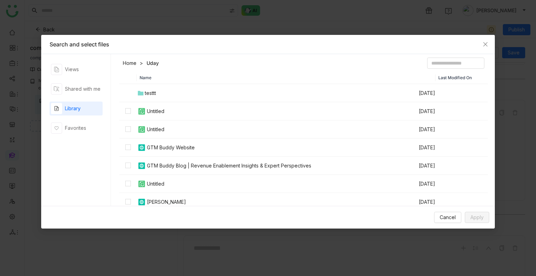
click at [168, 170] on div "Name Last Modified On testtt Aug 18, 2025 Untitled Aug 16, 2025 Untitled Aug 16…" at bounding box center [303, 141] width 368 height 138
click at [191, 83] on th "Name" at bounding box center [286, 78] width 299 height 13
click at [163, 148] on div "GTM Buddy Website" at bounding box center [171, 148] width 48 height 8
click at [477, 216] on span "Apply" at bounding box center [476, 217] width 13 height 8
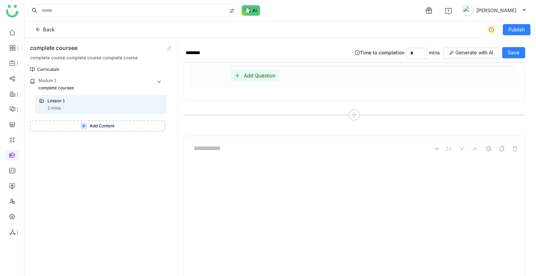
scroll to position [1153, 0]
click at [512, 49] on span "Save" at bounding box center [514, 53] width 12 height 8
click at [512, 55] on span "Save" at bounding box center [514, 53] width 12 height 8
click at [199, 143] on input at bounding box center [241, 149] width 105 height 13
click at [199, 143] on input "**" at bounding box center [241, 149] width 105 height 13
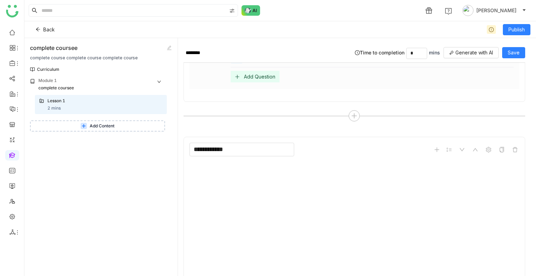
type input "**********"
drag, startPoint x: 518, startPoint y: 44, endPoint x: 516, endPoint y: 51, distance: 7.5
click at [516, 51] on div "******** Time to completion * mins Generate with AI Save" at bounding box center [353, 53] width 341 height 19
click at [516, 51] on span "Save" at bounding box center [514, 53] width 12 height 8
click at [511, 33] on button "Publish" at bounding box center [517, 29] width 28 height 11
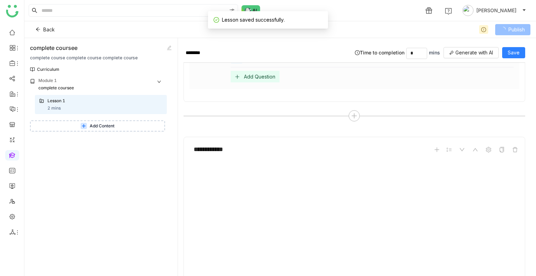
click at [511, 33] on button "Publish" at bounding box center [512, 29] width 35 height 11
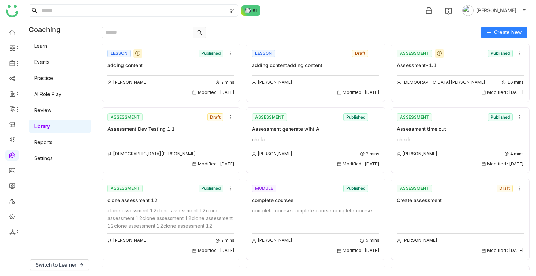
click at [279, 61] on div "LESSON Draft adding contentadding content" at bounding box center [315, 58] width 127 height 21
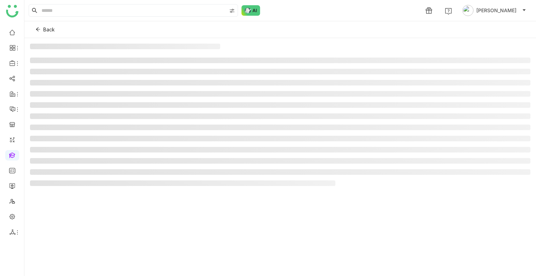
click at [279, 61] on li at bounding box center [280, 61] width 500 height 6
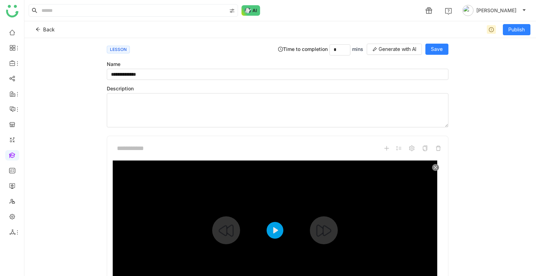
scroll to position [85, 0]
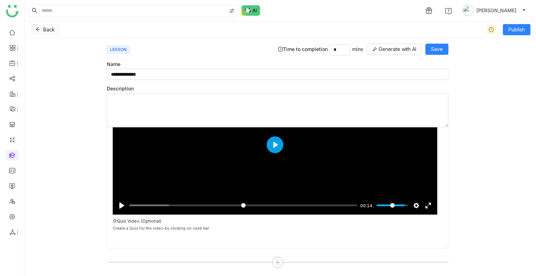
click at [38, 33] on button "Back" at bounding box center [45, 29] width 30 height 11
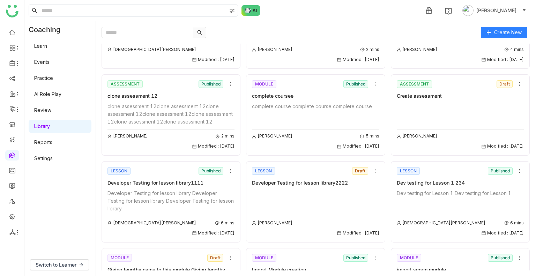
scroll to position [102, 0]
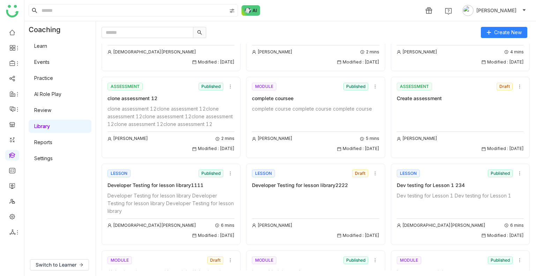
click at [284, 96] on div "complete coursee" at bounding box center [315, 99] width 127 height 8
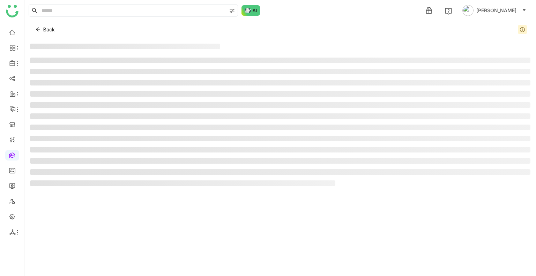
click at [284, 96] on li at bounding box center [280, 94] width 500 height 6
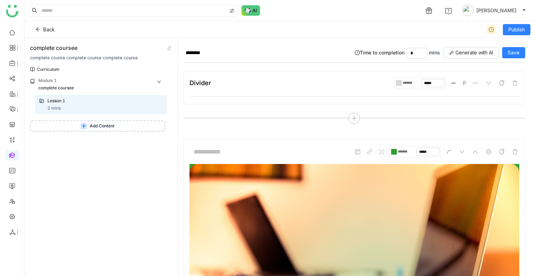
click at [81, 128] on icon at bounding box center [84, 126] width 6 height 6
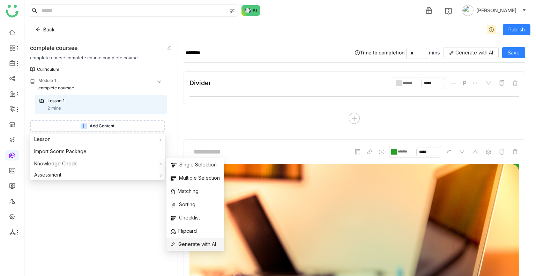
click at [194, 246] on span "Generate with AI" at bounding box center [193, 244] width 45 height 8
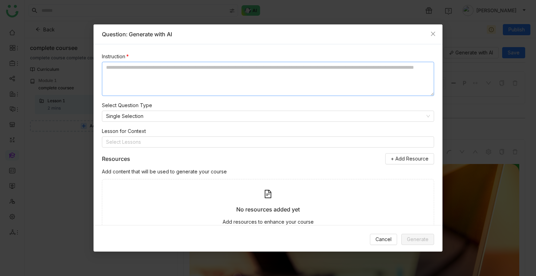
click at [143, 81] on textarea at bounding box center [268, 79] width 332 height 34
paste textarea "**********"
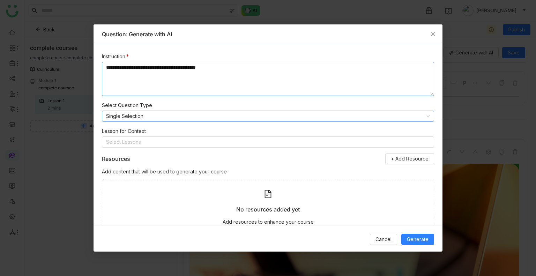
type textarea "**********"
click at [192, 116] on nz-select-item "Single Selection" at bounding box center [268, 116] width 324 height 10
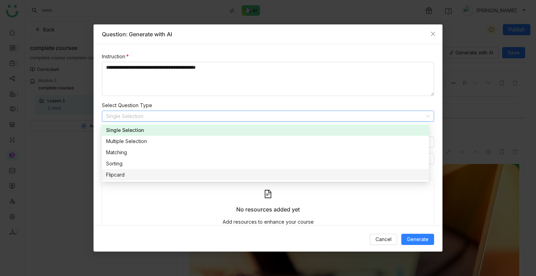
click at [113, 179] on nz-option-item "Flipcard" at bounding box center [265, 174] width 327 height 11
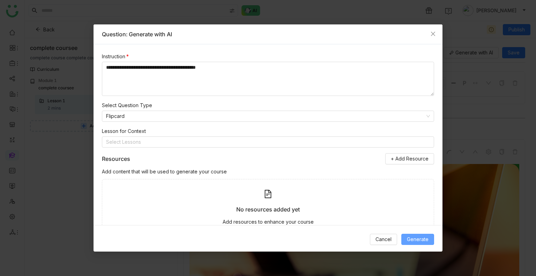
click at [412, 241] on span "Generate" at bounding box center [418, 239] width 22 height 8
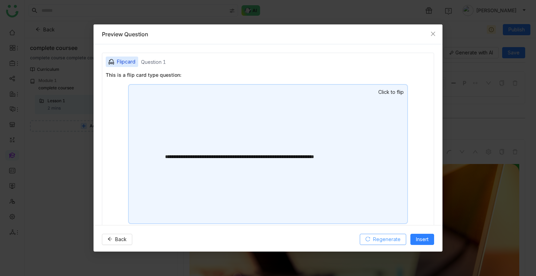
click at [388, 239] on span "Regenerate" at bounding box center [387, 239] width 28 height 8
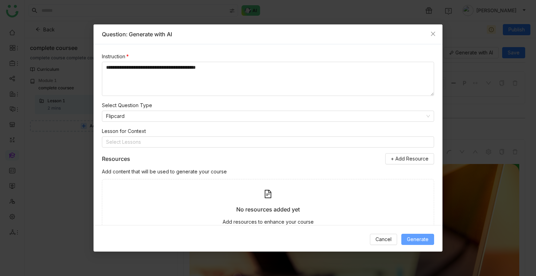
click at [425, 242] on span "Generate" at bounding box center [418, 239] width 22 height 8
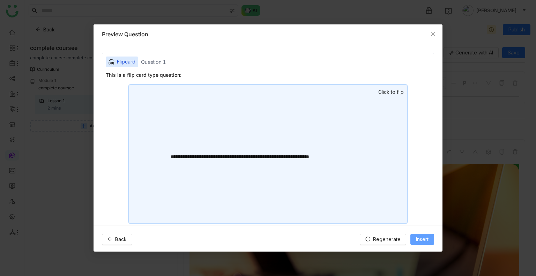
click at [423, 239] on span "Insert" at bounding box center [422, 239] width 13 height 8
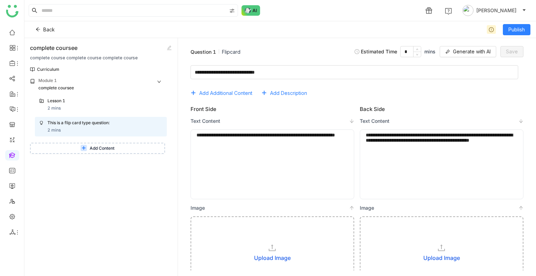
scroll to position [164, 0]
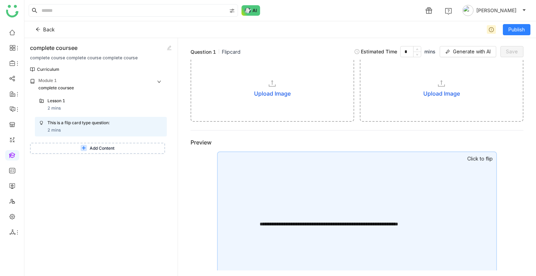
click at [76, 151] on button "Add Content" at bounding box center [97, 148] width 135 height 11
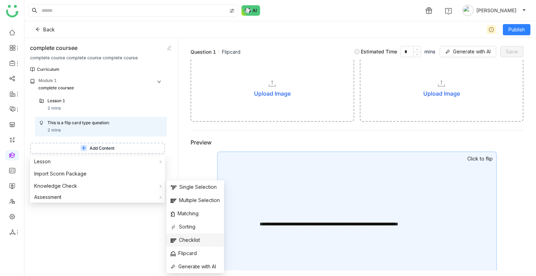
click at [189, 242] on span "Checklist" at bounding box center [185, 240] width 29 height 8
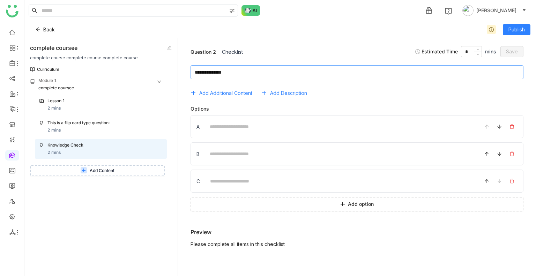
click at [273, 71] on textarea at bounding box center [356, 72] width 333 height 14
type textarea "**********"
click at [230, 95] on span "Add Additional Content" at bounding box center [225, 93] width 53 height 8
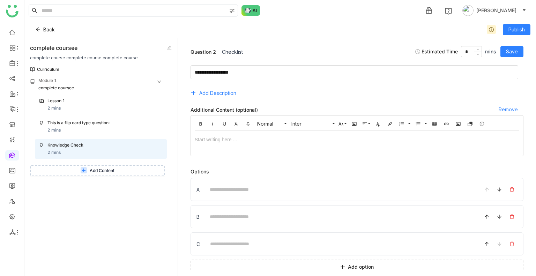
click at [240, 139] on div at bounding box center [357, 140] width 324 height 8
click at [225, 98] on button "Add Description" at bounding box center [215, 93] width 51 height 11
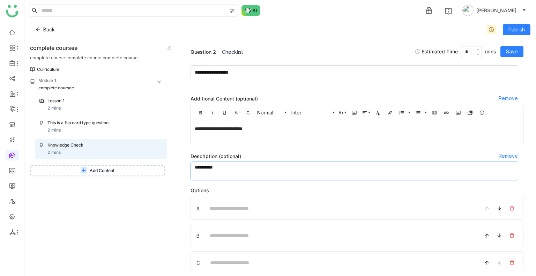
click at [230, 168] on textarea at bounding box center [354, 170] width 328 height 19
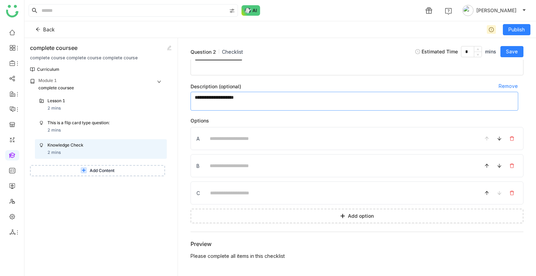
type textarea "**********"
click at [226, 140] on input at bounding box center [339, 139] width 269 height 14
type input "********"
click at [233, 164] on input at bounding box center [339, 166] width 269 height 14
type input "********"
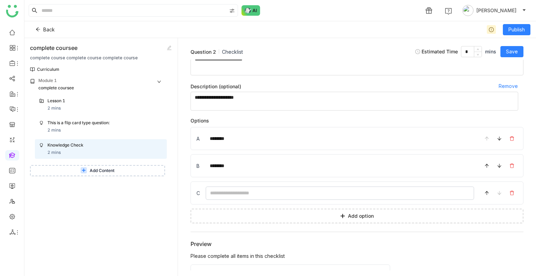
click at [253, 189] on input at bounding box center [339, 193] width 269 height 14
type input "********"
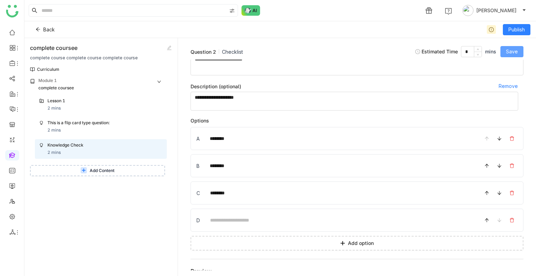
click at [509, 52] on span "Save" at bounding box center [512, 52] width 12 height 8
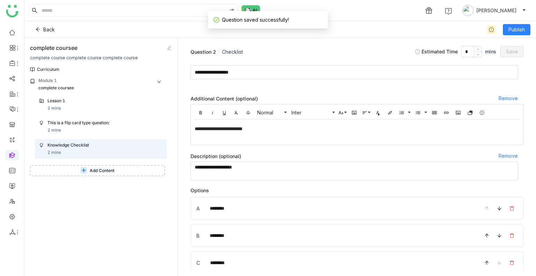
click at [96, 174] on button "Add Content" at bounding box center [97, 170] width 135 height 11
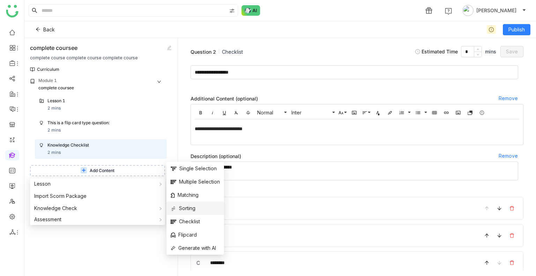
click at [189, 212] on li "Sorting" at bounding box center [195, 208] width 58 height 13
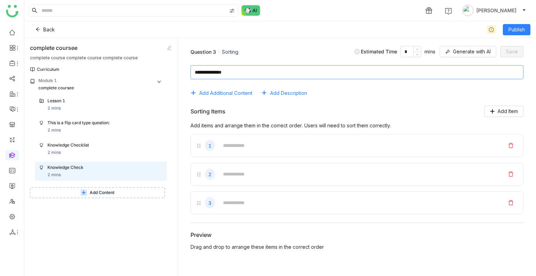
click at [262, 78] on textarea at bounding box center [356, 72] width 333 height 14
type textarea "**********"
click at [471, 50] on span "Generate with AI" at bounding box center [472, 52] width 38 height 8
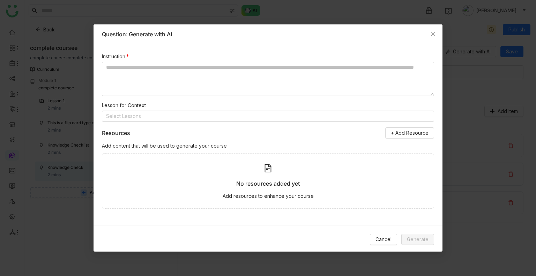
click at [163, 96] on div "Instruction * Lesson for Context Select Lessons Resources + Add Resource Add co…" at bounding box center [267, 134] width 349 height 180
click at [149, 88] on textarea at bounding box center [268, 79] width 332 height 34
paste textarea "**********"
type textarea "**********"
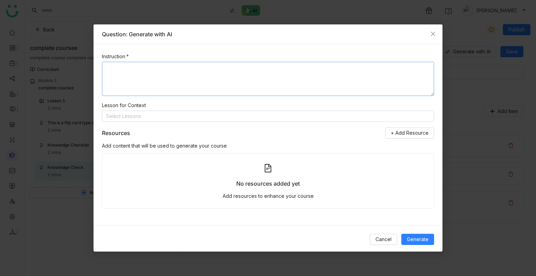
paste textarea "**********"
type textarea "**********"
click at [162, 117] on nz-select-top-control "Select Lessons" at bounding box center [268, 116] width 332 height 11
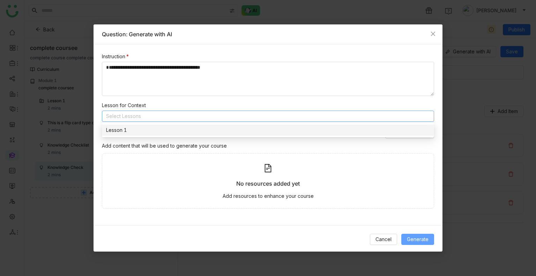
click at [414, 236] on span "Generate" at bounding box center [418, 239] width 22 height 8
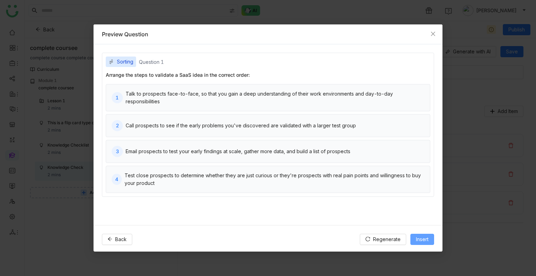
click at [417, 239] on span "Insert" at bounding box center [422, 239] width 13 height 8
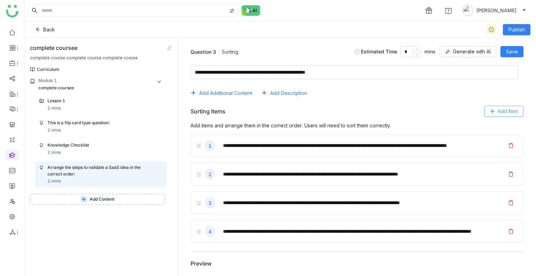
click at [497, 112] on span "Add Item" at bounding box center [507, 111] width 20 height 8
click at [508, 258] on icon at bounding box center [510, 259] width 5 height 5
click at [289, 258] on input "**" at bounding box center [359, 260] width 282 height 14
type input "**********"
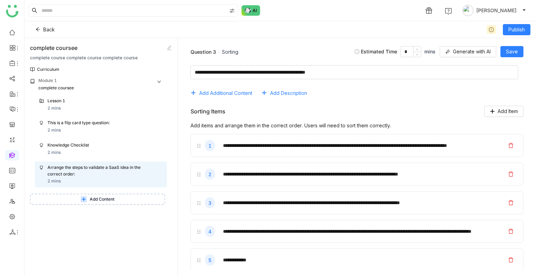
click at [442, 92] on div "Add Additional Content Add Description" at bounding box center [356, 93] width 333 height 11
click at [490, 109] on icon at bounding box center [492, 111] width 5 height 5
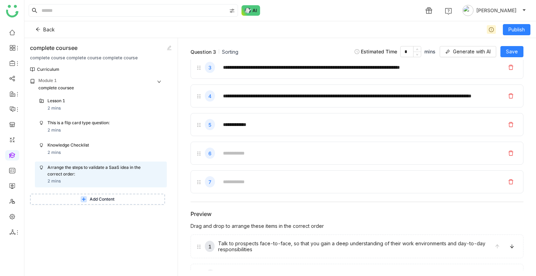
scroll to position [137, 0]
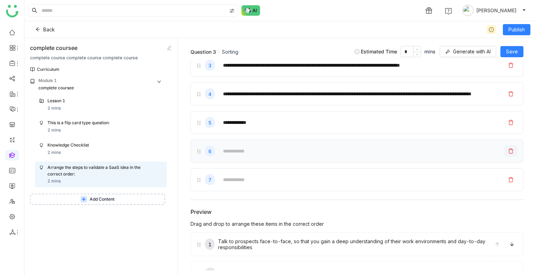
click at [508, 153] on icon at bounding box center [510, 151] width 5 height 5
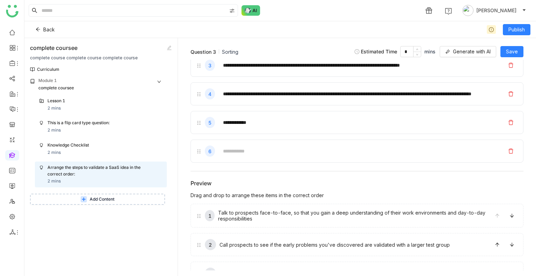
click at [508, 153] on icon at bounding box center [510, 151] width 5 height 5
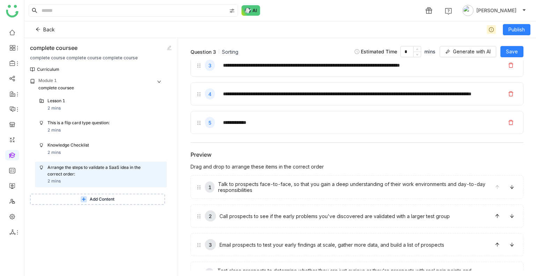
scroll to position [0, 0]
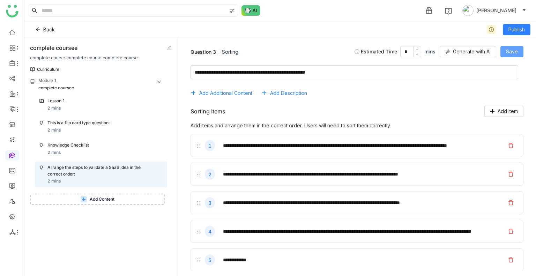
click at [502, 47] on button "Save" at bounding box center [511, 51] width 23 height 11
click at [506, 52] on span "Save" at bounding box center [512, 52] width 12 height 8
click at [484, 108] on button "Add Item" at bounding box center [503, 111] width 39 height 11
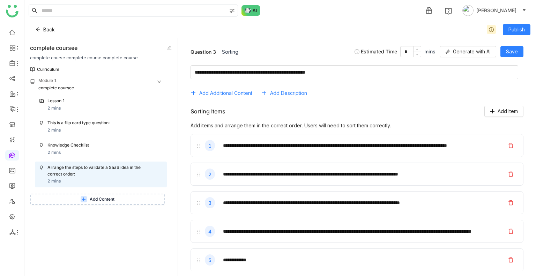
click at [497, 115] on span "Add Item" at bounding box center [507, 111] width 20 height 8
click at [97, 201] on span "Add Content" at bounding box center [102, 199] width 25 height 7
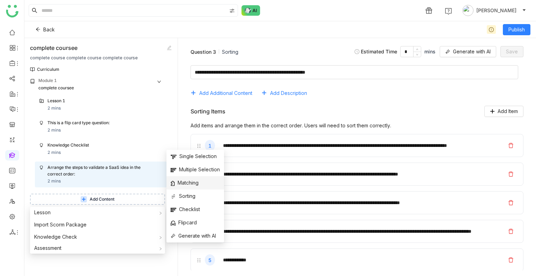
click at [195, 178] on li "Matching" at bounding box center [195, 182] width 58 height 13
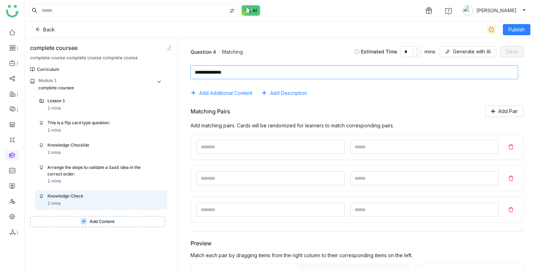
click at [250, 76] on textarea at bounding box center [354, 72] width 328 height 14
type textarea "**********"
click at [467, 50] on span "Generate with AI" at bounding box center [472, 52] width 38 height 8
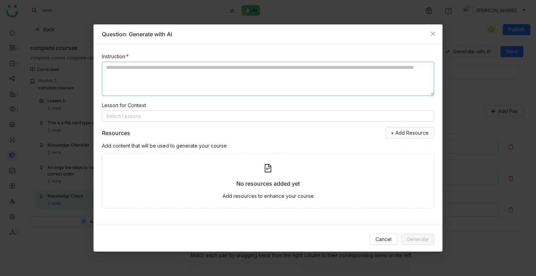
click at [144, 71] on textarea at bounding box center [268, 79] width 332 height 34
paste textarea "**********"
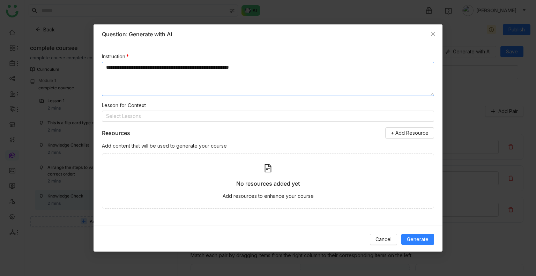
type textarea "**********"
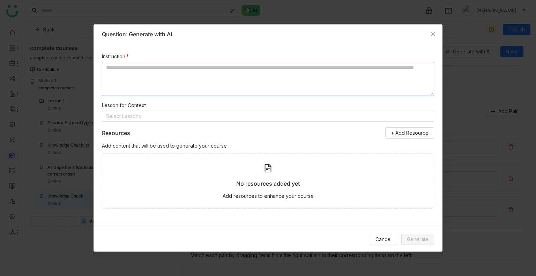
paste textarea "**********"
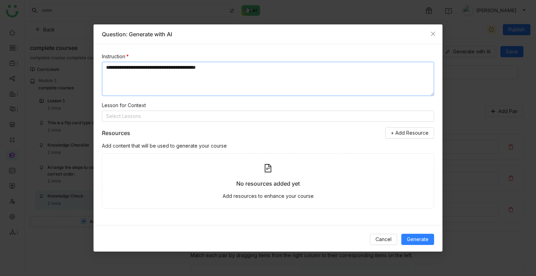
click at [144, 71] on textarea "**********" at bounding box center [268, 79] width 332 height 34
type textarea "**********"
drag, startPoint x: 430, startPoint y: 247, endPoint x: 423, endPoint y: 241, distance: 9.4
click at [423, 241] on div "Cancel Generate" at bounding box center [267, 239] width 349 height 28
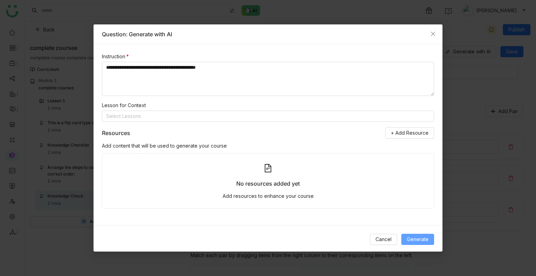
click at [423, 241] on span "Generate" at bounding box center [418, 239] width 22 height 8
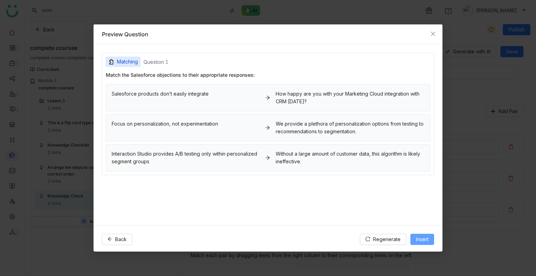
click at [423, 241] on span "Insert" at bounding box center [422, 239] width 13 height 8
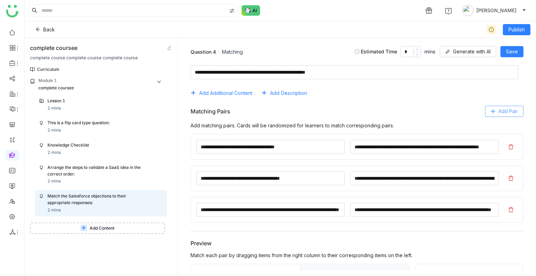
click at [490, 109] on icon at bounding box center [492, 111] width 5 height 5
click at [208, 237] on input at bounding box center [270, 241] width 148 height 14
type input "*"
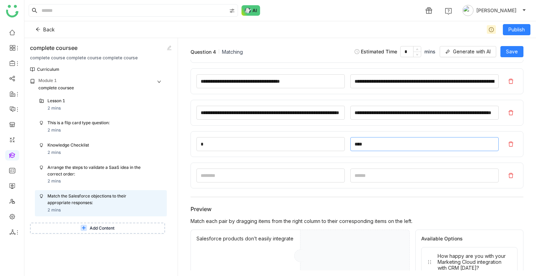
scroll to position [105, 0]
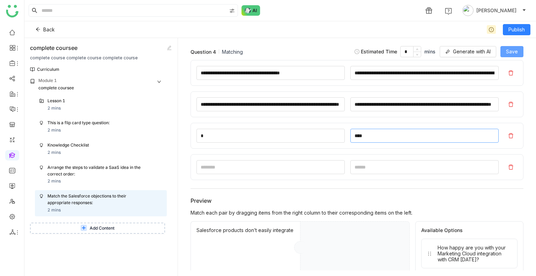
type input "****"
click at [514, 48] on span "Save" at bounding box center [512, 52] width 12 height 8
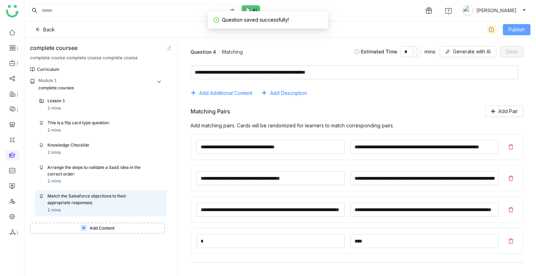
click at [512, 28] on span "Publish" at bounding box center [516, 30] width 16 height 8
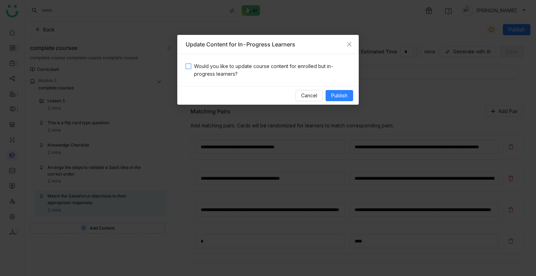
click at [231, 66] on span "Would you like to update course content for enrolled but in-progress learners?" at bounding box center [270, 69] width 159 height 15
click at [344, 102] on div "Cancel Publish" at bounding box center [267, 95] width 181 height 18
click at [343, 100] on button "Publish" at bounding box center [339, 95] width 28 height 11
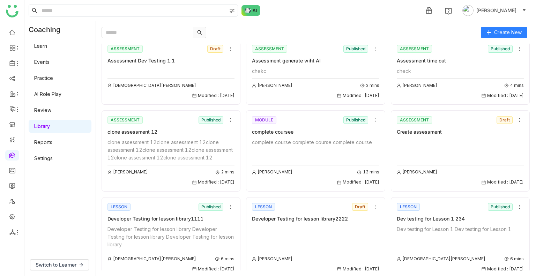
scroll to position [69, 0]
click at [284, 149] on div "complete course complete course complete course Uday Bhanu 13 mins Modified : 2…" at bounding box center [315, 161] width 127 height 47
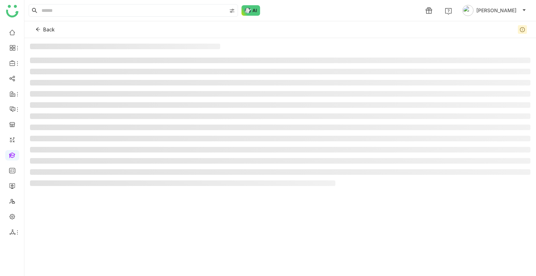
click at [284, 149] on li at bounding box center [280, 150] width 500 height 6
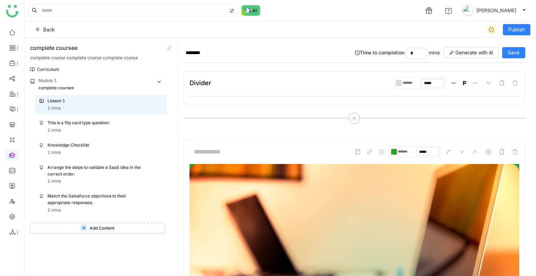
click at [461, 83] on b "P" at bounding box center [464, 83] width 6 height 10
click at [456, 61] on span "3" at bounding box center [457, 62] width 3 height 6
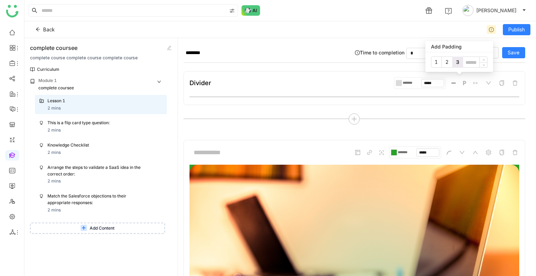
click at [465, 63] on input at bounding box center [475, 63] width 24 height 8
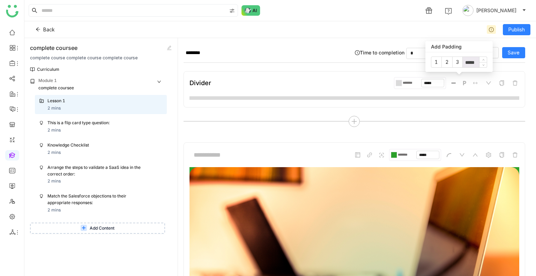
type input "*****"
click at [333, 78] on div "Divider ******* ***** P" at bounding box center [354, 83] width 330 height 12
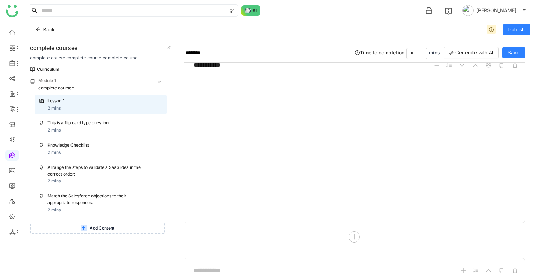
scroll to position [1168, 0]
click at [512, 52] on span "Save" at bounding box center [514, 53] width 12 height 8
click at [87, 231] on button "Add Content" at bounding box center [97, 228] width 135 height 11
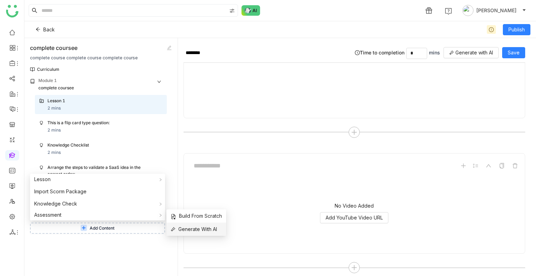
click at [205, 228] on span "Generate With AI" at bounding box center [194, 229] width 46 height 8
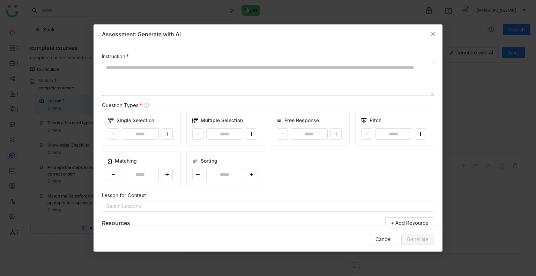
drag, startPoint x: 193, startPoint y: 79, endPoint x: 165, endPoint y: 85, distance: 28.5
click at [165, 85] on textarea at bounding box center [268, 79] width 332 height 34
click at [170, 67] on textarea at bounding box center [268, 79] width 332 height 34
paste textarea "**********"
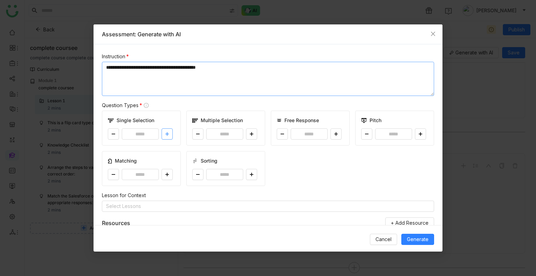
type textarea "**********"
click at [165, 134] on icon at bounding box center [167, 134] width 4 height 4
type input "*"
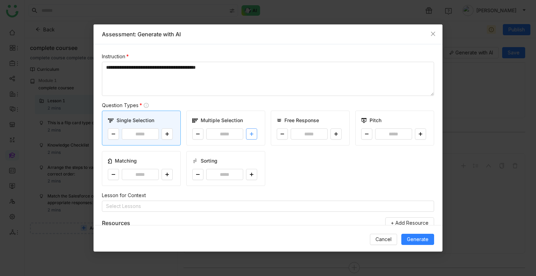
click at [253, 131] on button at bounding box center [251, 133] width 11 height 11
type input "*"
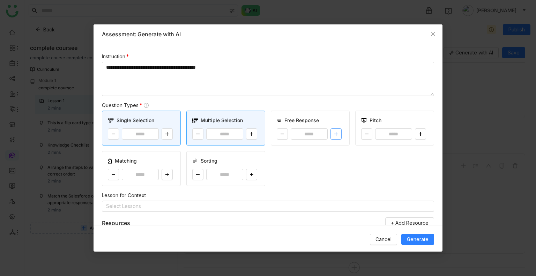
click at [334, 134] on icon at bounding box center [336, 134] width 4 height 4
type input "*"
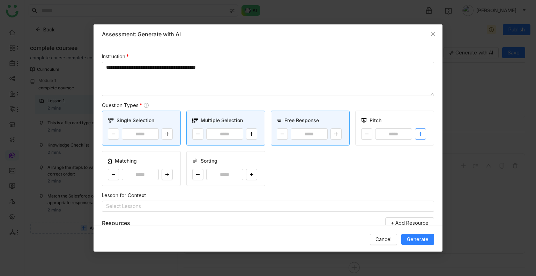
click at [419, 134] on icon at bounding box center [420, 134] width 3 height 0
type input "*"
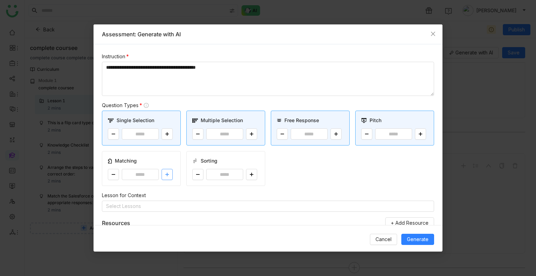
click at [170, 173] on button at bounding box center [166, 174] width 11 height 11
type input "*"
click at [246, 176] on button at bounding box center [251, 174] width 11 height 11
type input "*"
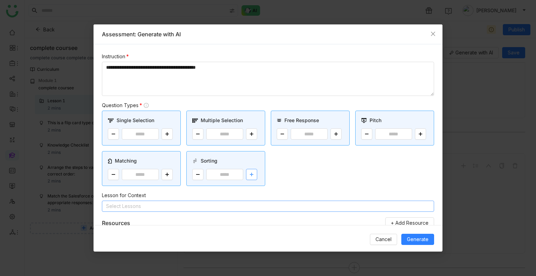
scroll to position [88, 0]
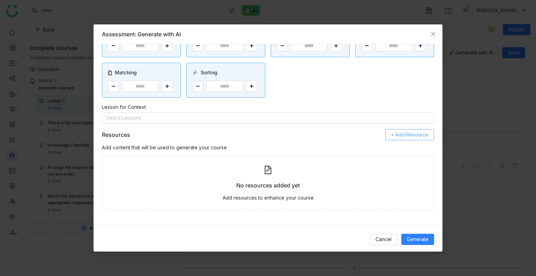
click at [400, 135] on span "+ Add Resource" at bounding box center [410, 135] width 38 height 8
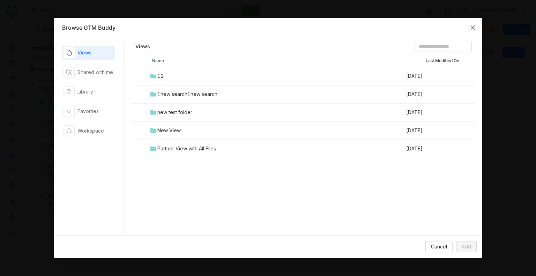
click at [468, 27] on span "Close" at bounding box center [472, 27] width 19 height 19
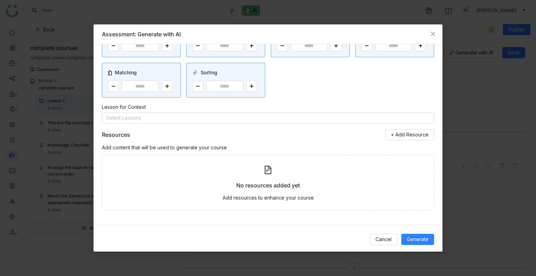
click at [268, 174] on div at bounding box center [268, 170] width 8 height 13
click at [266, 172] on icon at bounding box center [268, 170] width 8 height 8
click at [415, 241] on span "Generate" at bounding box center [418, 239] width 22 height 8
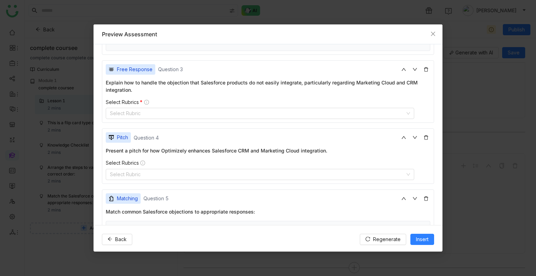
scroll to position [294, 0]
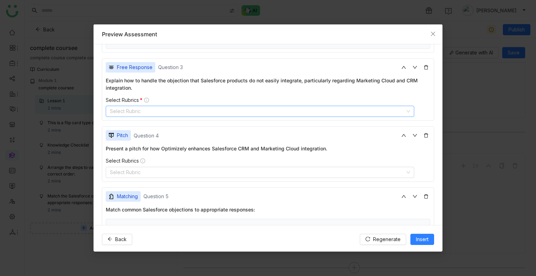
click at [123, 113] on nz-select-top-control "Select Rubric" at bounding box center [260, 111] width 308 height 11
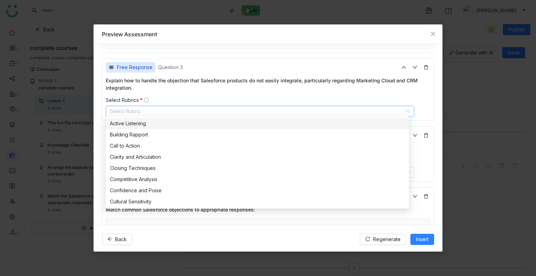
click at [129, 126] on div "Active Listening" at bounding box center [257, 124] width 295 height 8
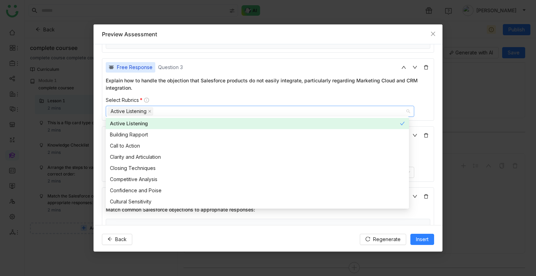
click at [177, 97] on div "Select Rubrics *" at bounding box center [268, 100] width 324 height 6
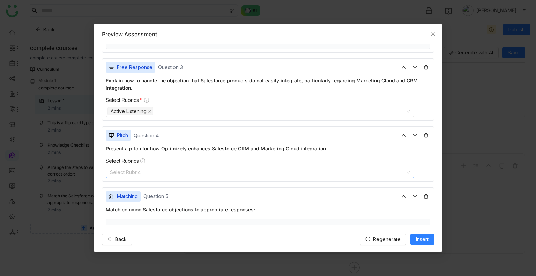
click at [143, 169] on nz-select-top-control "Select Rubric" at bounding box center [260, 172] width 308 height 11
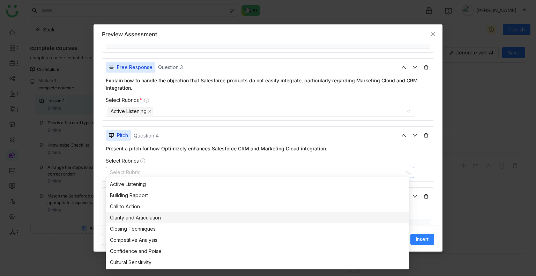
click at [156, 219] on div "Clarity and Articulation" at bounding box center [257, 218] width 295 height 8
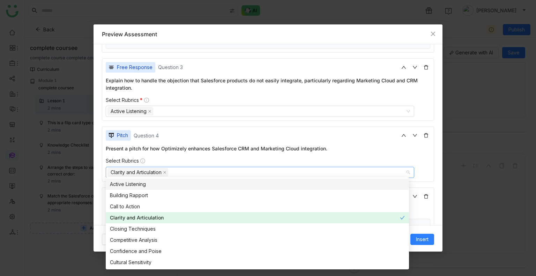
click at [216, 115] on div "Free Response Question 3 Explain how to handle the objection that Salesforce pr…" at bounding box center [268, 89] width 332 height 63
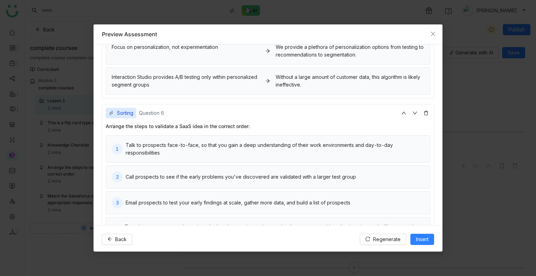
scroll to position [533, 0]
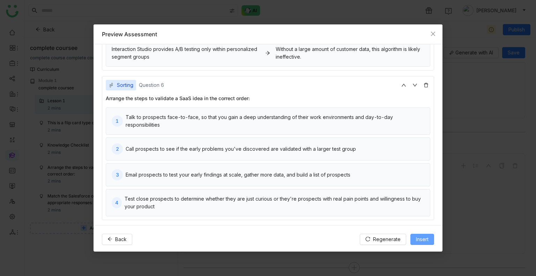
click at [419, 238] on span "Insert" at bounding box center [422, 239] width 13 height 8
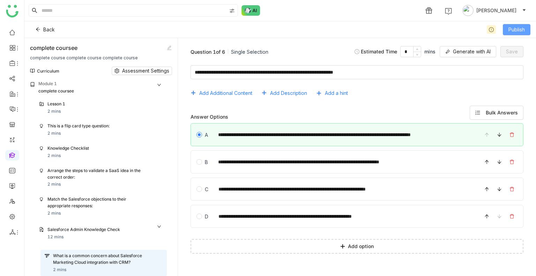
click at [520, 29] on span "Publish" at bounding box center [516, 30] width 16 height 8
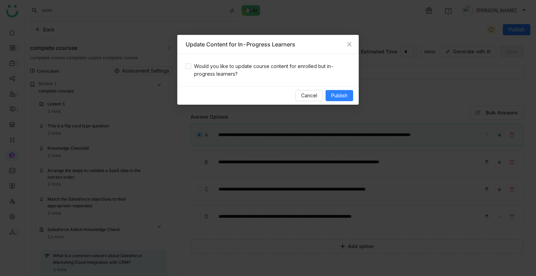
click at [207, 61] on div "Would you like to update course content for enrolled but in-progress learners?" at bounding box center [267, 70] width 181 height 32
click at [339, 90] on button "Publish" at bounding box center [339, 95] width 28 height 11
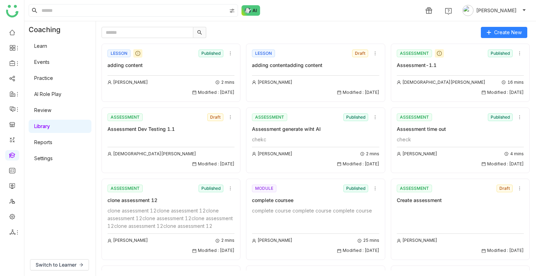
click at [296, 185] on div "MODULE Published" at bounding box center [315, 188] width 127 height 10
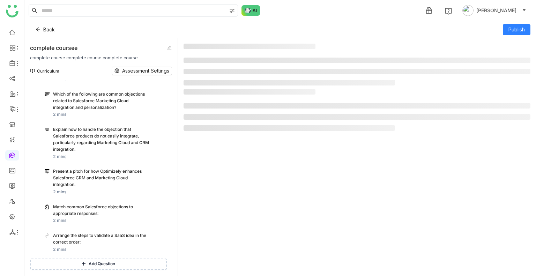
scroll to position [193, 0]
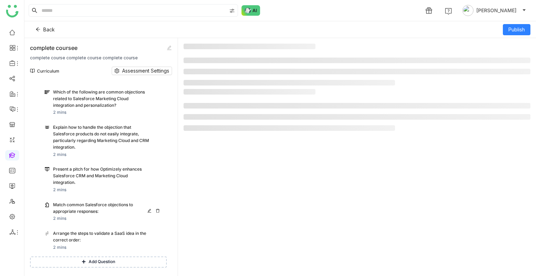
click at [79, 212] on div "Match common Salesforce objections to appropriate responses:" at bounding box center [101, 208] width 96 height 13
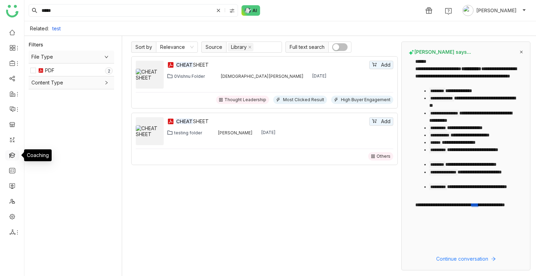
click at [12, 156] on link at bounding box center [12, 155] width 6 height 6
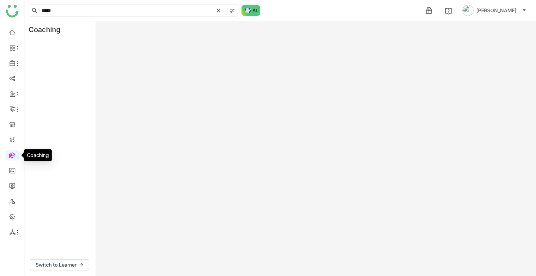
click at [12, 156] on link at bounding box center [12, 155] width 6 height 6
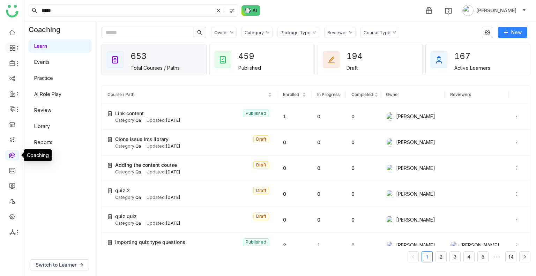
click at [13, 47] on icon at bounding box center [12, 48] width 6 height 6
click at [39, 101] on link "Library" at bounding box center [48, 103] width 45 height 5
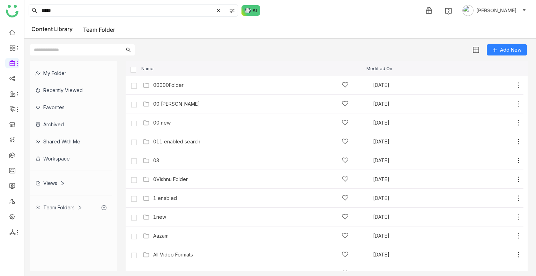
click at [69, 138] on div "Shared with me" at bounding box center [71, 141] width 82 height 17
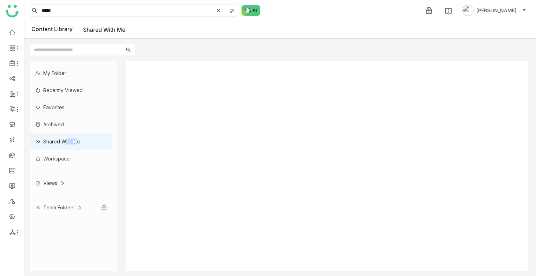
click at [74, 148] on div "Shared with me" at bounding box center [71, 141] width 82 height 17
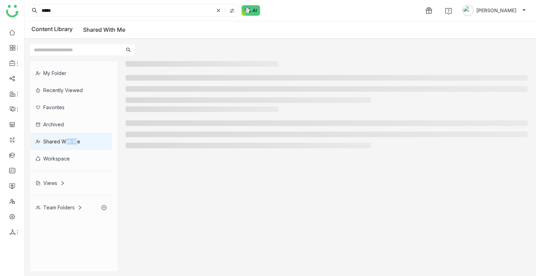
click at [74, 148] on div "Shared with me" at bounding box center [71, 141] width 82 height 17
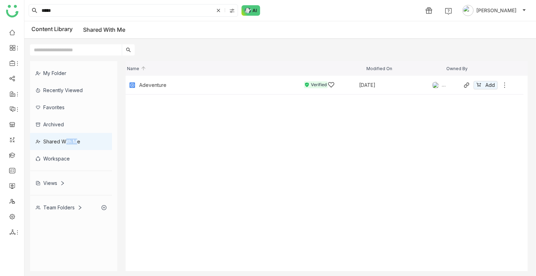
click at [216, 80] on div "Adeventure Verified Aug 16, 2025 Azhar Uddin Add" at bounding box center [317, 85] width 381 height 11
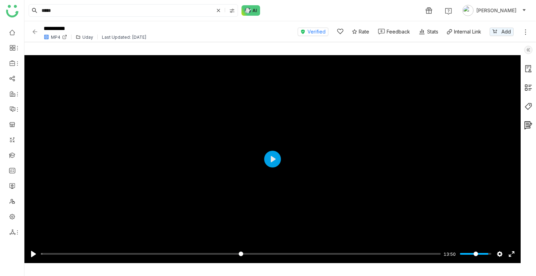
click at [37, 34] on img at bounding box center [34, 31] width 7 height 7
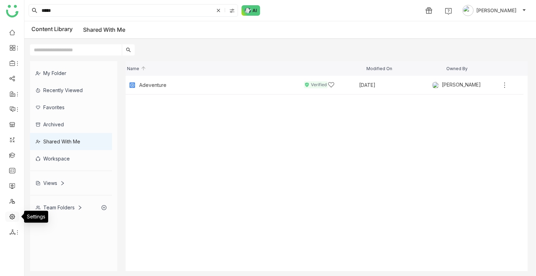
click at [11, 215] on link at bounding box center [12, 216] width 6 height 6
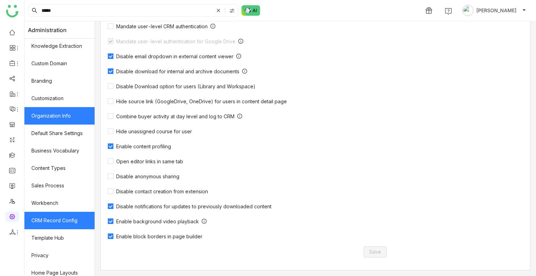
scroll to position [94, 0]
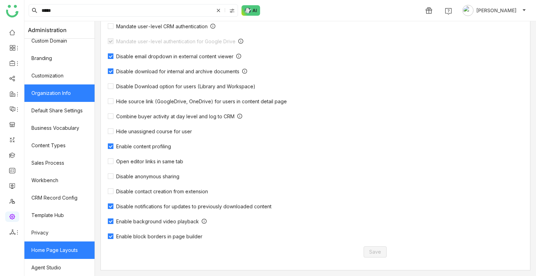
click at [69, 256] on link "Home Page Layouts" at bounding box center [59, 249] width 70 height 17
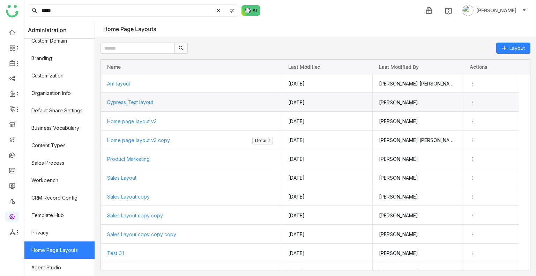
click at [128, 104] on div "Cypress_Test layout" at bounding box center [191, 102] width 169 height 18
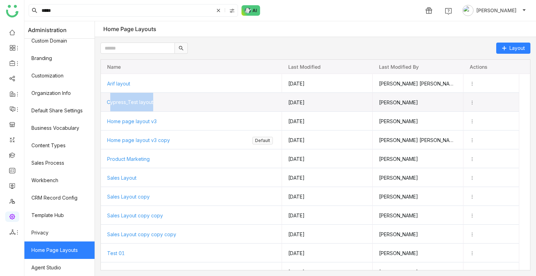
click at [132, 102] on span "Cypress_Test layout" at bounding box center [130, 102] width 46 height 6
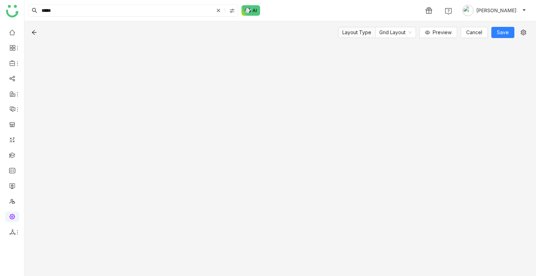
click at [132, 102] on div "Layout Type Grid Layout Preview Cancel Save" at bounding box center [279, 148] width 511 height 255
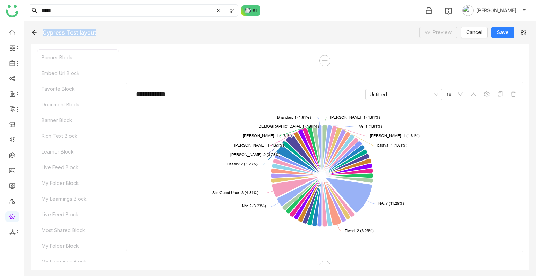
scroll to position [3668, 0]
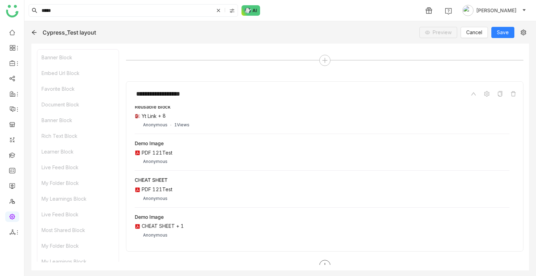
click at [323, 262] on icon at bounding box center [325, 265] width 6 height 6
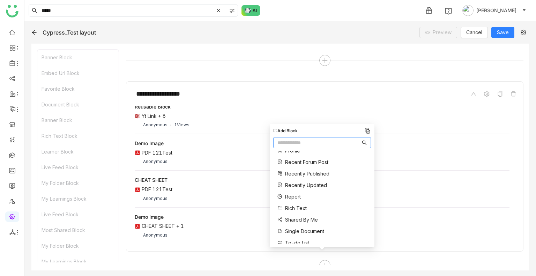
click at [285, 142] on input "text" at bounding box center [318, 143] width 83 height 8
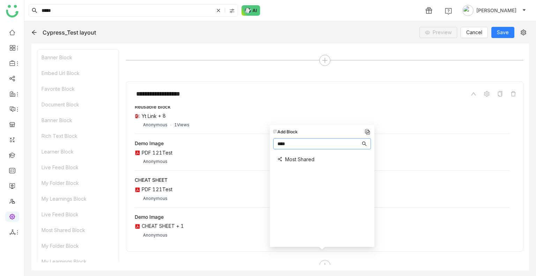
type input "****"
click at [298, 164] on div "Most Shared" at bounding box center [293, 159] width 41 height 15
click at [299, 162] on span "Most Shared" at bounding box center [299, 159] width 29 height 7
click at [298, 156] on span "Most Shared" at bounding box center [299, 159] width 29 height 7
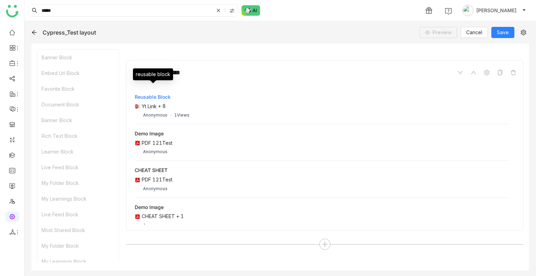
click at [155, 93] on div "reusable block" at bounding box center [153, 96] width 36 height 7
click at [35, 30] on icon at bounding box center [34, 32] width 5 height 5
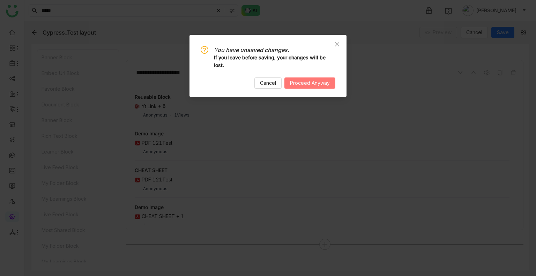
click at [300, 83] on span "Proceed Anyway" at bounding box center [310, 83] width 40 height 8
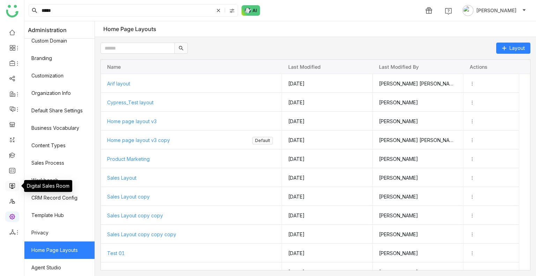
click at [10, 187] on link at bounding box center [12, 185] width 6 height 6
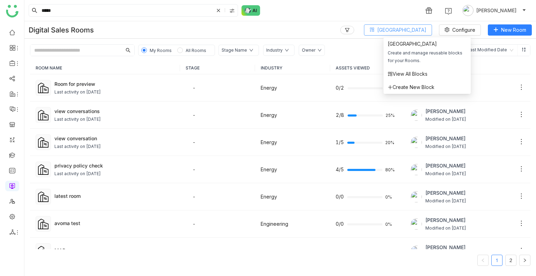
click at [400, 29] on span "Block Library" at bounding box center [401, 30] width 49 height 8
click at [407, 80] on li "View All Blocks" at bounding box center [426, 73] width 87 height 13
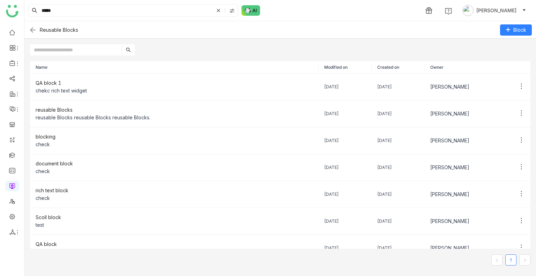
click at [33, 30] on img at bounding box center [33, 30] width 8 height 8
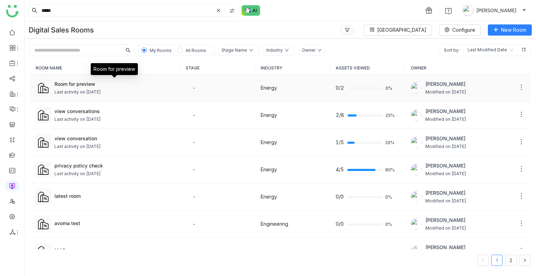
click at [92, 87] on div "Room for preview" at bounding box center [114, 83] width 120 height 7
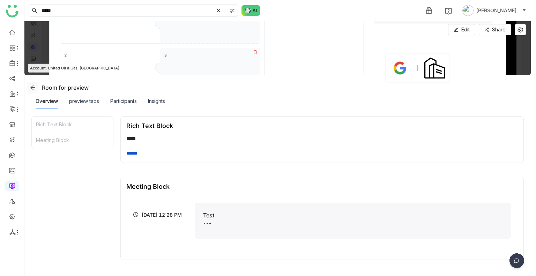
click at [31, 87] on icon at bounding box center [32, 87] width 5 height 5
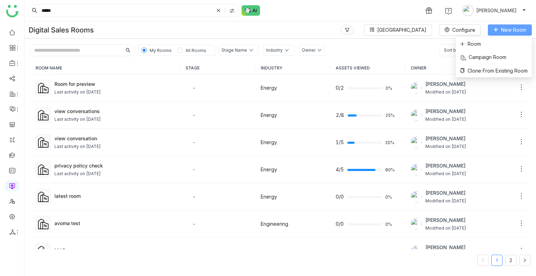
click at [497, 31] on icon at bounding box center [495, 29] width 5 height 5
click at [486, 39] on li "Room" at bounding box center [494, 43] width 76 height 13
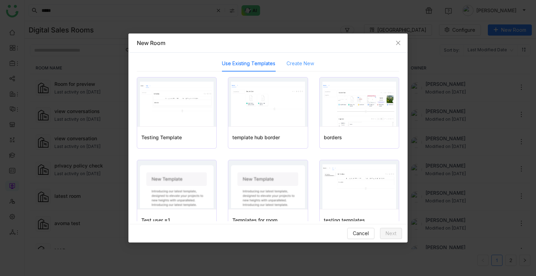
click at [299, 59] on div "Create New" at bounding box center [300, 63] width 28 height 16
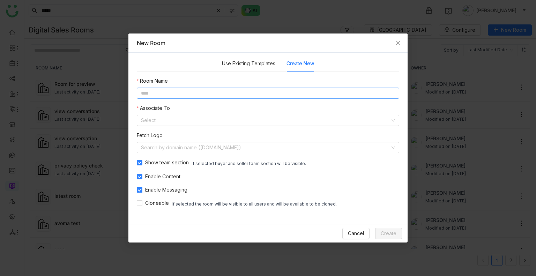
click at [159, 92] on input at bounding box center [268, 93] width 262 height 11
type input "**********"
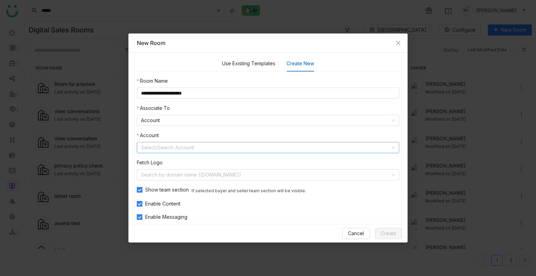
click at [172, 145] on input at bounding box center [265, 147] width 249 height 10
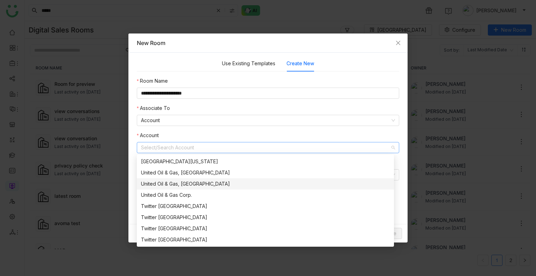
click at [189, 181] on div "United Oil & Gas, Singapore" at bounding box center [265, 184] width 249 height 8
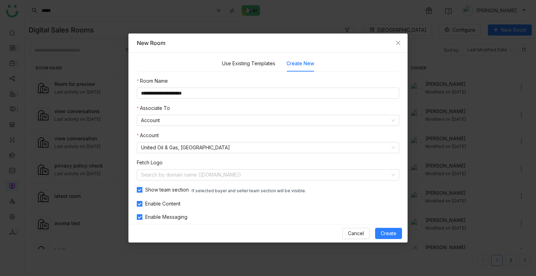
click at [228, 129] on div "**********" at bounding box center [268, 156] width 262 height 158
click at [386, 230] on span "Create" at bounding box center [389, 234] width 16 height 8
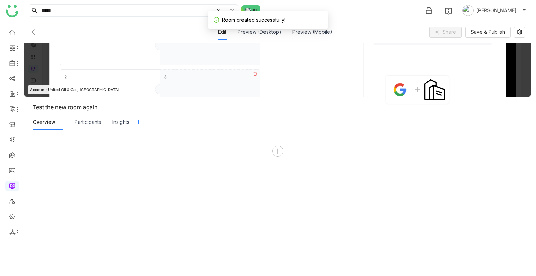
click at [133, 127] on div at bounding box center [136, 122] width 15 height 11
click at [135, 125] on button at bounding box center [138, 122] width 11 height 11
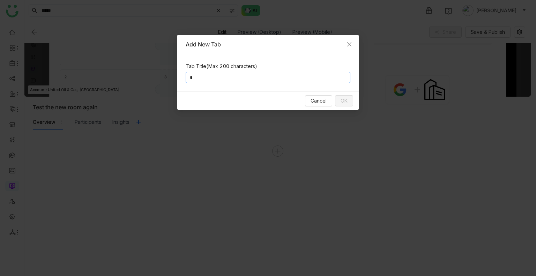
click at [223, 80] on input "*" at bounding box center [268, 77] width 165 height 11
type input "**"
click at [350, 103] on button "OK" at bounding box center [344, 100] width 18 height 11
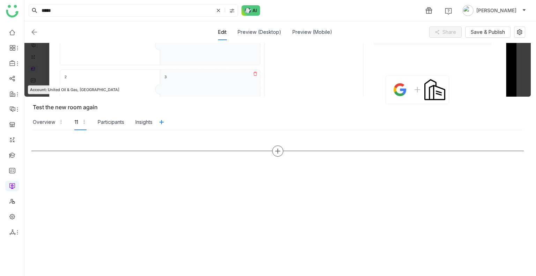
click at [277, 150] on icon at bounding box center [277, 150] width 1 height 5
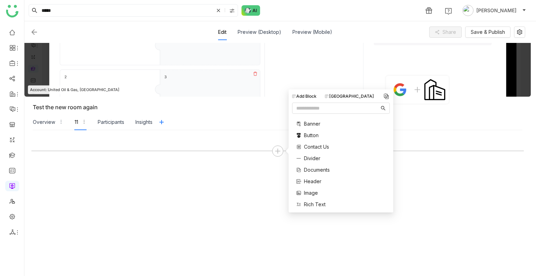
click at [348, 91] on div "Add Block Block Library Banner Button Contact Us Divider Documents Header Image…" at bounding box center [340, 150] width 105 height 123
click at [349, 99] on div "Block Library" at bounding box center [349, 96] width 49 height 6
click at [315, 137] on span "reusable Blocks" at bounding box center [322, 138] width 37 height 7
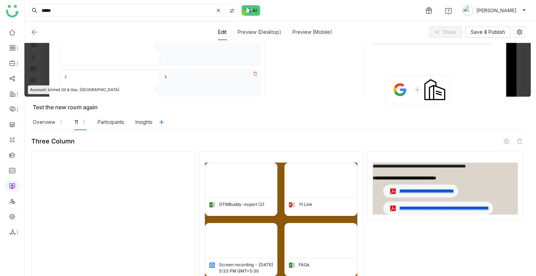
scroll to position [60, 0]
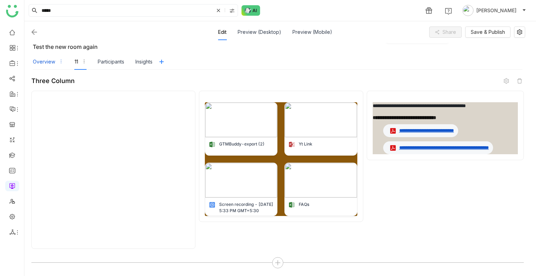
click at [44, 66] on div "Overview" at bounding box center [48, 62] width 31 height 16
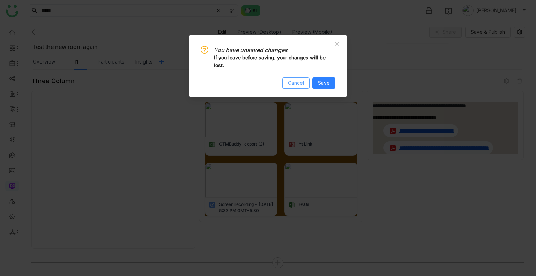
click at [304, 83] on span "Cancel" at bounding box center [296, 83] width 16 height 8
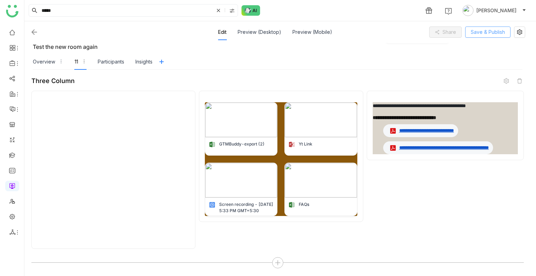
click at [483, 33] on span "Save & Publish" at bounding box center [488, 32] width 34 height 8
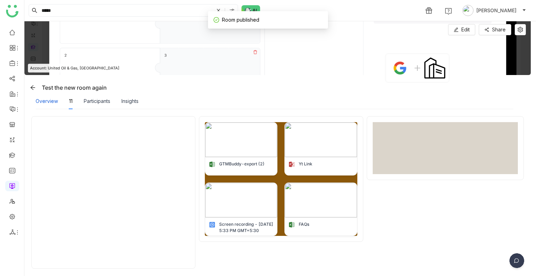
click at [46, 102] on div "Overview" at bounding box center [47, 101] width 22 height 8
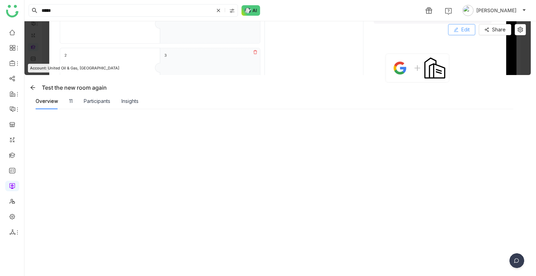
click at [462, 31] on span "Edit" at bounding box center [465, 30] width 8 height 8
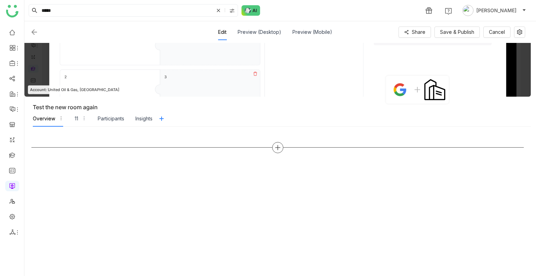
click at [278, 146] on icon at bounding box center [277, 147] width 1 height 5
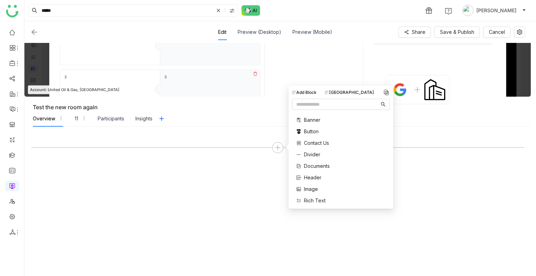
click at [312, 163] on span "Documents" at bounding box center [317, 165] width 26 height 7
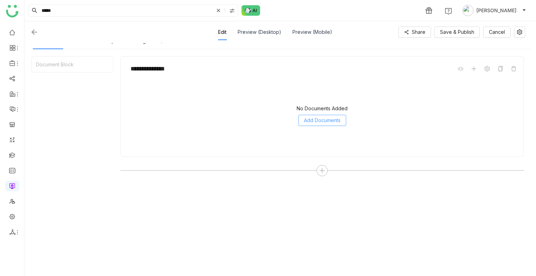
scroll to position [84, 0]
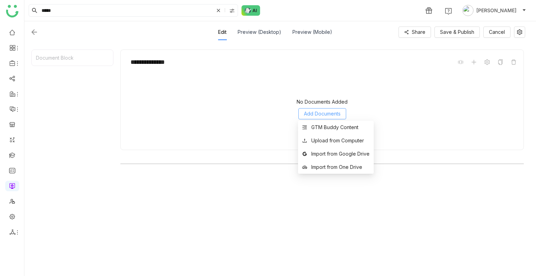
click at [322, 110] on span "Add Documents" at bounding box center [322, 114] width 37 height 8
click at [324, 125] on div "GTM Buddy Content" at bounding box center [334, 127] width 47 height 8
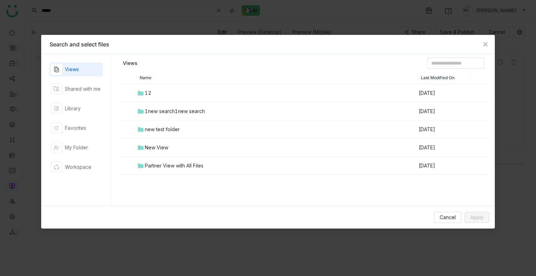
click at [150, 96] on div "12" at bounding box center [148, 93] width 7 height 8
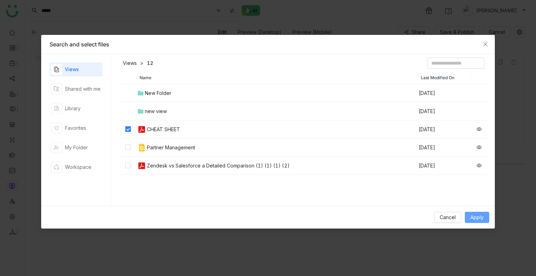
click at [469, 216] on button "Apply" at bounding box center [477, 217] width 24 height 11
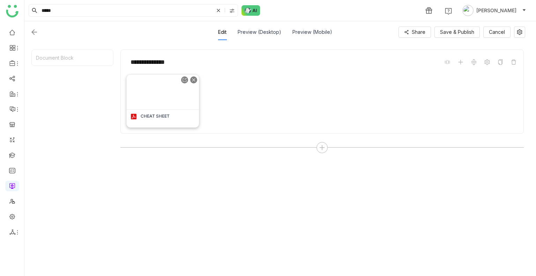
scroll to position [0, 0]
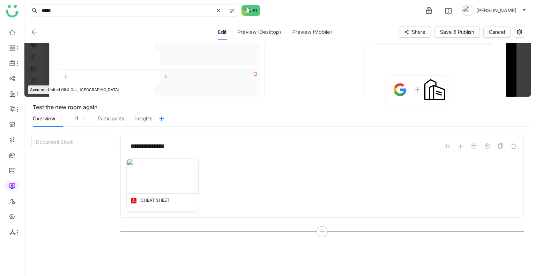
click at [77, 117] on div "11" at bounding box center [76, 119] width 3 height 8
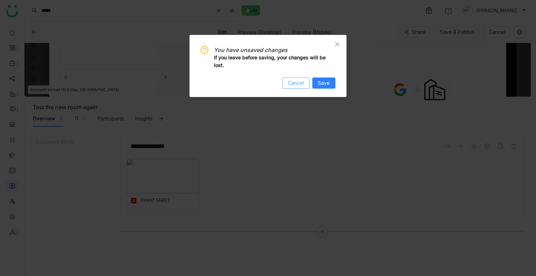
click at [297, 81] on span "Cancel" at bounding box center [296, 83] width 16 height 8
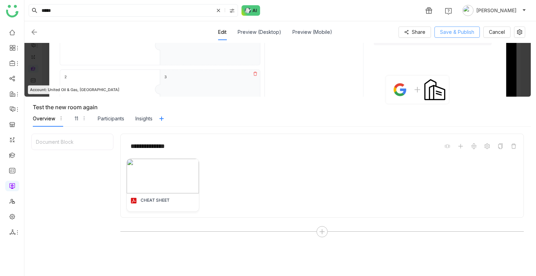
click at [453, 32] on span "Save & Publish" at bounding box center [457, 32] width 34 height 8
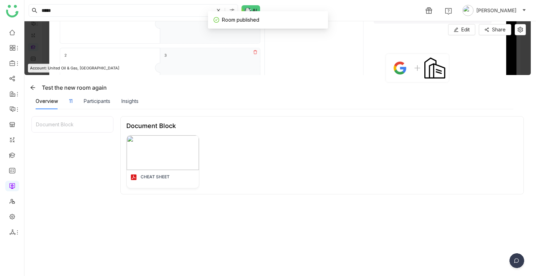
click at [71, 104] on div "11" at bounding box center [70, 101] width 3 height 8
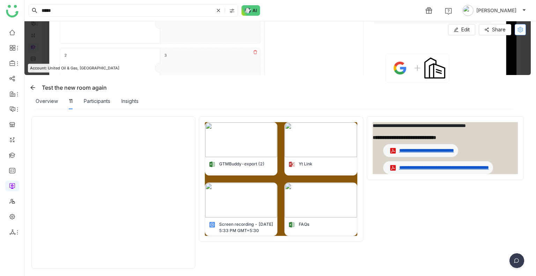
click at [518, 32] on button at bounding box center [519, 29] width 11 height 11
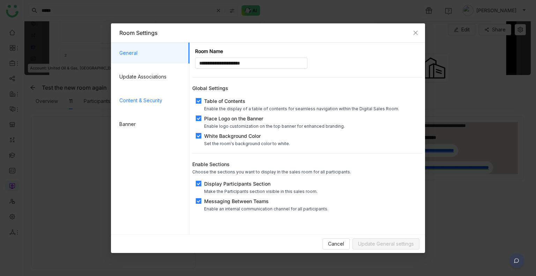
click at [142, 92] on span "Content & Security" at bounding box center [151, 100] width 65 height 21
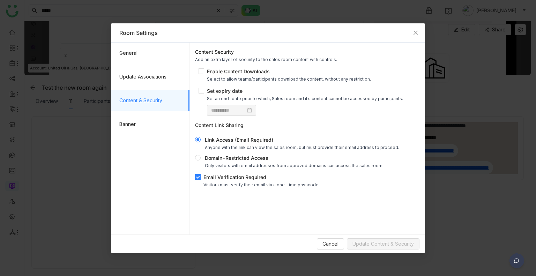
click at [206, 168] on div "**********" at bounding box center [307, 117] width 230 height 145
click at [373, 239] on button "Update Content & Security" at bounding box center [383, 243] width 73 height 11
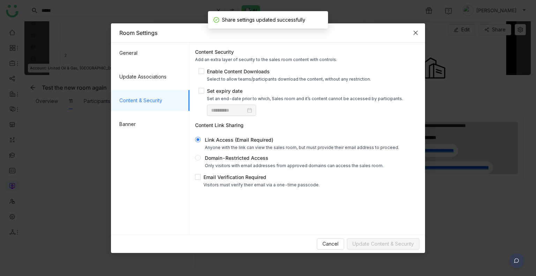
click at [419, 38] on span "Close" at bounding box center [415, 32] width 19 height 19
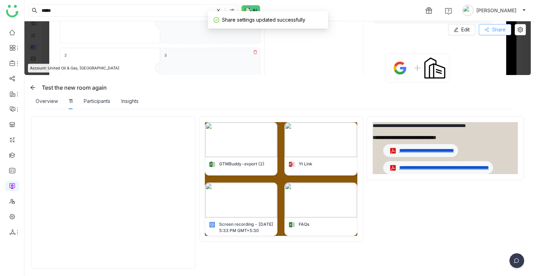
click at [501, 24] on button "Share" at bounding box center [495, 29] width 32 height 11
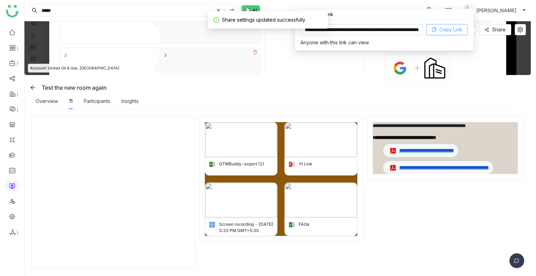
click at [446, 32] on span "Copy Link" at bounding box center [450, 30] width 23 height 8
click at [132, 93] on div "Insights" at bounding box center [129, 101] width 17 height 16
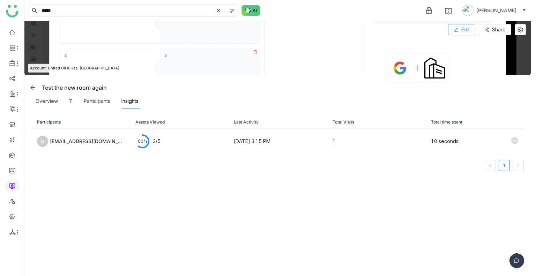
click at [464, 29] on span "Edit" at bounding box center [465, 30] width 8 height 8
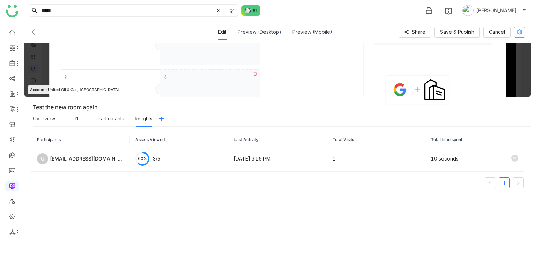
click at [518, 30] on icon at bounding box center [519, 32] width 5 height 6
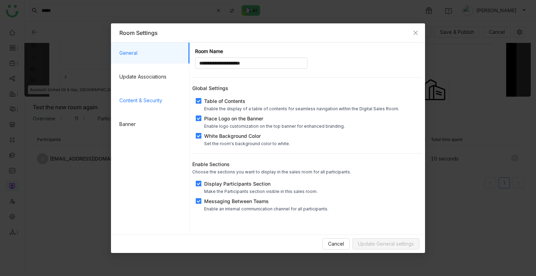
click at [150, 106] on span "Content & Security" at bounding box center [151, 100] width 65 height 21
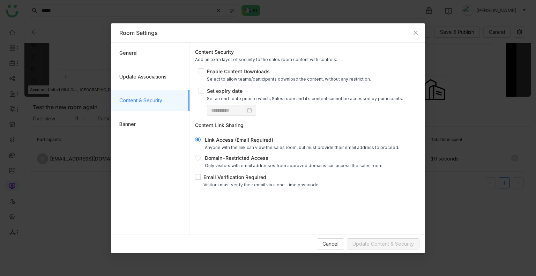
click at [212, 67] on div "**********" at bounding box center [307, 117] width 230 height 145
click at [215, 70] on div "Enable Content Downloads" at bounding box center [289, 71] width 164 height 7
click at [393, 250] on div "Cancel Update Content & Security" at bounding box center [268, 243] width 314 height 18
click at [390, 246] on span "Update Content & Security" at bounding box center [382, 244] width 61 height 8
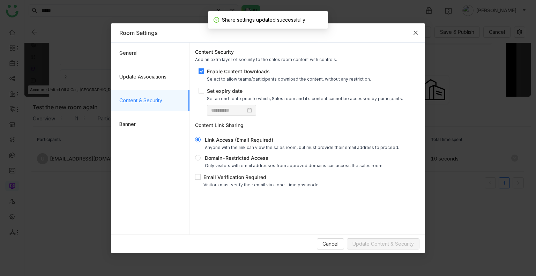
click at [413, 35] on icon "Close" at bounding box center [416, 33] width 6 height 6
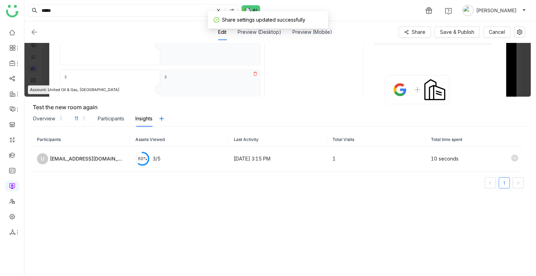
click at [75, 123] on div "11" at bounding box center [81, 119] width 12 height 16
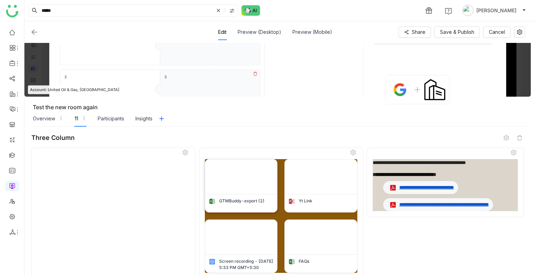
click at [235, 179] on img at bounding box center [241, 176] width 72 height 35
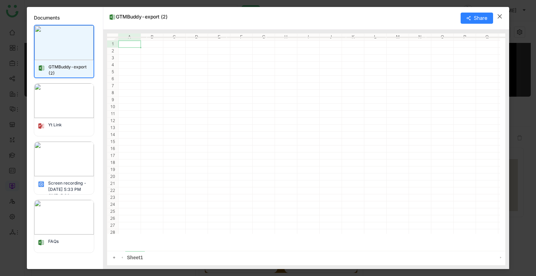
click at [504, 15] on span "Close" at bounding box center [499, 16] width 19 height 19
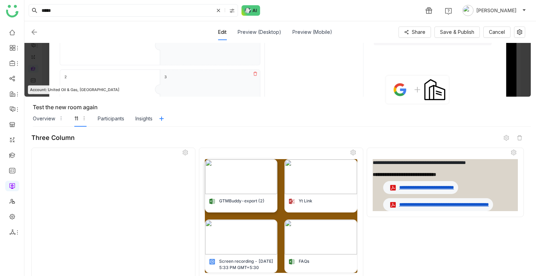
scroll to position [57, 0]
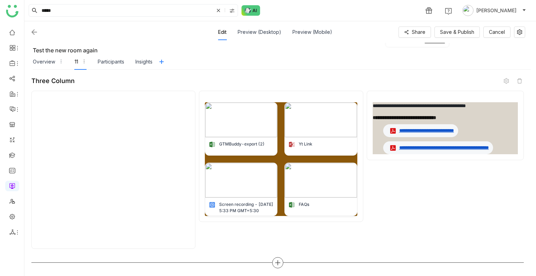
click at [279, 260] on icon at bounding box center [278, 263] width 6 height 6
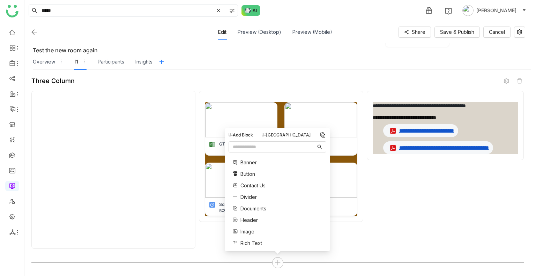
click at [297, 136] on div "Block Library" at bounding box center [286, 135] width 49 height 6
click at [251, 240] on span "QA block" at bounding box center [250, 239] width 21 height 7
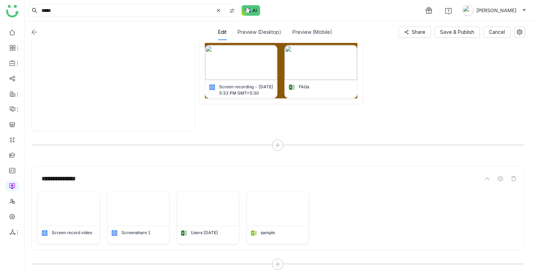
scroll to position [176, 0]
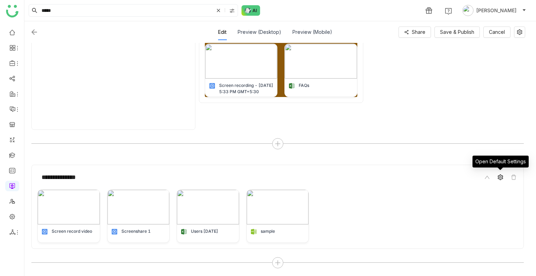
click at [499, 175] on icon at bounding box center [500, 177] width 6 height 6
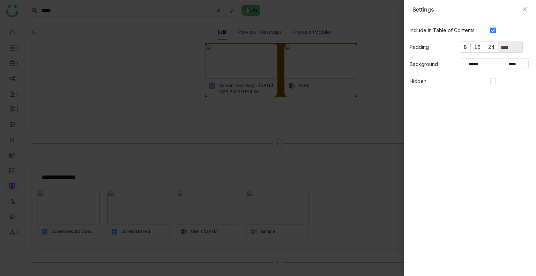
click at [527, 8] on div "Settings" at bounding box center [470, 9] width 132 height 19
click at [526, 11] on icon "Close" at bounding box center [525, 9] width 4 height 4
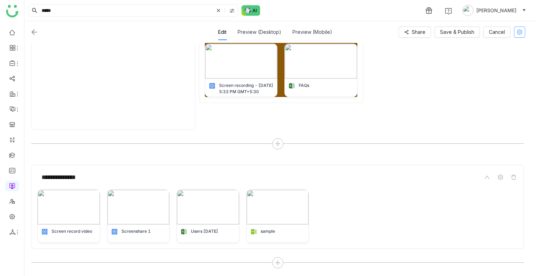
click at [516, 30] on icon at bounding box center [519, 32] width 10 height 6
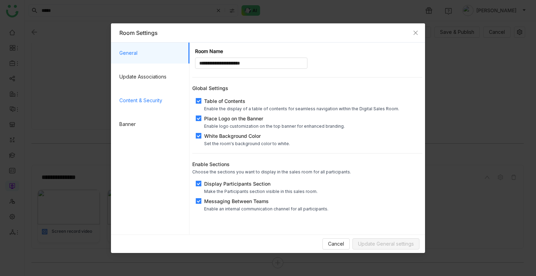
click at [156, 95] on span "Content & Security" at bounding box center [151, 100] width 65 height 21
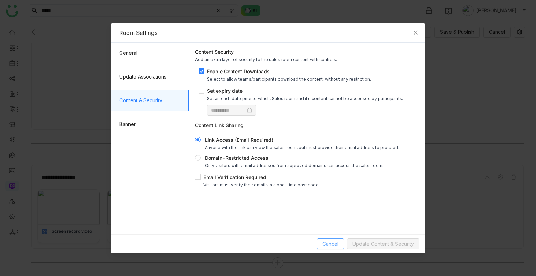
click at [325, 239] on button "Cancel" at bounding box center [330, 243] width 27 height 11
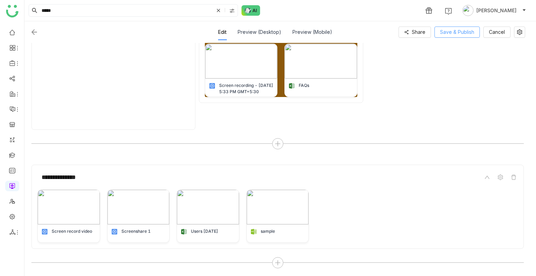
click at [466, 32] on span "Save & Publish" at bounding box center [457, 32] width 34 height 8
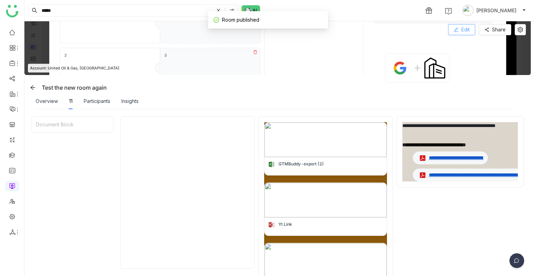
click at [461, 30] on span "Edit" at bounding box center [465, 30] width 8 height 8
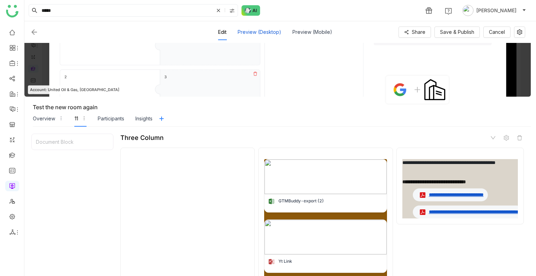
click at [269, 33] on div "Preview (Desktop)" at bounding box center [260, 32] width 44 height 16
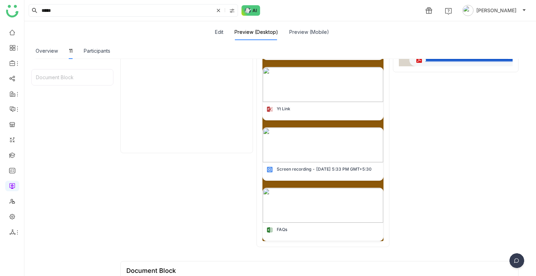
scroll to position [202, 0]
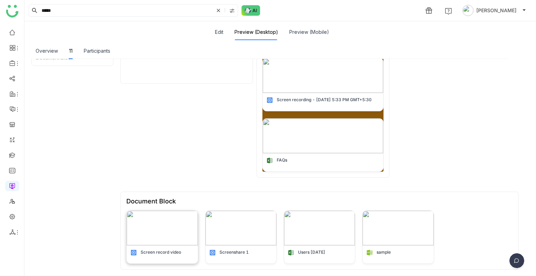
click at [151, 222] on img at bounding box center [162, 228] width 71 height 35
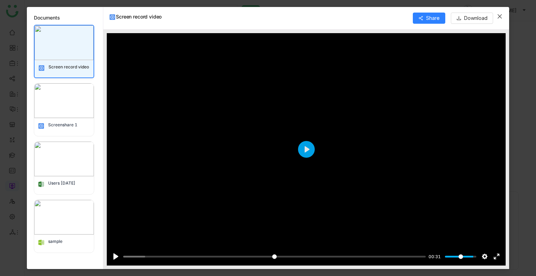
click at [499, 12] on span "Close" at bounding box center [499, 16] width 19 height 19
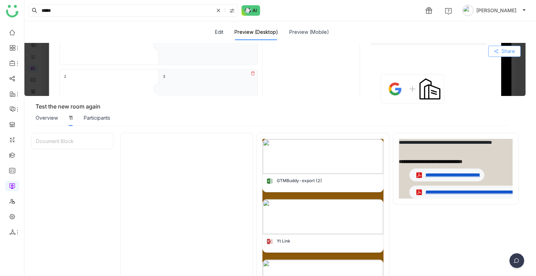
click at [502, 54] on span "Share" at bounding box center [508, 51] width 14 height 8
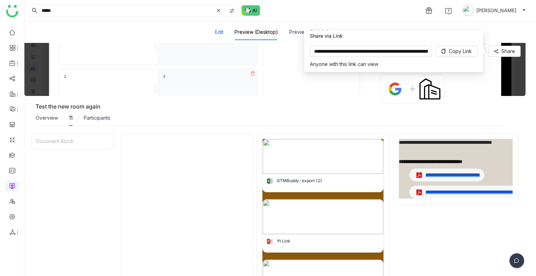
click at [223, 31] on button "Edit" at bounding box center [219, 32] width 8 height 8
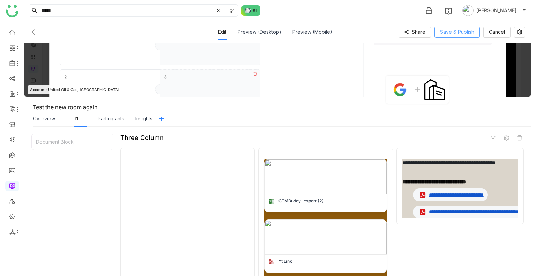
click at [449, 32] on span "Save & Publish" at bounding box center [457, 32] width 34 height 8
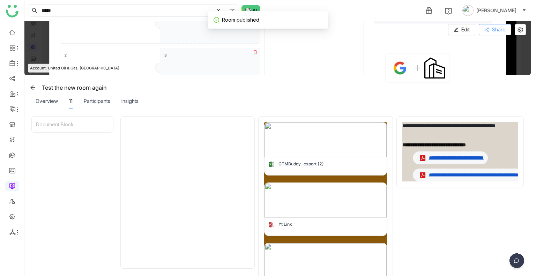
click at [492, 35] on button "Share" at bounding box center [495, 29] width 32 height 11
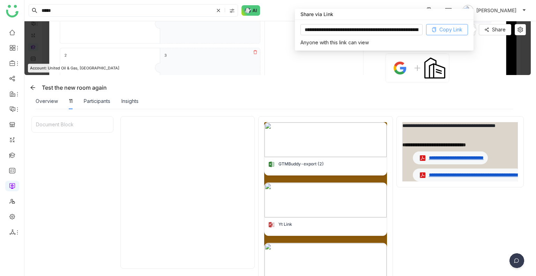
click at [450, 26] on span "Copy Link" at bounding box center [450, 30] width 23 height 8
click at [271, 87] on div "Test the new room again" at bounding box center [278, 87] width 503 height 11
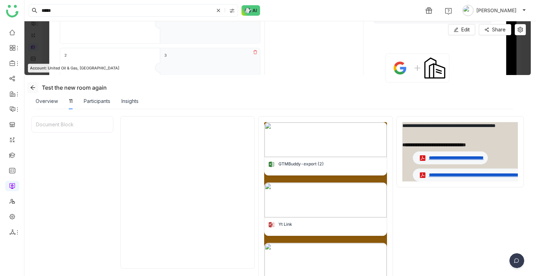
click at [38, 90] on span at bounding box center [33, 88] width 10 height 6
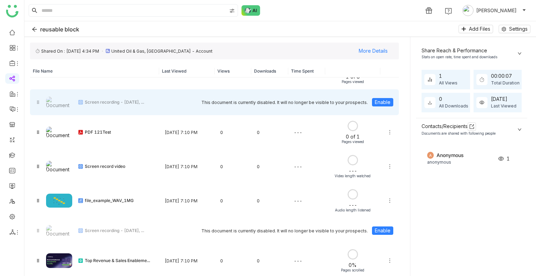
scroll to position [75, 0]
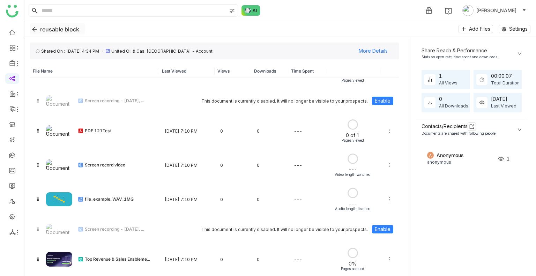
click at [35, 25] on button "reusable block" at bounding box center [57, 28] width 55 height 11
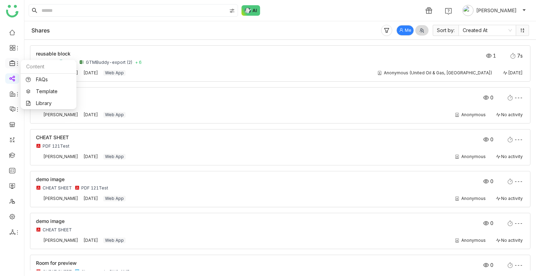
click at [13, 62] on icon at bounding box center [12, 63] width 6 height 6
click at [39, 103] on link "Library" at bounding box center [48, 103] width 45 height 5
click at [39, 103] on body "1 Uday Bhanu Shares Me Sort by: Created At reusable block Yt Link FAQs GTMBuddy…" at bounding box center [268, 138] width 536 height 276
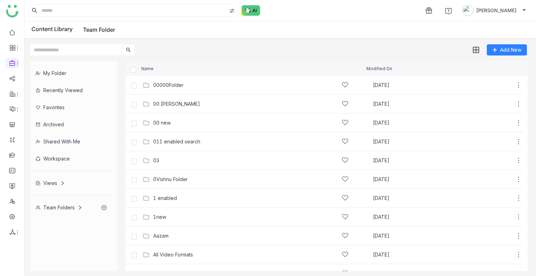
click at [68, 136] on div "Shared with me" at bounding box center [71, 141] width 82 height 17
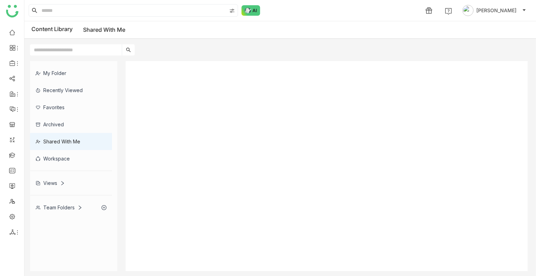
click at [68, 136] on div "Shared with me" at bounding box center [71, 141] width 82 height 17
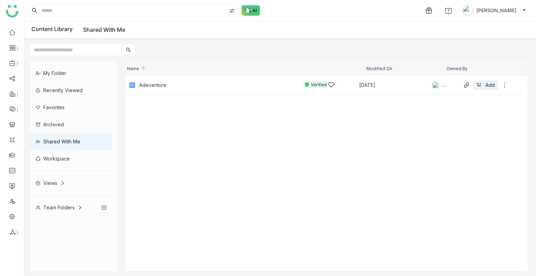
click at [363, 85] on div "[DATE]" at bounding box center [395, 85] width 73 height 5
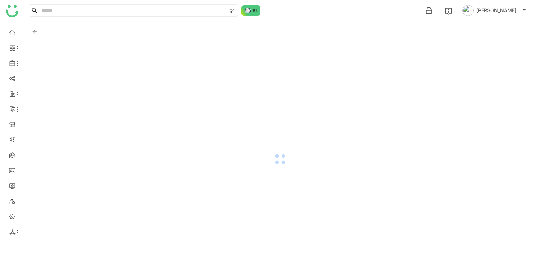
click at [363, 85] on div at bounding box center [279, 159] width 511 height 234
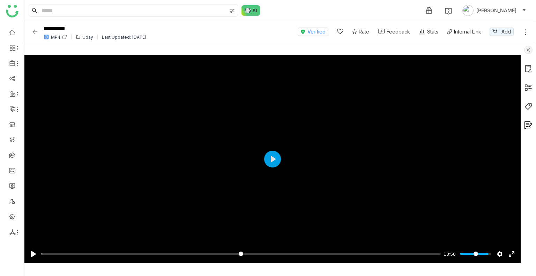
click at [529, 49] on img at bounding box center [528, 50] width 8 height 8
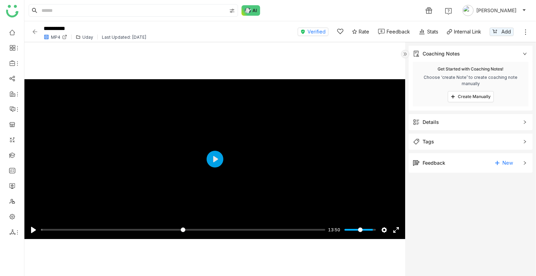
click at [444, 126] on span "Details" at bounding box center [466, 122] width 106 height 8
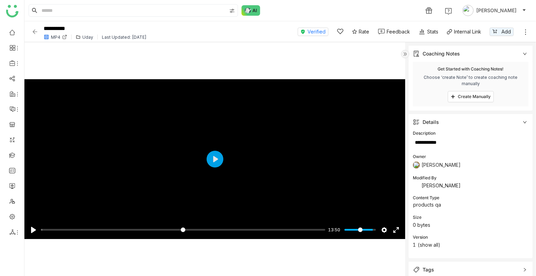
scroll to position [31, 0]
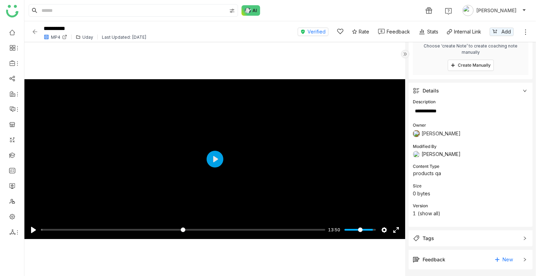
click at [444, 246] on div "Tags" at bounding box center [470, 238] width 124 height 16
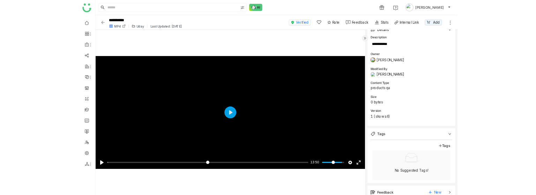
scroll to position [93, 0]
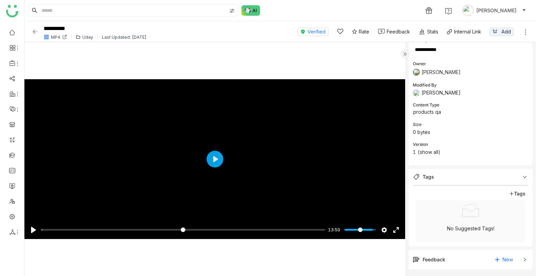
click at [425, 156] on div "Description Owner Azhar Uddin Modified By Uday Bhanu Content Type products qa S…" at bounding box center [470, 101] width 124 height 128
click at [424, 152] on link "show all" at bounding box center [429, 152] width 18 height 6
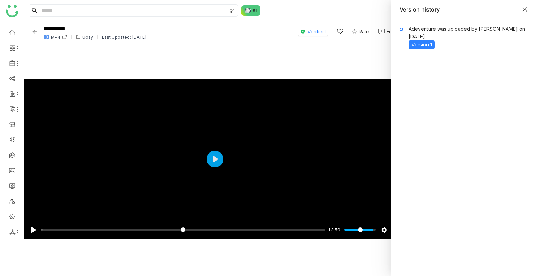
click at [523, 7] on icon "Close" at bounding box center [525, 10] width 6 height 6
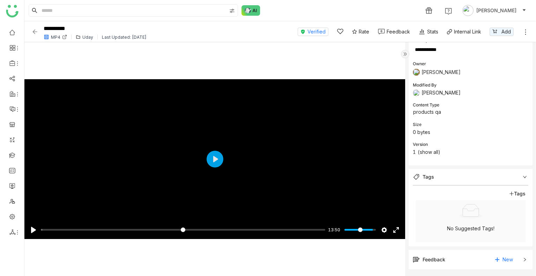
click at [32, 33] on img at bounding box center [34, 31] width 7 height 7
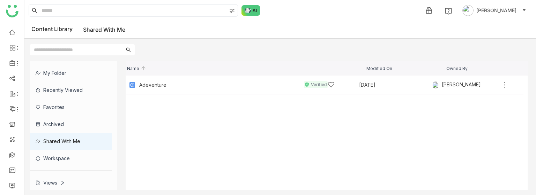
click at [332, 195] on div "My Folder Recently Viewed Favorites Archived Shared with me Workspace Views Tea…" at bounding box center [279, 125] width 511 height 141
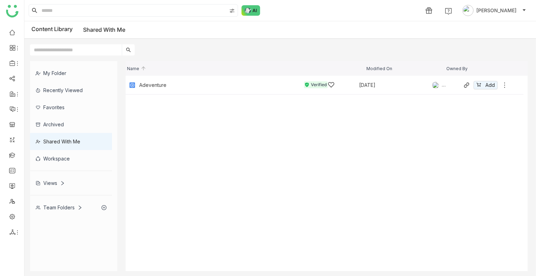
click at [503, 84] on icon at bounding box center [504, 85] width 7 height 7
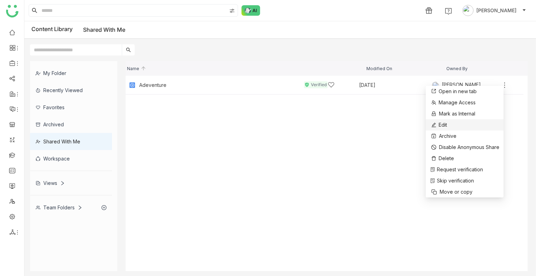
click at [444, 123] on span "Edit" at bounding box center [442, 125] width 8 height 8
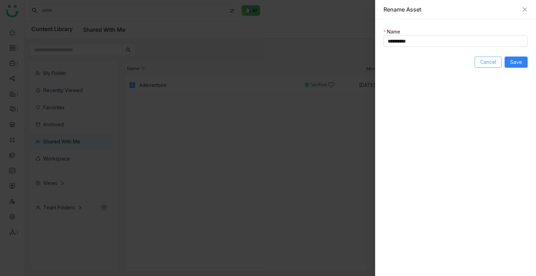
click at [484, 62] on span "Cancel" at bounding box center [488, 62] width 16 height 8
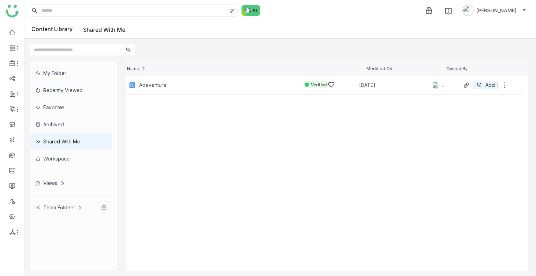
click at [236, 92] on div "Adeventure Verified [DATE] [PERSON_NAME] Add" at bounding box center [325, 85] width 398 height 19
click at [218, 81] on div "Adeventure Verified" at bounding box center [236, 84] width 195 height 7
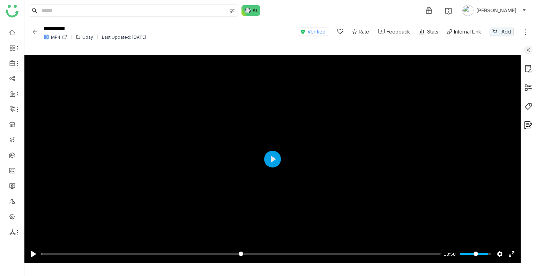
click at [526, 50] on img at bounding box center [528, 50] width 8 height 8
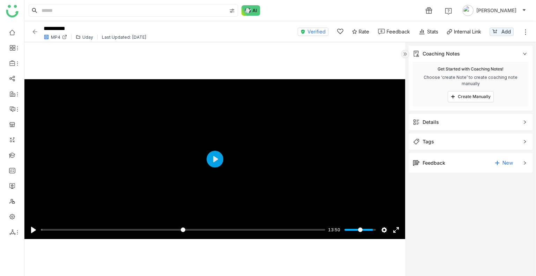
click at [526, 32] on icon at bounding box center [525, 32] width 7 height 7
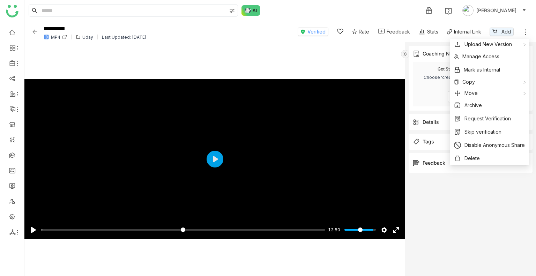
click at [405, 52] on img at bounding box center [405, 54] width 8 height 8
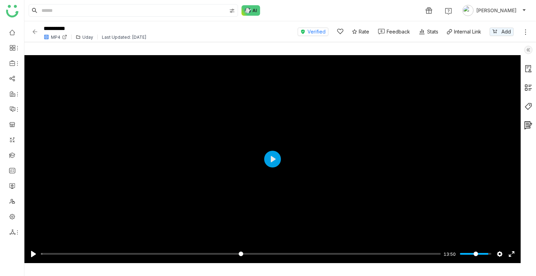
click at [524, 123] on img at bounding box center [528, 125] width 8 height 8
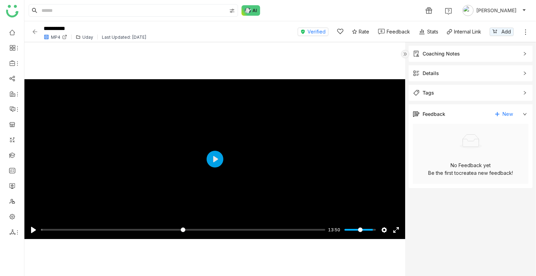
click at [518, 90] on span "Tags" at bounding box center [466, 93] width 106 height 8
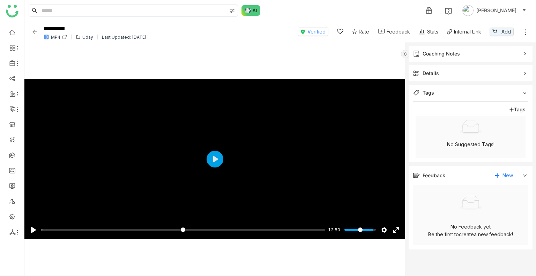
click at [495, 70] on span "Details" at bounding box center [466, 73] width 106 height 8
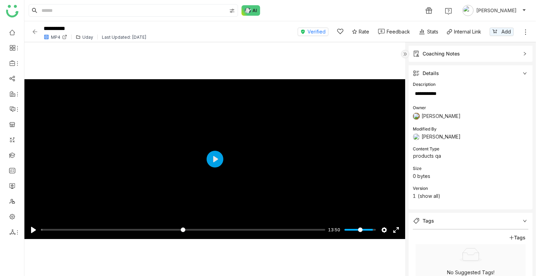
click at [473, 51] on div "Coaching Notes" at bounding box center [466, 54] width 106 height 8
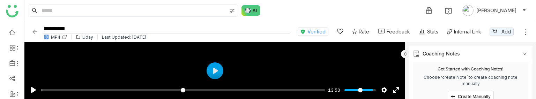
click at [71, 28] on input "**********" at bounding box center [166, 28] width 249 height 9
click at [66, 3] on div "1 [PERSON_NAME]" at bounding box center [279, 10] width 511 height 21
click at [63, 12] on input at bounding box center [133, 11] width 186 height 12
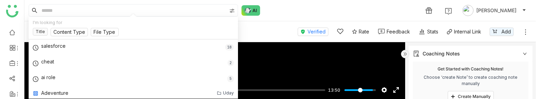
click at [291, 2] on div "1 [PERSON_NAME]" at bounding box center [279, 10] width 511 height 21
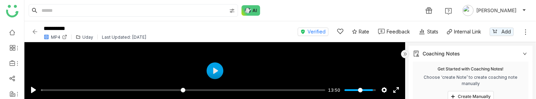
click at [62, 38] on icon at bounding box center [64, 37] width 5 height 5
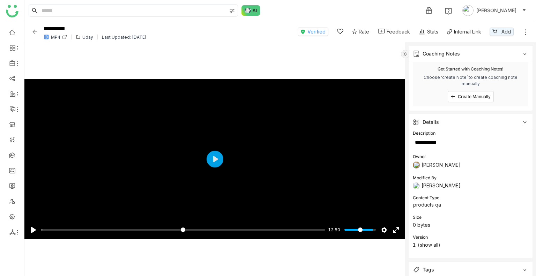
click at [65, 35] on icon at bounding box center [64, 37] width 5 height 5
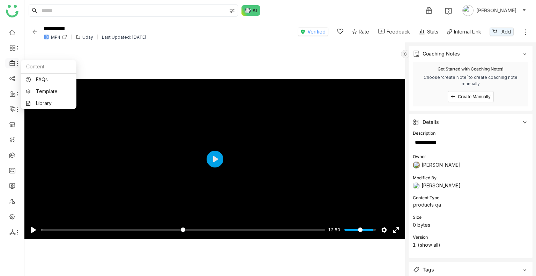
click at [10, 61] on icon at bounding box center [11, 63] width 5 height 6
click at [50, 103] on link "Library" at bounding box center [48, 103] width 45 height 5
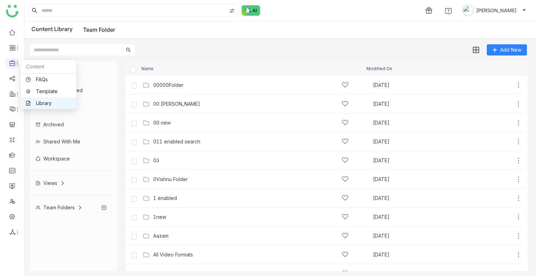
click at [211, 79] on div "00000Folder [DATE] Add" at bounding box center [325, 85] width 398 height 19
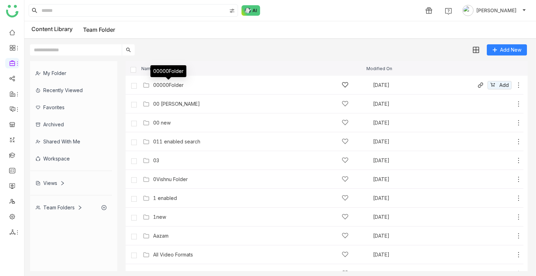
click at [183, 87] on div "00000Folder" at bounding box center [168, 85] width 30 height 6
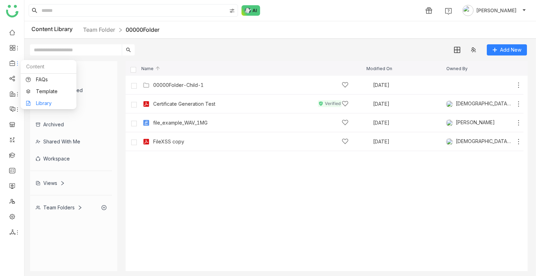
click at [44, 103] on link "Library" at bounding box center [48, 103] width 45 height 5
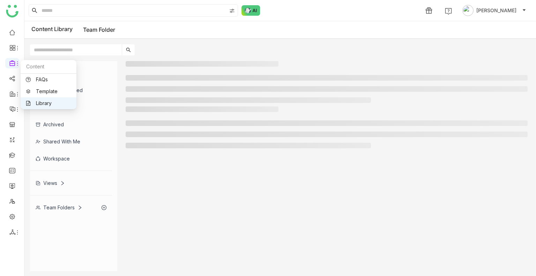
click at [44, 103] on link "Library" at bounding box center [48, 103] width 45 height 5
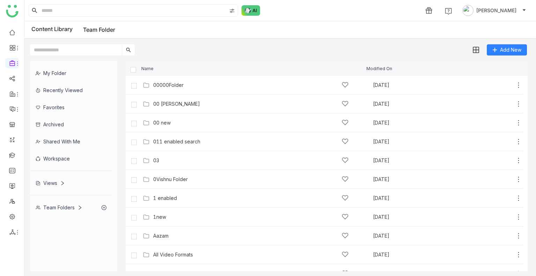
click at [61, 134] on div "Shared with me" at bounding box center [71, 141] width 82 height 17
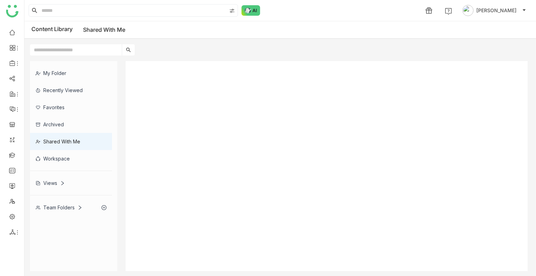
click at [61, 134] on div "Shared with me" at bounding box center [71, 141] width 82 height 17
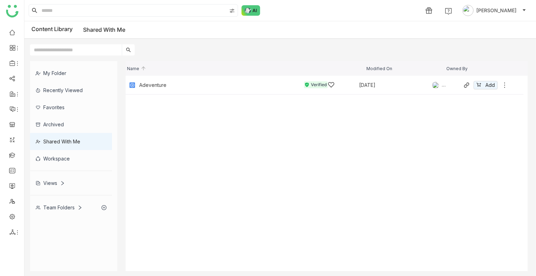
click at [173, 84] on div "Adeventure Verified" at bounding box center [236, 84] width 195 height 7
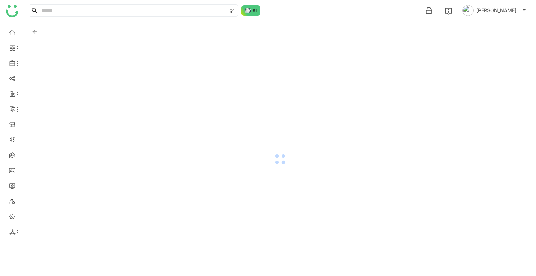
click at [173, 84] on div at bounding box center [279, 159] width 511 height 234
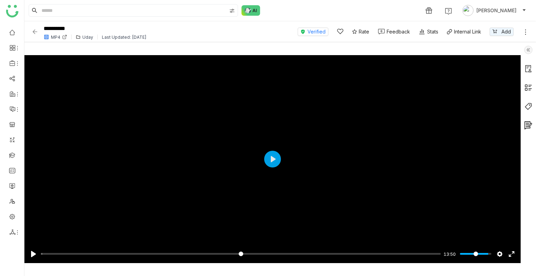
click at [63, 36] on icon at bounding box center [64, 37] width 3 height 3
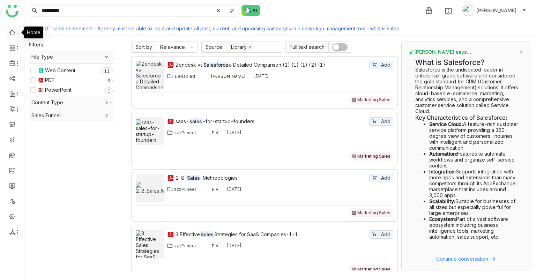
click at [10, 31] on link at bounding box center [12, 32] width 6 height 6
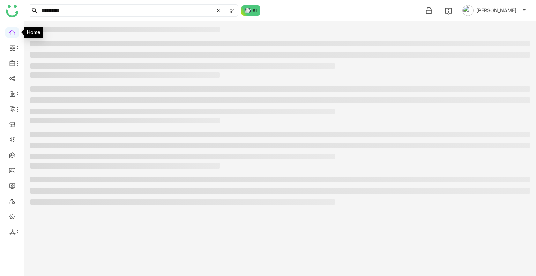
click at [10, 31] on link at bounding box center [12, 32] width 6 height 6
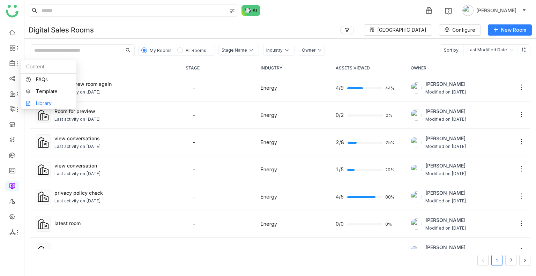
click at [54, 101] on link "Library" at bounding box center [48, 103] width 45 height 5
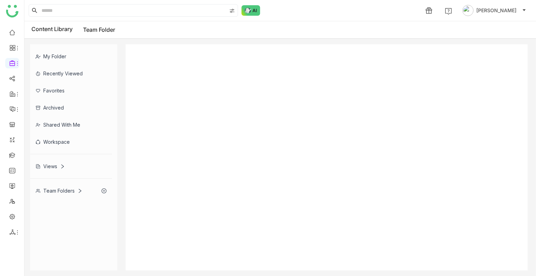
click at [54, 101] on body "1 [PERSON_NAME] Content Library Team Folder My Folder Recently Viewed Favorites…" at bounding box center [268, 138] width 536 height 276
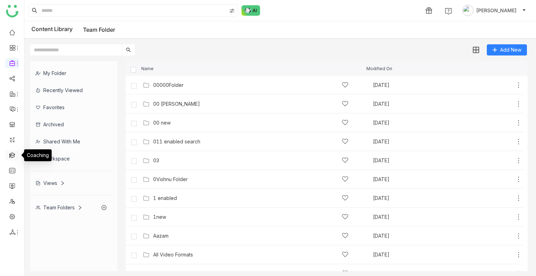
click at [14, 156] on link at bounding box center [12, 155] width 6 height 6
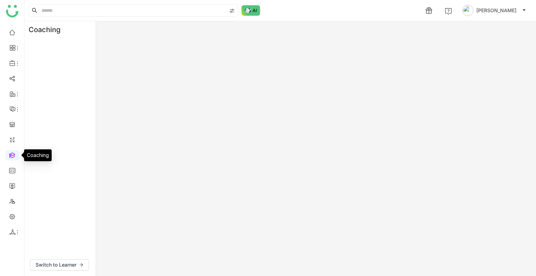
click at [14, 156] on link at bounding box center [12, 155] width 6 height 6
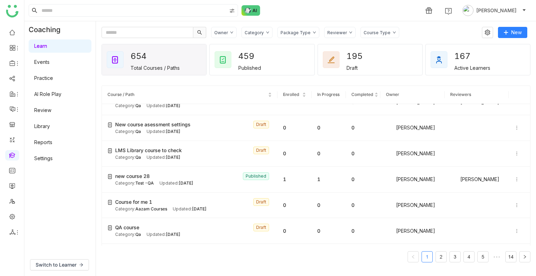
scroll to position [305, 0]
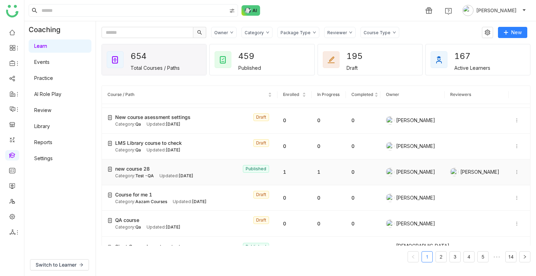
click at [140, 169] on span "new course 28" at bounding box center [132, 169] width 35 height 8
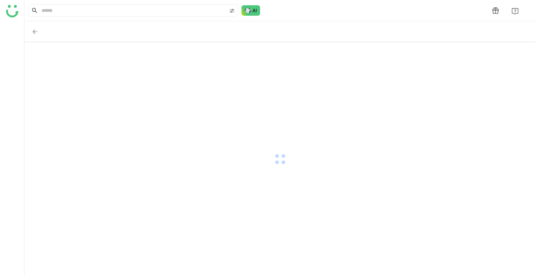
click at [34, 34] on img at bounding box center [34, 31] width 7 height 7
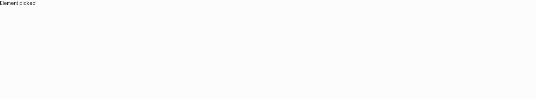
click at [30, 37] on body "Application Update Required We've recently updated our application and it looks…" at bounding box center [268, 49] width 536 height 99
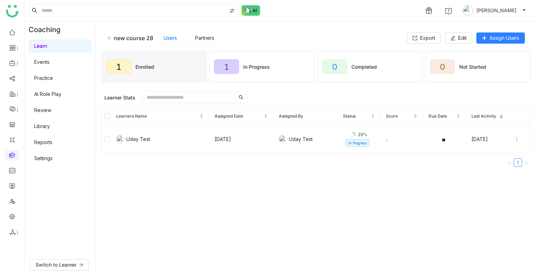
click at [108, 37] on icon at bounding box center [109, 38] width 4 height 4
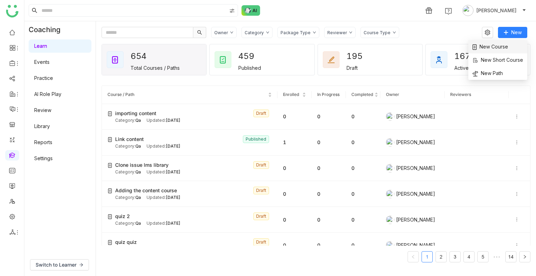
click at [488, 43] on span "New Course" at bounding box center [490, 47] width 36 height 8
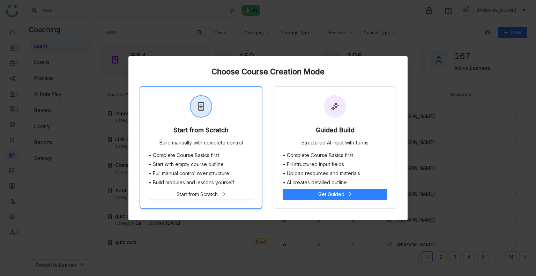
click at [220, 99] on div "Start from Scratch" at bounding box center [200, 132] width 55 height 10
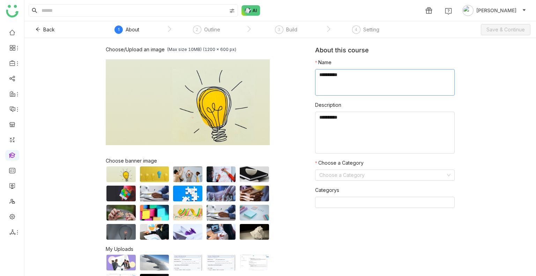
click at [331, 85] on textarea at bounding box center [385, 82] width 140 height 27
type textarea "**********"
click at [348, 99] on input at bounding box center [382, 175] width 126 height 10
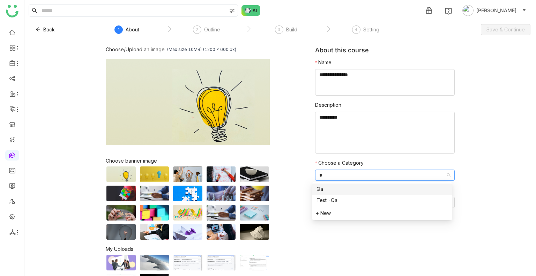
type input "**"
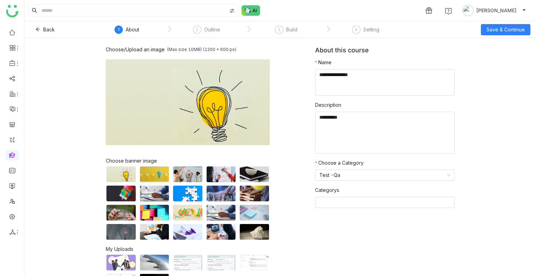
click at [487, 35] on div "Back 1 About 2 Outline 3 Build 4 Setting Save & Continue" at bounding box center [279, 29] width 511 height 17
click at [490, 34] on button "Save & Continue" at bounding box center [506, 29] width 50 height 11
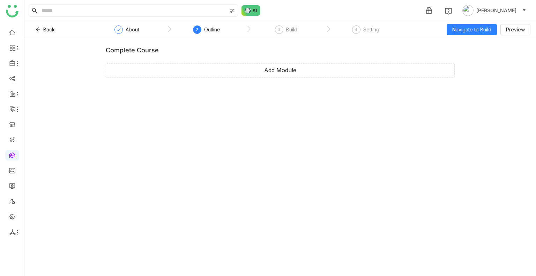
click at [276, 78] on div "complete course Add Module" at bounding box center [280, 64] width 349 height 37
click at [455, 32] on span "Navigate to Build" at bounding box center [471, 30] width 39 height 8
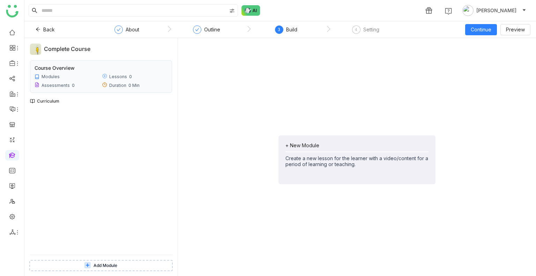
click at [90, 99] on icon at bounding box center [87, 265] width 6 height 6
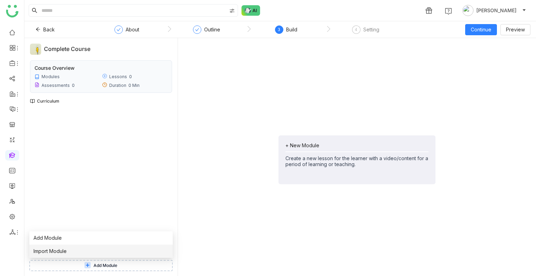
click at [53, 99] on span "Import Module" at bounding box center [49, 251] width 33 height 8
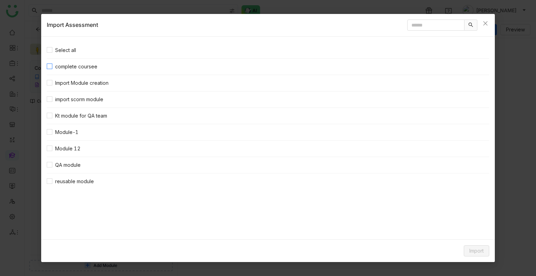
click at [63, 67] on span "complete coursee" at bounding box center [76, 67] width 48 height 8
click at [481, 99] on span "Import" at bounding box center [476, 251] width 14 height 8
click at [464, 99] on span "Clone Content" at bounding box center [465, 223] width 39 height 8
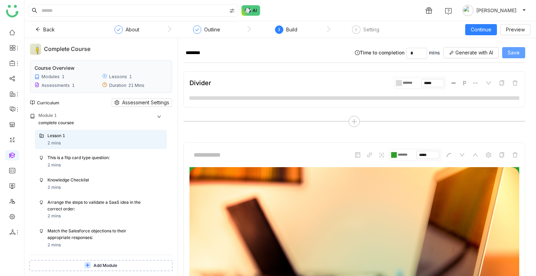
click at [508, 51] on span "Save" at bounding box center [514, 53] width 12 height 8
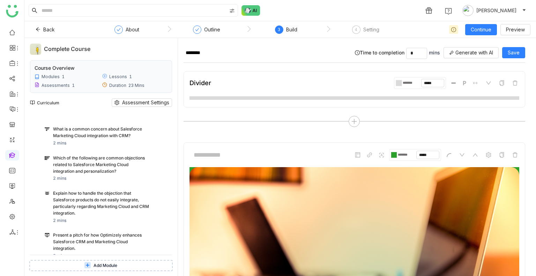
scroll to position [163, 0]
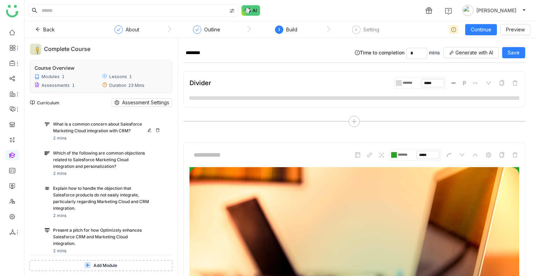
click at [70, 99] on div "What is a common concern about Salesforce Marketing Cloud integration with CRM?…" at bounding box center [103, 131] width 126 height 26
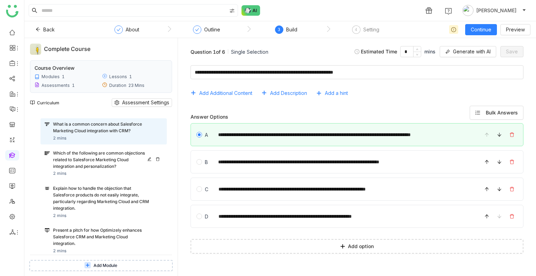
click at [80, 99] on div "Which of the following are common objections related to Salesforce Marketing Cl…" at bounding box center [101, 160] width 96 height 20
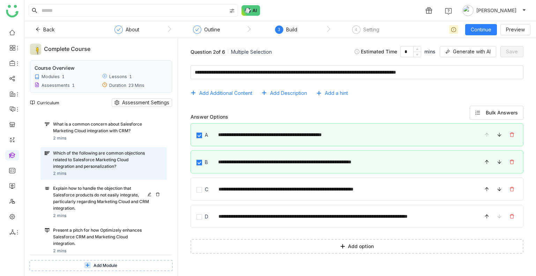
click at [86, 99] on div "Explain how to handle the objection that Salesforce products do not easily inte…" at bounding box center [101, 198] width 96 height 26
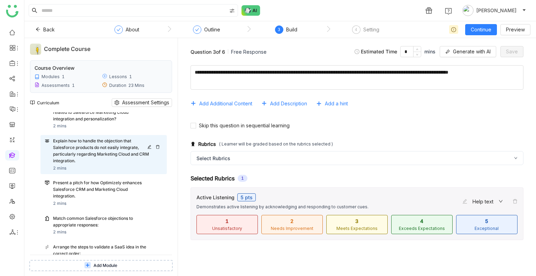
scroll to position [212, 0]
click at [89, 99] on div "Present a pitch for how Optimizely enhances Salesforce CRM and Marketing Cloud …" at bounding box center [108, 191] width 110 height 27
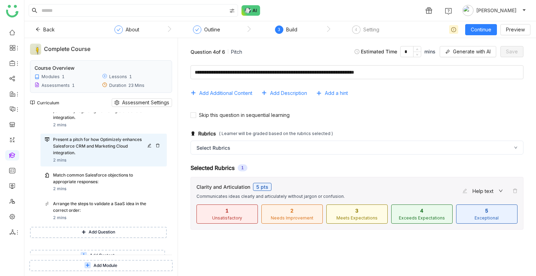
scroll to position [260, 0]
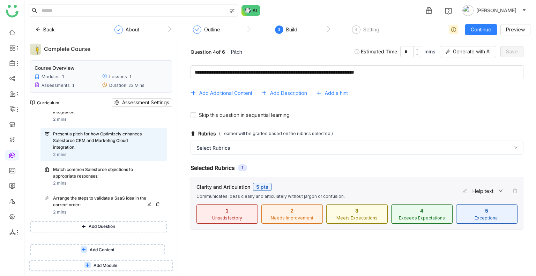
click at [81, 99] on div "Arrange the steps to validate a SaaS idea in the correct order:" at bounding box center [101, 201] width 96 height 13
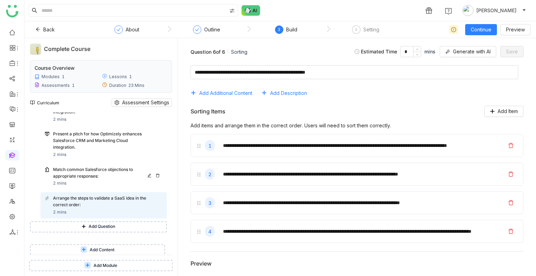
click at [84, 99] on div "Match common Salesforce objections to appropriate responses: 2 mins" at bounding box center [108, 176] width 110 height 21
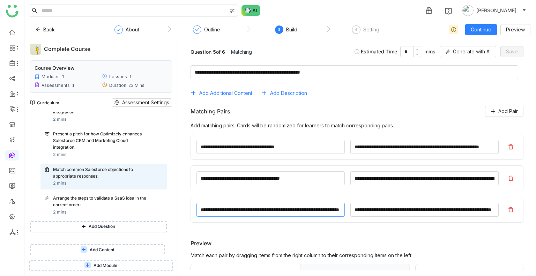
scroll to position [0, 11]
click at [89, 99] on div "Present a pitch for how Optimizely enhances Salesforce CRM and Marketing Cloud …" at bounding box center [101, 141] width 96 height 20
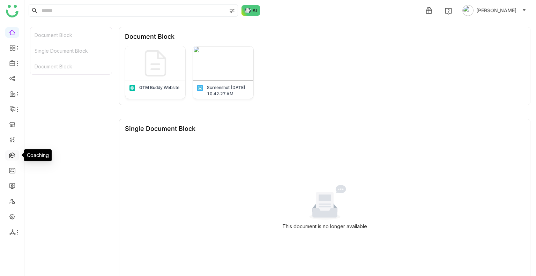
click at [13, 154] on link at bounding box center [12, 155] width 6 height 6
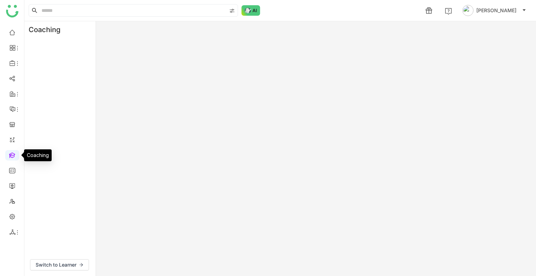
click at [13, 154] on link at bounding box center [12, 155] width 6 height 6
